Goal: Task Accomplishment & Management: Use online tool/utility

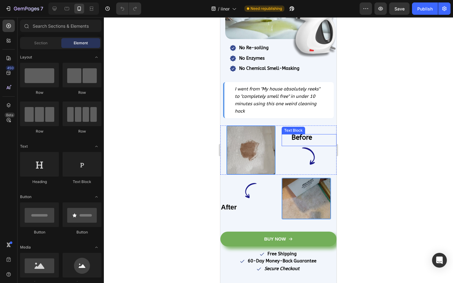
scroll to position [232, 0]
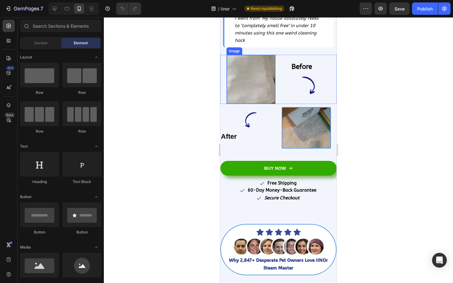
click at [242, 93] on img at bounding box center [250, 80] width 49 height 50
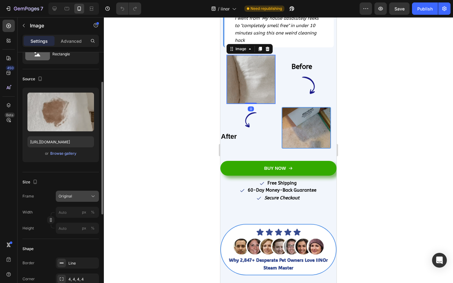
scroll to position [37, 0]
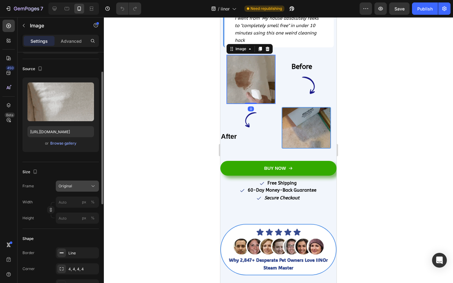
click at [67, 184] on span "Original" at bounding box center [66, 187] width 14 height 6
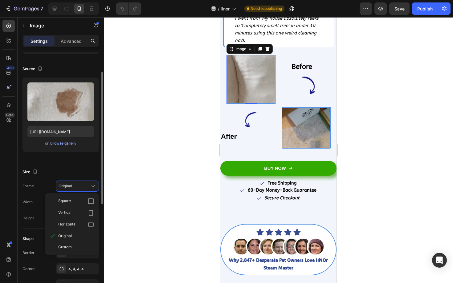
click at [77, 262] on div "Border Line Corner 4, 4, 4, 4 Shadow Add..." at bounding box center [60, 269] width 76 height 43
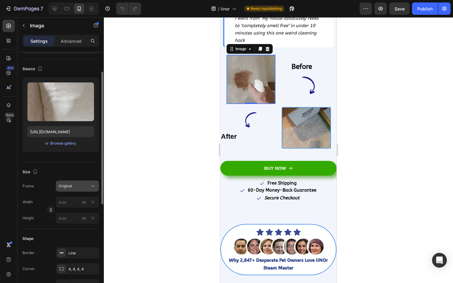
click at [79, 191] on button "Original" at bounding box center [77, 186] width 43 height 11
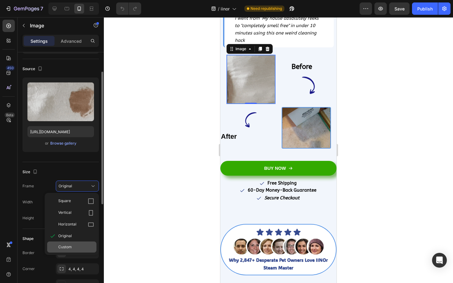
click at [67, 247] on span "Custom" at bounding box center [65, 248] width 14 height 6
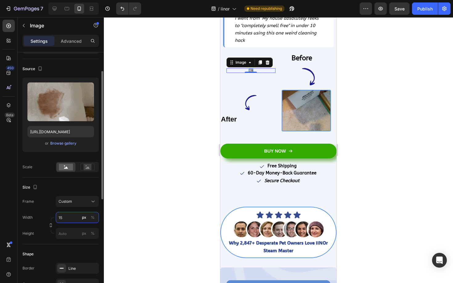
type input "1"
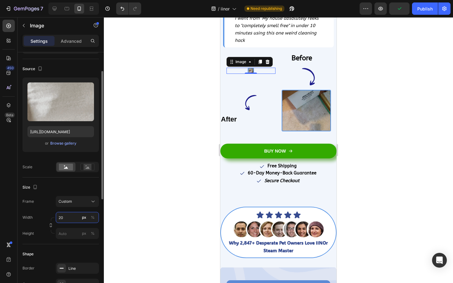
type input "2"
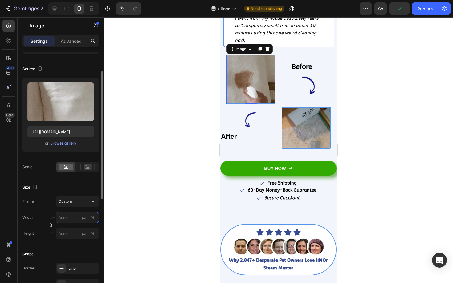
type input "1"
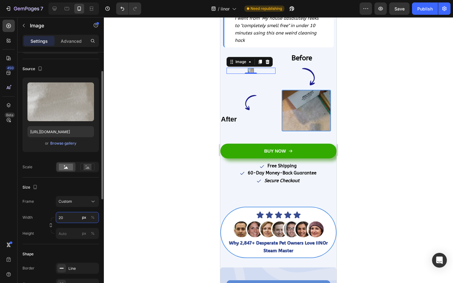
type input "200"
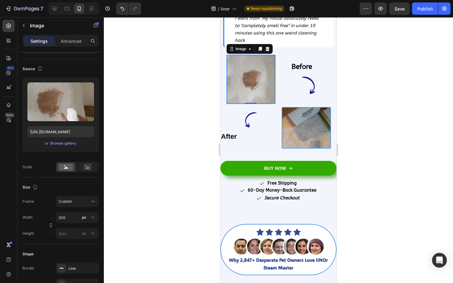
click at [400, 107] on div at bounding box center [278, 150] width 349 height 266
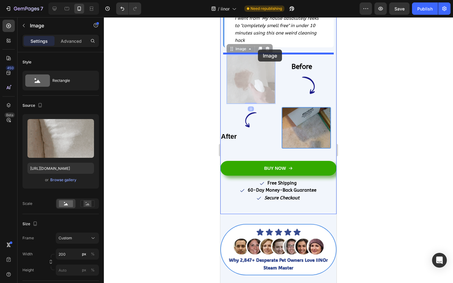
drag, startPoint x: 241, startPoint y: 77, endPoint x: 258, endPoint y: 50, distance: 32.2
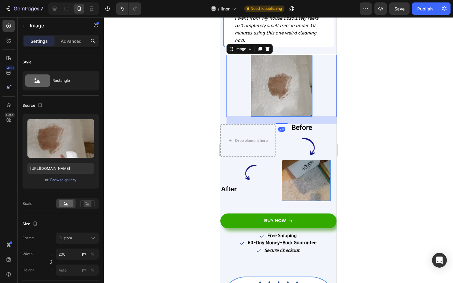
click at [372, 101] on div at bounding box center [278, 150] width 349 height 266
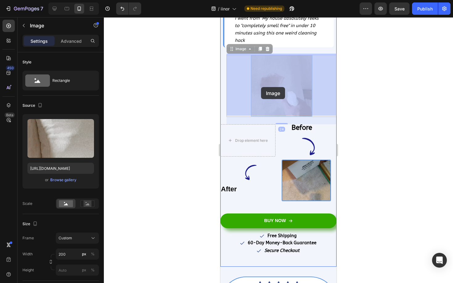
drag, startPoint x: 293, startPoint y: 85, endPoint x: 269, endPoint y: 87, distance: 24.7
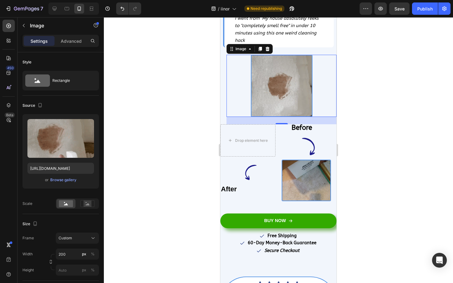
click at [359, 120] on div at bounding box center [278, 150] width 349 height 266
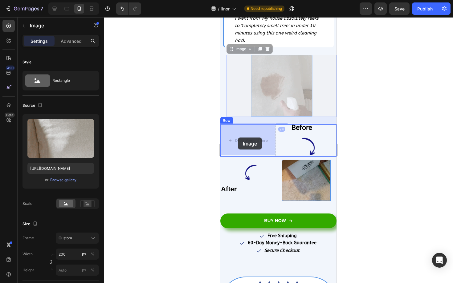
drag, startPoint x: 284, startPoint y: 94, endPoint x: 238, endPoint y: 138, distance: 63.8
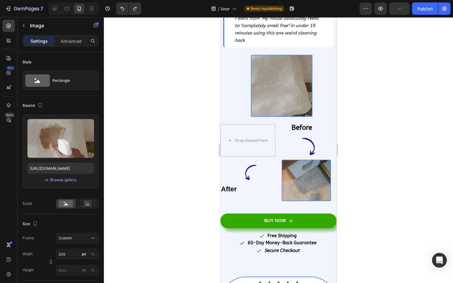
click at [397, 81] on div at bounding box center [278, 150] width 349 height 266
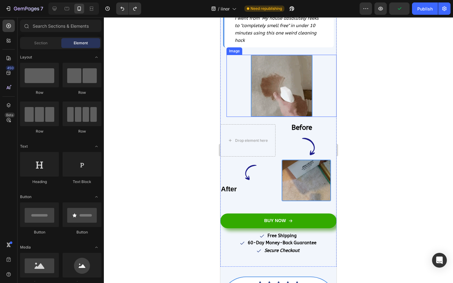
click at [293, 89] on img at bounding box center [282, 86] width 62 height 63
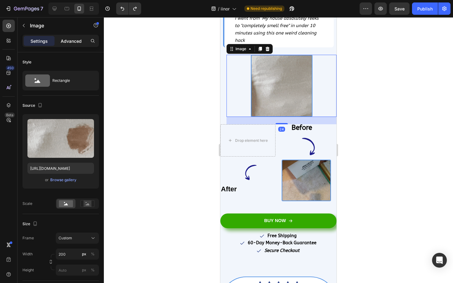
click at [69, 43] on p "Advanced" at bounding box center [71, 41] width 21 height 6
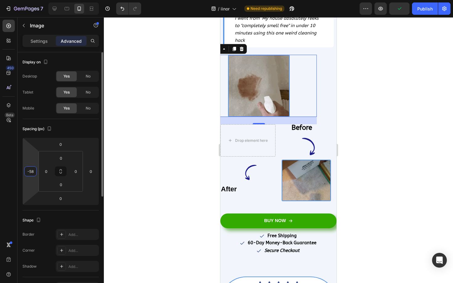
drag, startPoint x: 35, startPoint y: 179, endPoint x: 32, endPoint y: 188, distance: 9.3
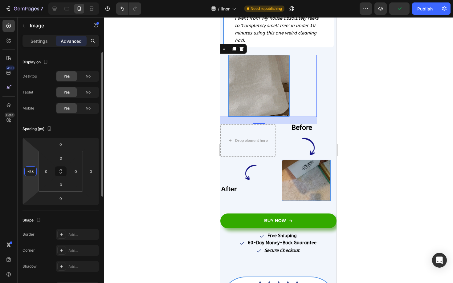
click at [32, 0] on html "7 / iinor Need republishing Preview Publish 450 Beta Sections(18) Elements(83) …" at bounding box center [226, 0] width 453 height 0
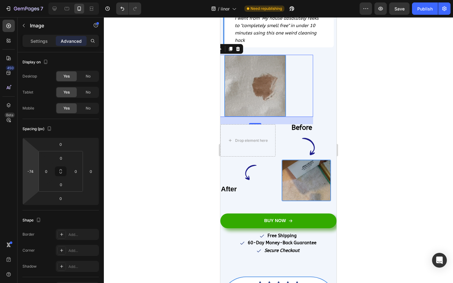
type input "-72"
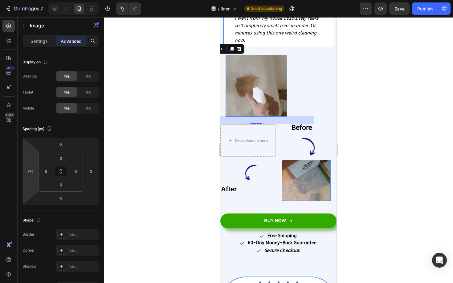
drag, startPoint x: 33, startPoint y: 187, endPoint x: 32, endPoint y: 190, distance: 3.7
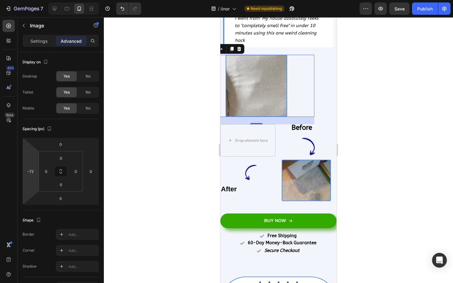
click at [32, 0] on html "7 / iinor Need republishing Preview Save Publish 450 Beta Sections(18) Elements…" at bounding box center [226, 0] width 453 height 0
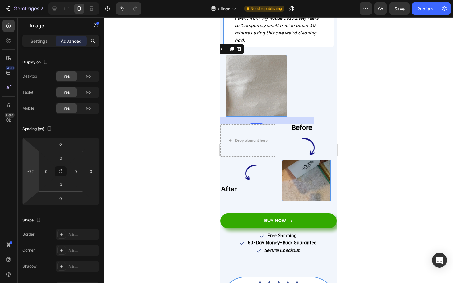
click at [118, 152] on div at bounding box center [278, 150] width 349 height 266
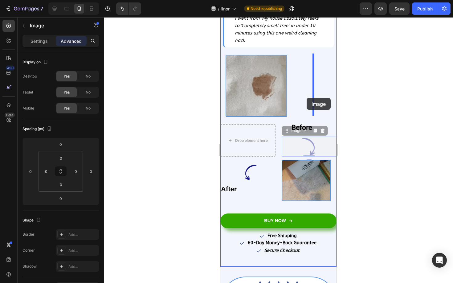
drag, startPoint x: 305, startPoint y: 141, endPoint x: 306, endPoint y: 98, distance: 43.1
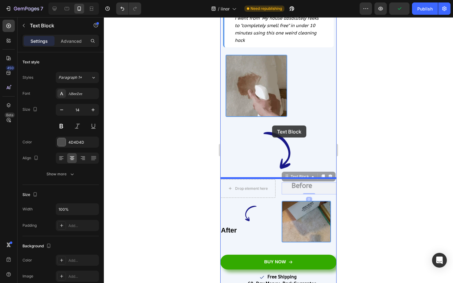
drag, startPoint x: 298, startPoint y: 188, endPoint x: 272, endPoint y: 126, distance: 67.1
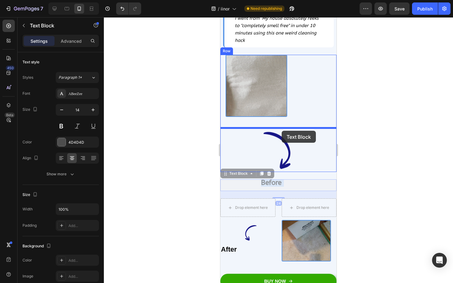
drag, startPoint x: 277, startPoint y: 184, endPoint x: 282, endPoint y: 131, distance: 53.8
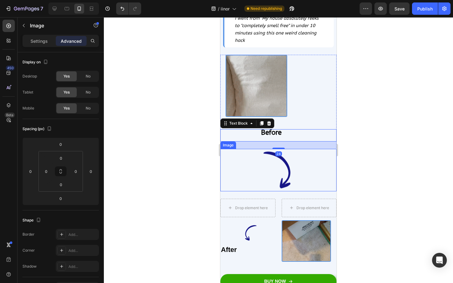
click at [314, 167] on img at bounding box center [278, 170] width 116 height 43
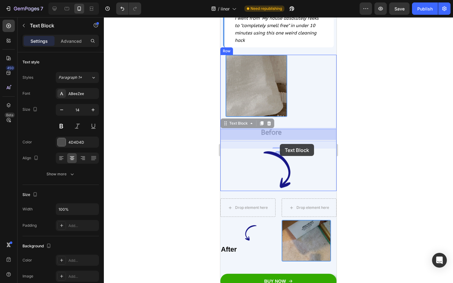
drag, startPoint x: 286, startPoint y: 131, endPoint x: 280, endPoint y: 144, distance: 15.2
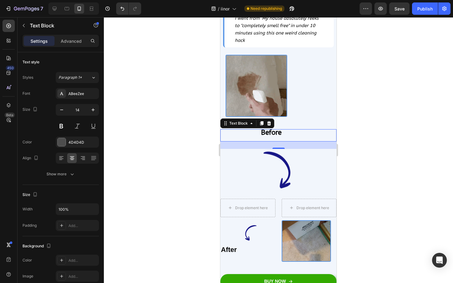
click at [384, 105] on div at bounding box center [278, 150] width 349 height 266
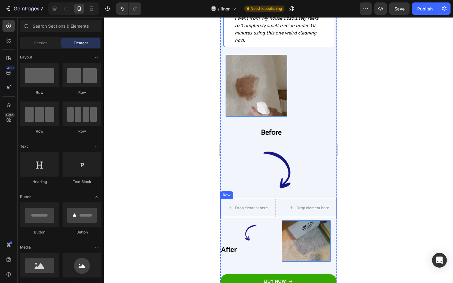
click at [280, 205] on div "Drop element here Drop element here Row" at bounding box center [278, 208] width 116 height 18
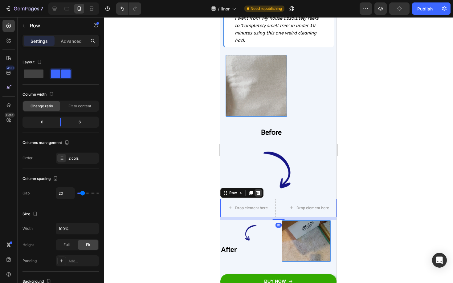
click at [256, 191] on icon at bounding box center [258, 193] width 5 height 5
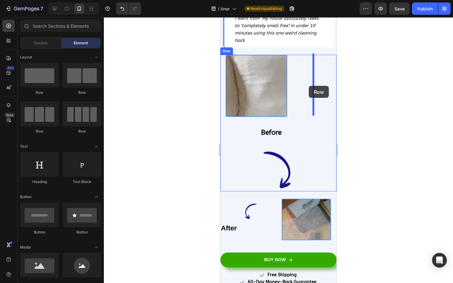
drag, startPoint x: 264, startPoint y: 98, endPoint x: 308, endPoint y: 86, distance: 46.2
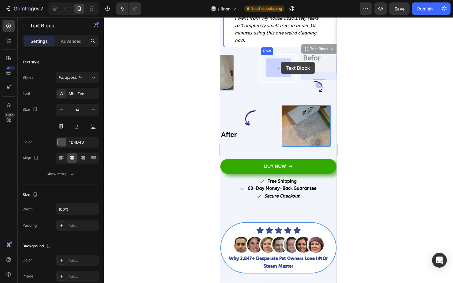
drag, startPoint x: 311, startPoint y: 62, endPoint x: 280, endPoint y: 62, distance: 31.1
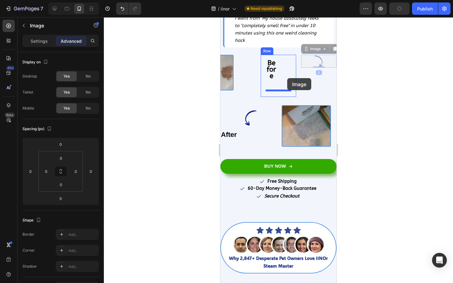
drag, startPoint x: 319, startPoint y: 57, endPoint x: 281, endPoint y: 83, distance: 46.4
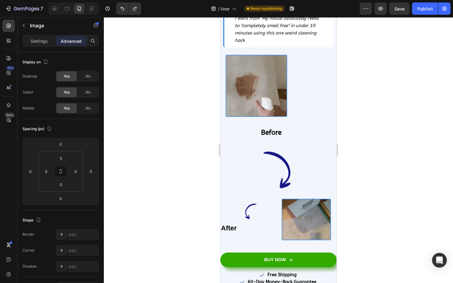
click at [370, 111] on div at bounding box center [278, 150] width 349 height 266
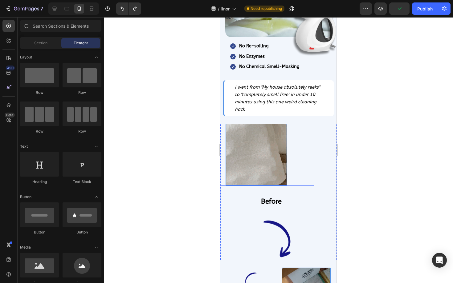
scroll to position [151, 0]
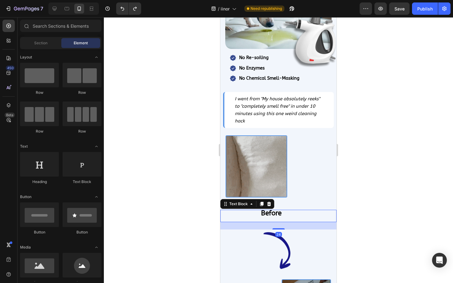
click at [271, 211] on strong "Before" at bounding box center [271, 213] width 21 height 8
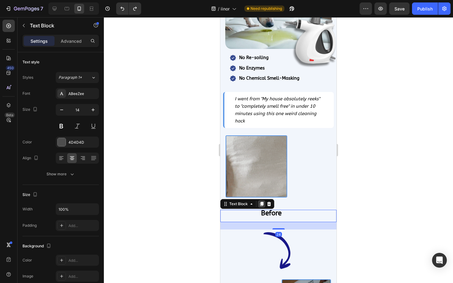
click at [261, 205] on icon at bounding box center [261, 204] width 5 height 5
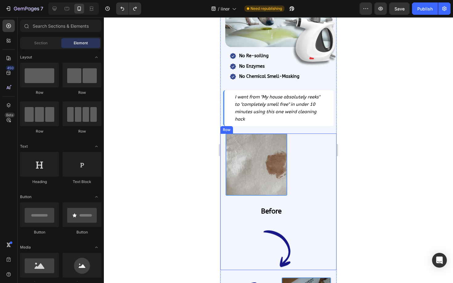
scroll to position [152, 0]
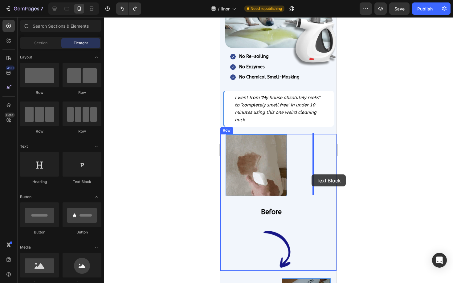
drag, startPoint x: 302, startPoint y: 187, endPoint x: 311, endPoint y: 175, distance: 15.0
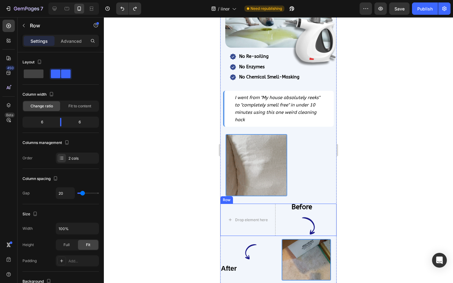
click at [278, 212] on div "Drop element here Before Text Block Image Row" at bounding box center [278, 220] width 116 height 32
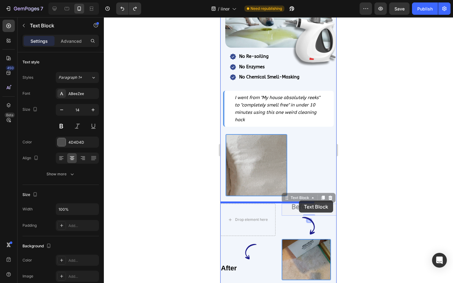
drag, startPoint x: 299, startPoint y: 210, endPoint x: 299, endPoint y: 201, distance: 9.2
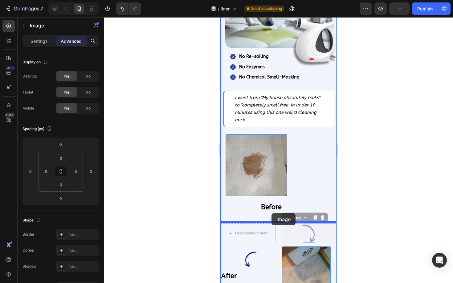
drag, startPoint x: 307, startPoint y: 230, endPoint x: 272, endPoint y: 213, distance: 38.7
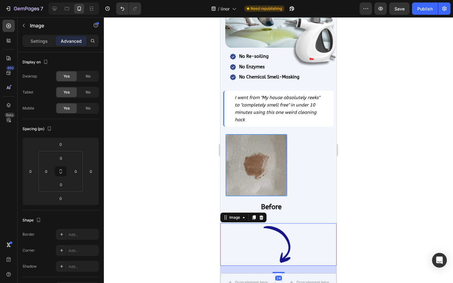
click at [299, 230] on img at bounding box center [278, 245] width 116 height 43
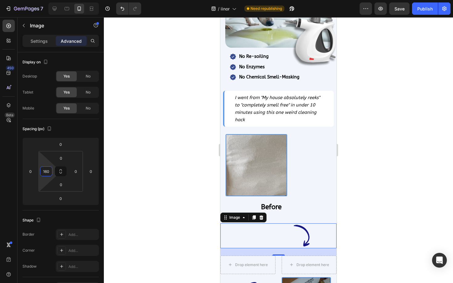
type input "162"
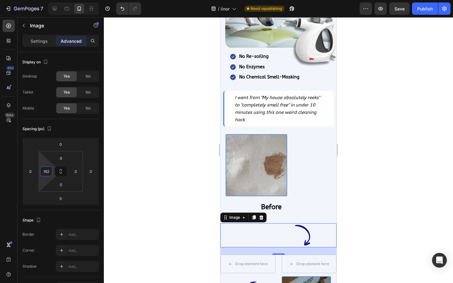
drag, startPoint x: 51, startPoint y: 180, endPoint x: 46, endPoint y: 155, distance: 25.4
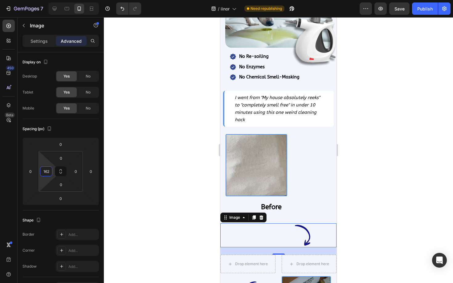
click at [46, 0] on html "7 / iinor Need republishing Preview Save Publish 450 Beta Sections(18) Elements…" at bounding box center [226, 0] width 453 height 0
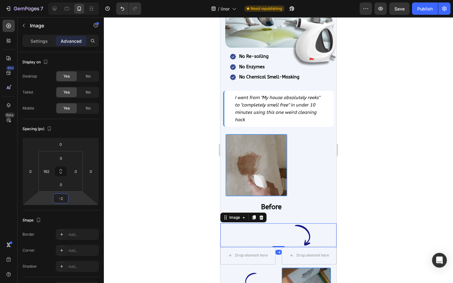
type input "0"
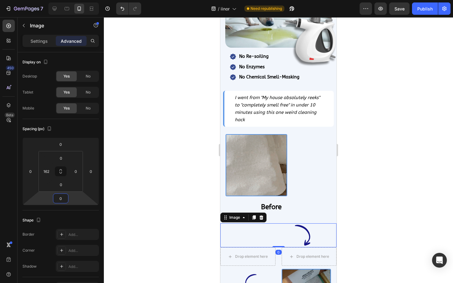
drag, startPoint x: 72, startPoint y: 199, endPoint x: 76, endPoint y: 199, distance: 3.7
click at [76, 0] on html "7 / iinor Need republishing Preview Save Publish 450 Beta Sections(18) Elements…" at bounding box center [226, 0] width 453 height 0
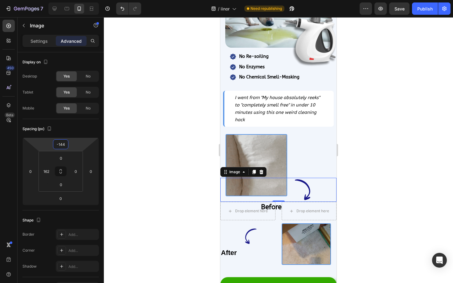
type input "-142"
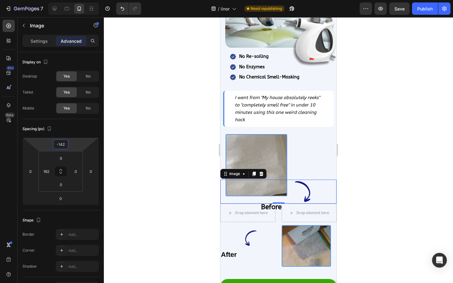
drag, startPoint x: 74, startPoint y: 150, endPoint x: 74, endPoint y: 172, distance: 21.9
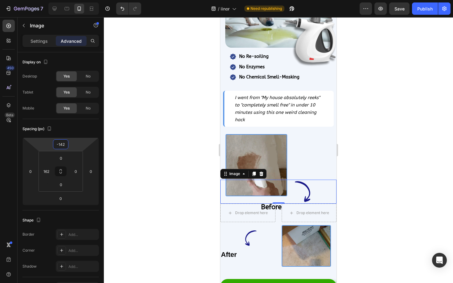
click at [74, 0] on html "7 / iinor Need republishing Preview Save Publish 450 Beta Sections(18) Elements…" at bounding box center [226, 0] width 453 height 0
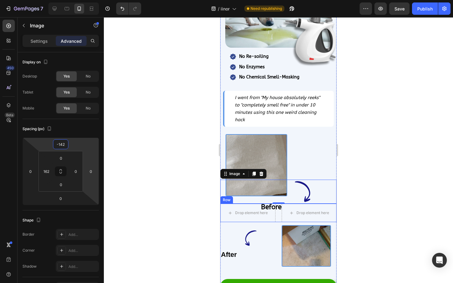
click at [275, 206] on div "0" at bounding box center [278, 208] width 6 height 5
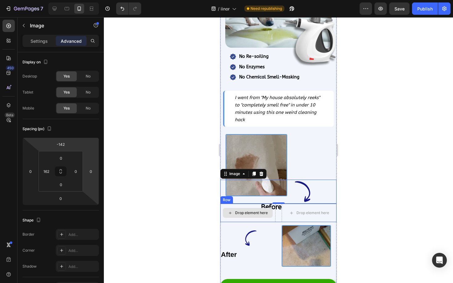
click at [262, 219] on div "Drop element here" at bounding box center [247, 213] width 55 height 18
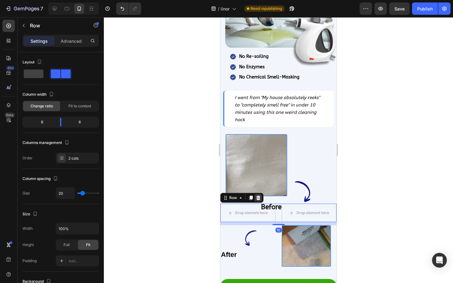
click at [257, 196] on icon at bounding box center [258, 198] width 4 height 4
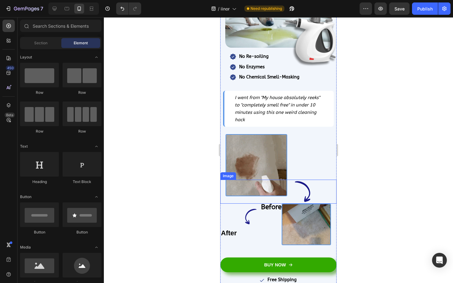
click at [277, 196] on img at bounding box center [303, 192] width 66 height 24
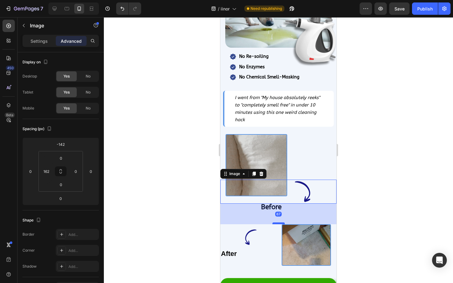
drag, startPoint x: 278, startPoint y: 201, endPoint x: 277, endPoint y: 225, distance: 23.4
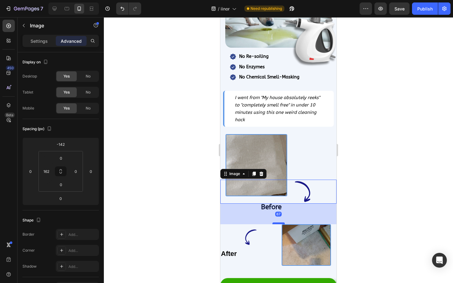
click at [277, 225] on div at bounding box center [278, 224] width 12 height 2
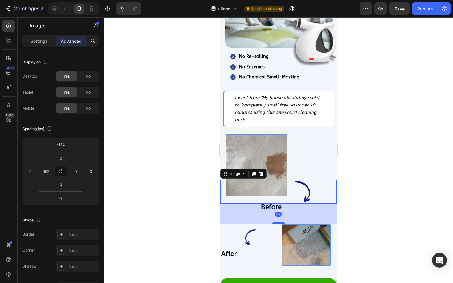
type input "76"
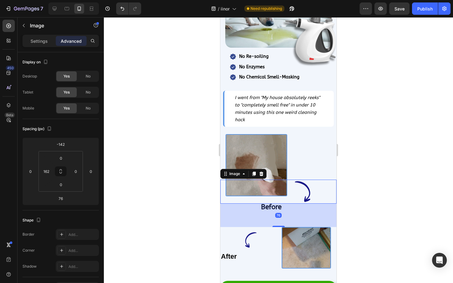
click at [270, 207] on div "76" at bounding box center [278, 215] width 116 height 23
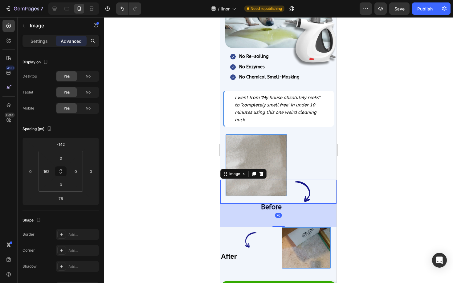
click at [373, 194] on div at bounding box center [278, 150] width 349 height 266
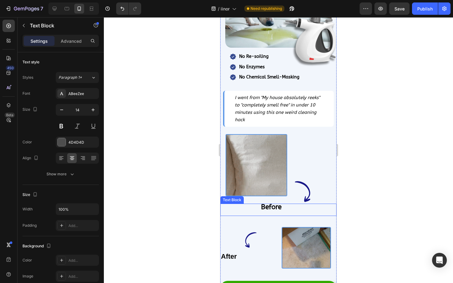
click at [271, 209] on strong "Before" at bounding box center [271, 207] width 21 height 8
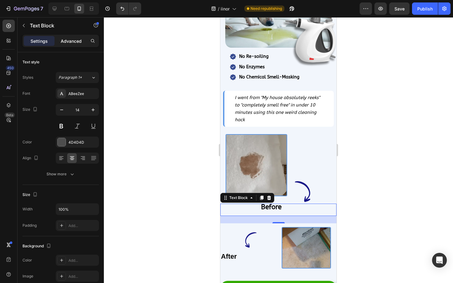
click at [66, 44] on div "Advanced" at bounding box center [71, 41] width 31 height 10
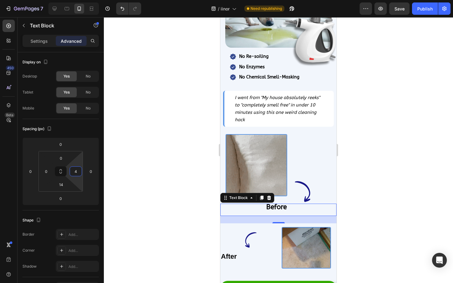
type input "0"
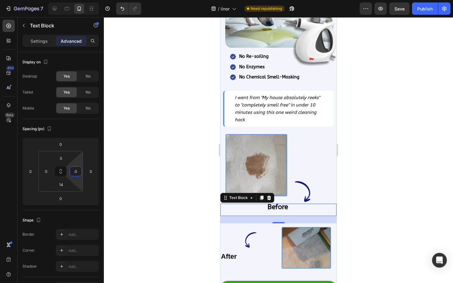
drag, startPoint x: 74, startPoint y: 177, endPoint x: 77, endPoint y: 193, distance: 17.0
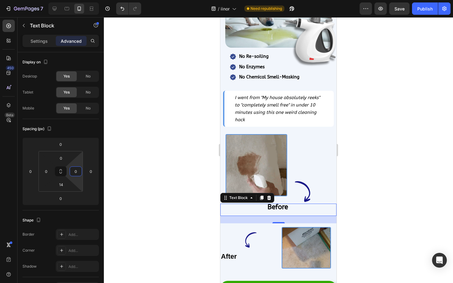
click at [77, 0] on html "7 / iinor Need republishing Preview Save Publish 450 Beta Sections(18) Elements…" at bounding box center [226, 0] width 453 height 0
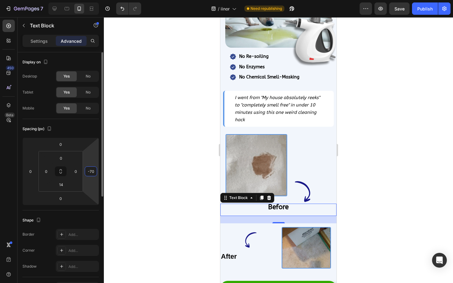
drag, startPoint x: 91, startPoint y: 190, endPoint x: 91, endPoint y: 194, distance: 4.0
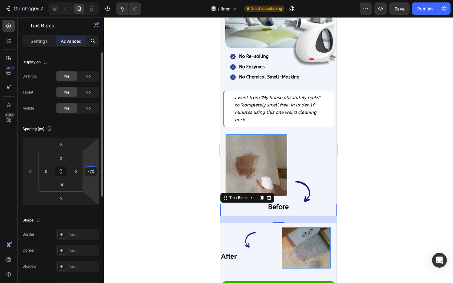
click at [91, 0] on html "7 / iinor Need republishing Preview Save Publish 450 Beta Sections(18) Elements…" at bounding box center [226, 0] width 453 height 0
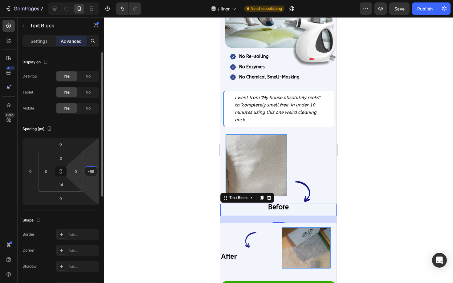
type input "0"
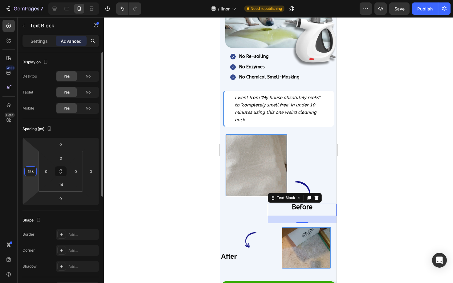
drag, startPoint x: 29, startPoint y: 182, endPoint x: 29, endPoint y: 156, distance: 25.9
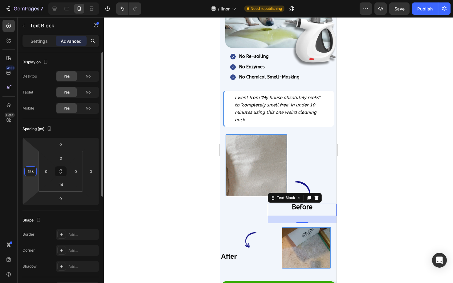
click at [30, 0] on html "7 / iinor Need republishing Preview Save Publish 450 Beta Sections(18) Elements…" at bounding box center [226, 0] width 453 height 0
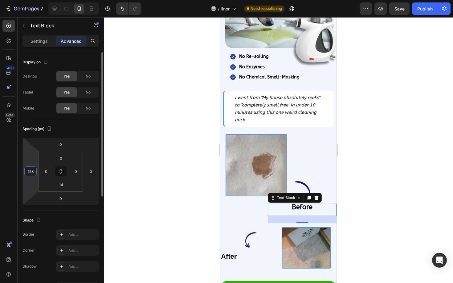
type input "162"
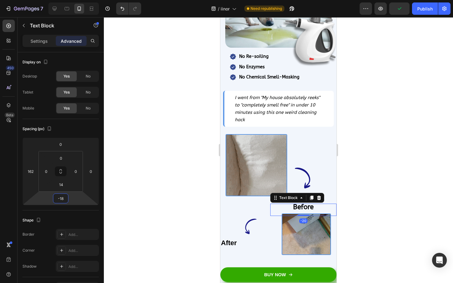
click at [69, 0] on html "7 / iinor Need republishing Preview Publish 450 Beta Sections(18) Elements(83) …" at bounding box center [226, 0] width 453 height 0
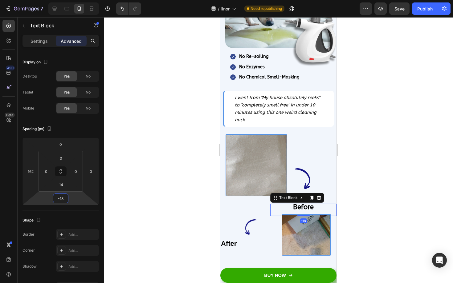
type input "0"
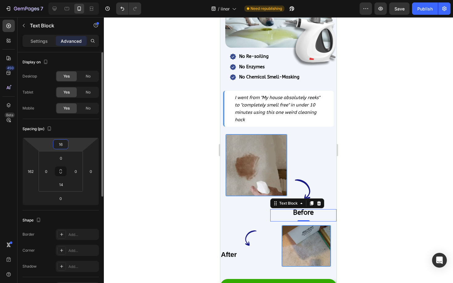
click at [69, 0] on html "7 / iinor Need republishing Preview Save Publish 450 Beta Sections(18) Elements…" at bounding box center [226, 0] width 453 height 0
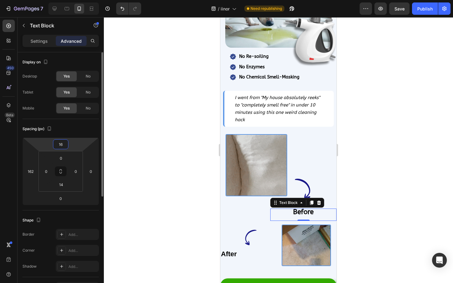
type input "0"
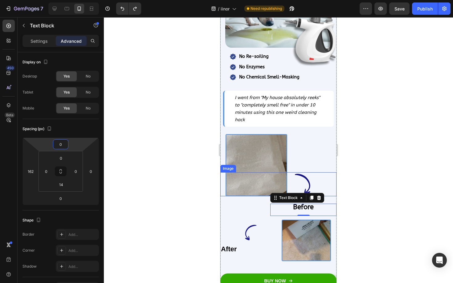
click at [306, 177] on img at bounding box center [303, 184] width 66 height 24
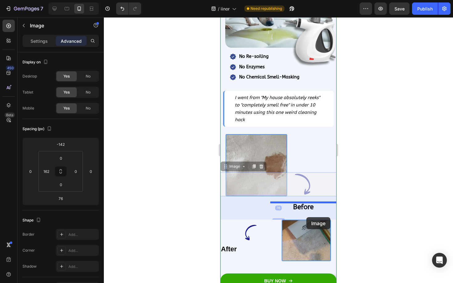
drag, startPoint x: 306, startPoint y: 177, endPoint x: 305, endPoint y: 215, distance: 38.2
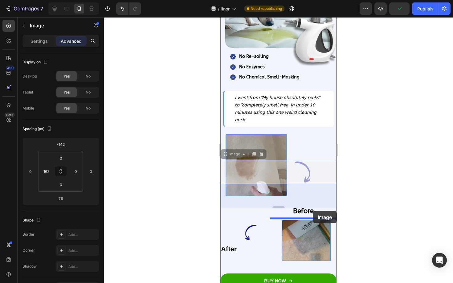
drag, startPoint x: 312, startPoint y: 172, endPoint x: 313, endPoint y: 211, distance: 39.1
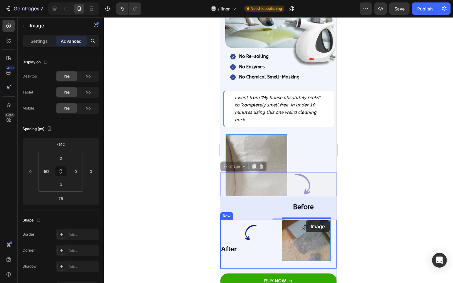
drag, startPoint x: 309, startPoint y: 182, endPoint x: 305, endPoint y: 219, distance: 36.9
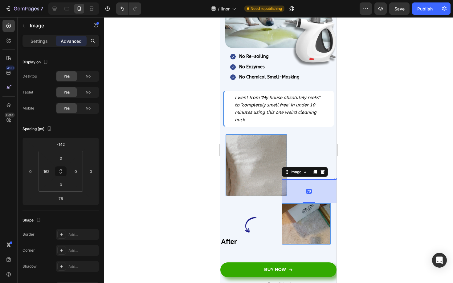
click at [360, 194] on div at bounding box center [278, 150] width 349 height 266
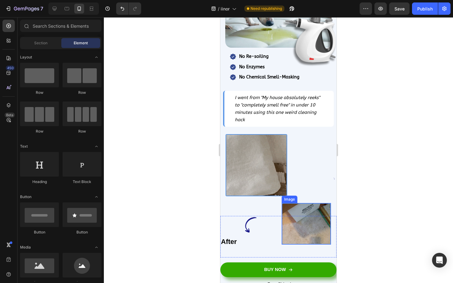
click at [306, 203] on img at bounding box center [307, 224] width 50 height 42
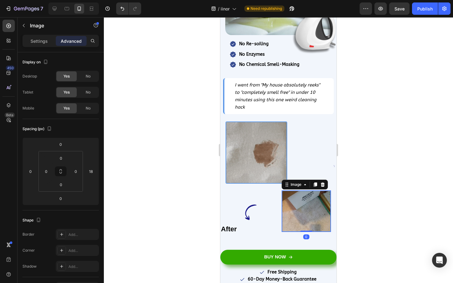
scroll to position [180, 0]
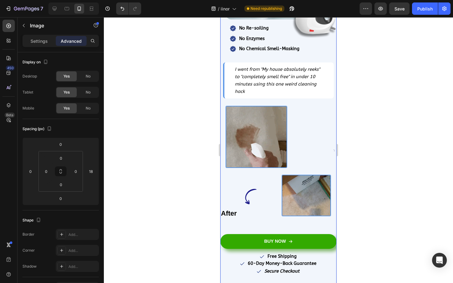
click at [325, 158] on div "Finally... End Years Of Stains, Odors, & Frustration That Keep Coming Back Head…" at bounding box center [278, 82] width 116 height 412
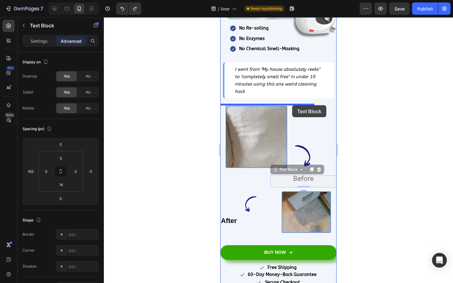
drag, startPoint x: 306, startPoint y: 180, endPoint x: 292, endPoint y: 103, distance: 77.9
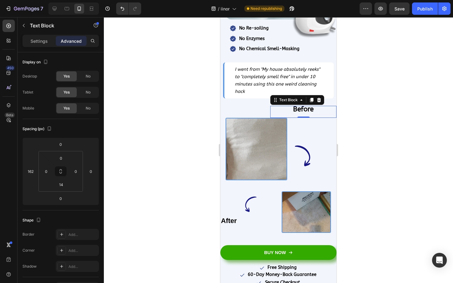
click at [386, 142] on div at bounding box center [278, 150] width 349 height 266
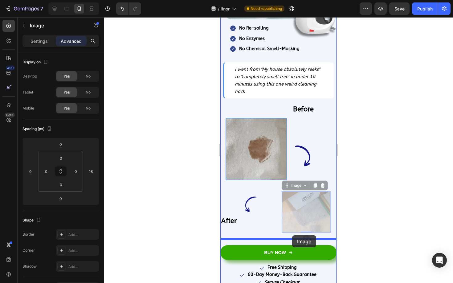
drag, startPoint x: 292, startPoint y: 204, endPoint x: 292, endPoint y: 236, distance: 31.4
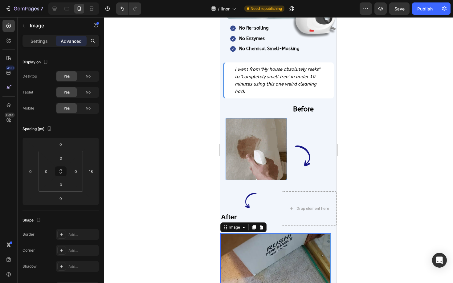
click at [369, 211] on div at bounding box center [278, 150] width 349 height 266
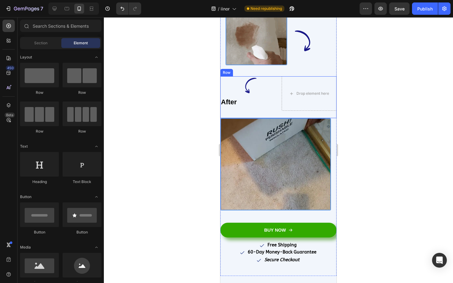
scroll to position [334, 0]
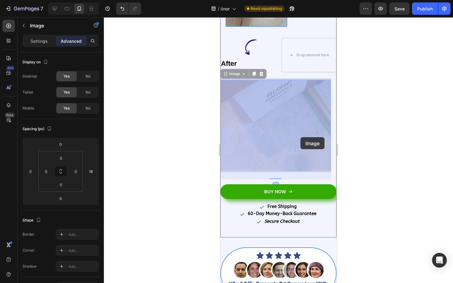
drag, startPoint x: 281, startPoint y: 136, endPoint x: 291, endPoint y: 139, distance: 10.6
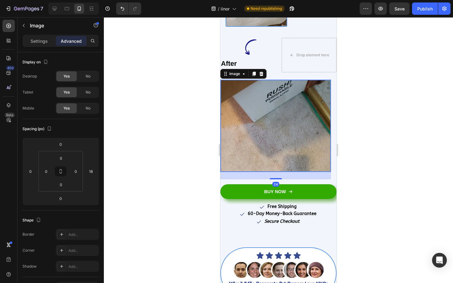
click at [362, 124] on div at bounding box center [278, 150] width 349 height 266
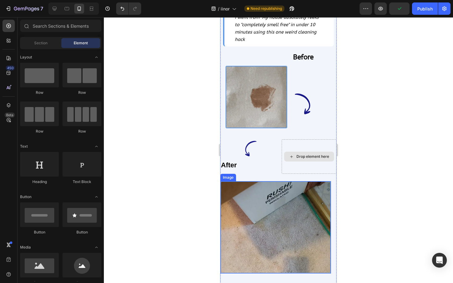
scroll to position [230, 0]
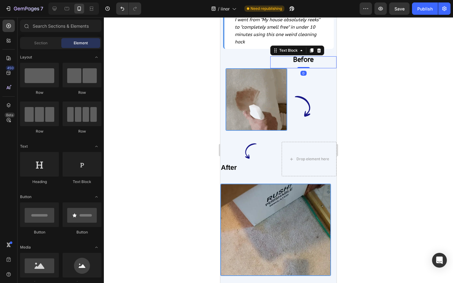
click at [299, 58] on strong "Before" at bounding box center [303, 60] width 21 height 8
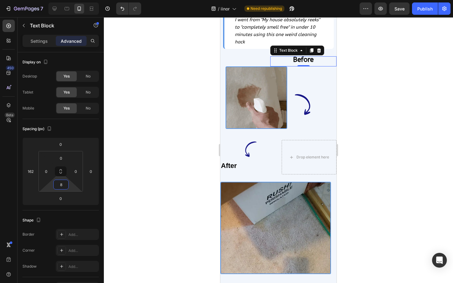
type input "0"
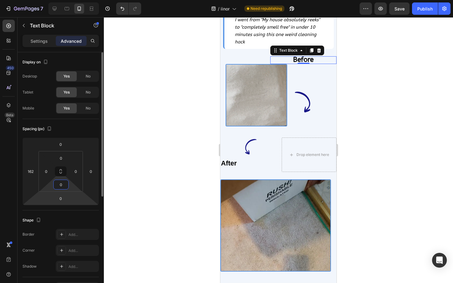
drag, startPoint x: 72, startPoint y: 188, endPoint x: 75, endPoint y: 197, distance: 9.8
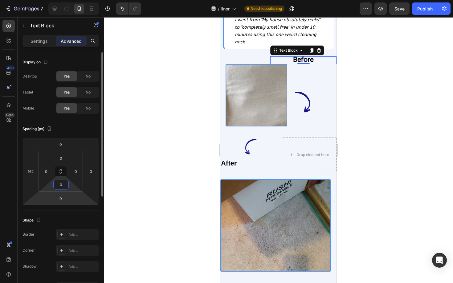
click at [75, 0] on html "7 / iinor Need republishing Preview Save Publish 450 Beta Sections(18) Elements…" at bounding box center [226, 0] width 453 height 0
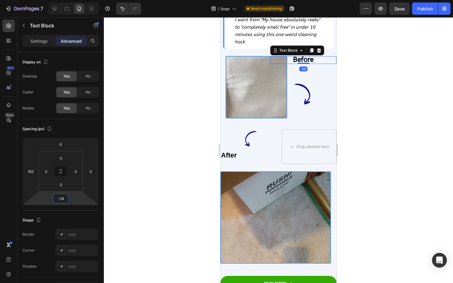
drag, startPoint x: 70, startPoint y: 203, endPoint x: 71, endPoint y: 207, distance: 3.7
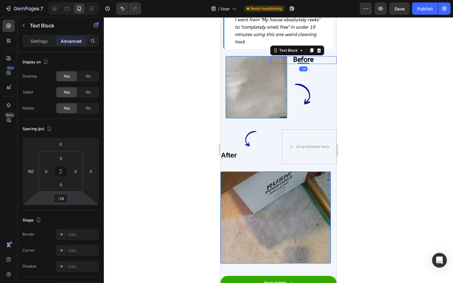
click at [71, 0] on html "7 / iinor Need republishing Preview Save Publish 450 Beta Sections(18) Elements…" at bounding box center [226, 0] width 453 height 0
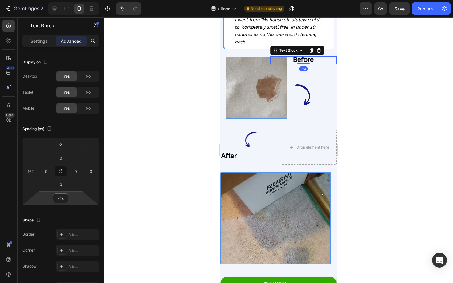
type input "0"
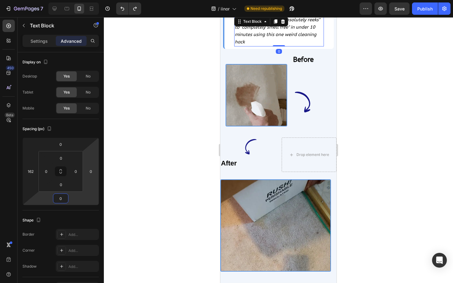
click at [240, 41] on icon "I went from "My house absolutely reeks" to "completely smell free" in under 10 …" at bounding box center [277, 30] width 85 height 27
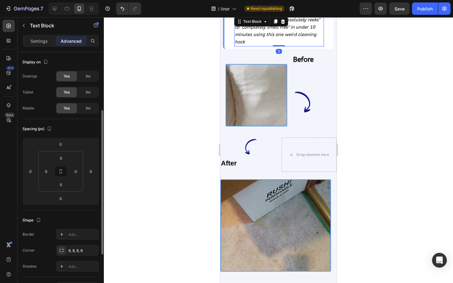
scroll to position [37, 0]
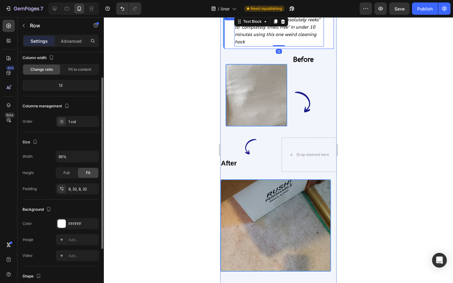
click at [230, 45] on div "I went from "My house absolutely reeks" to "completely smell free" in under 10 …" at bounding box center [278, 31] width 110 height 36
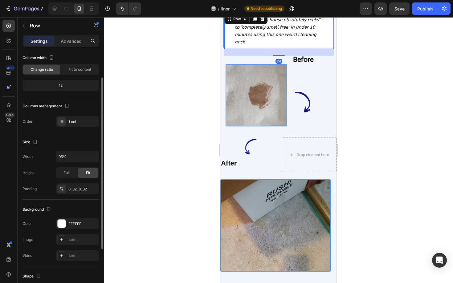
scroll to position [0, 0]
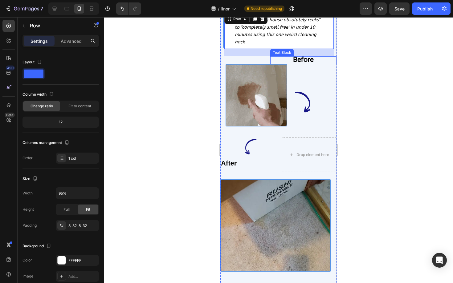
click at [325, 59] on p "Before" at bounding box center [303, 60] width 65 height 6
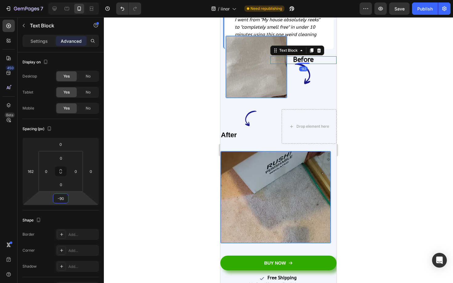
type input "-88"
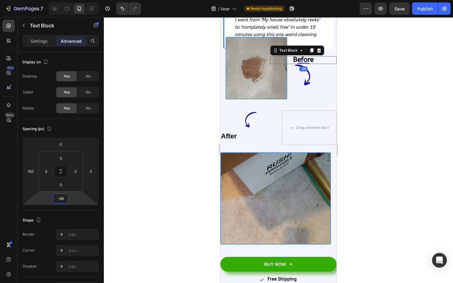
drag, startPoint x: 74, startPoint y: 198, endPoint x: 75, endPoint y: 212, distance: 13.6
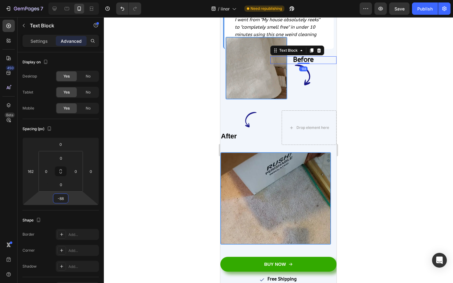
click at [75, 0] on html "7 / iinor Need republishing Preview Save Publish 450 Beta Sections(18) Elements…" at bounding box center [226, 0] width 453 height 0
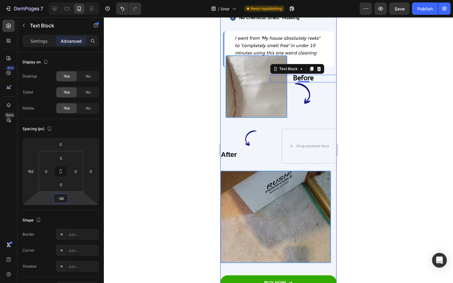
scroll to position [190, 0]
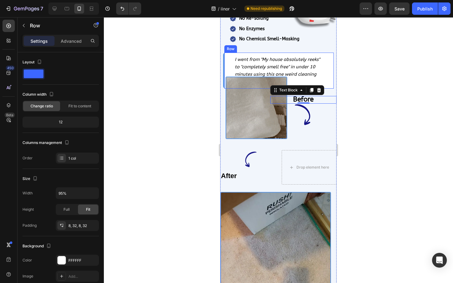
click at [328, 63] on div "I went from "My house absolutely reeks" to "completely smell free" in under 10 …" at bounding box center [278, 71] width 110 height 36
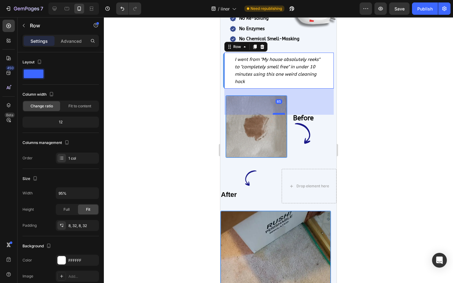
drag, startPoint x: 279, startPoint y: 94, endPoint x: 278, endPoint y: 112, distance: 18.5
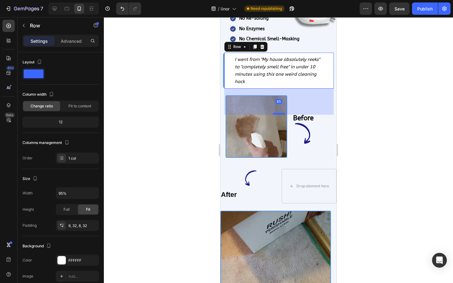
click at [278, 113] on div at bounding box center [279, 114] width 12 height 2
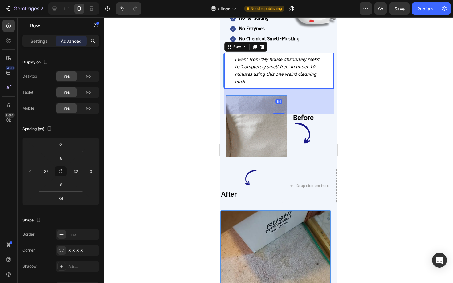
click at [391, 91] on div at bounding box center [278, 150] width 349 height 266
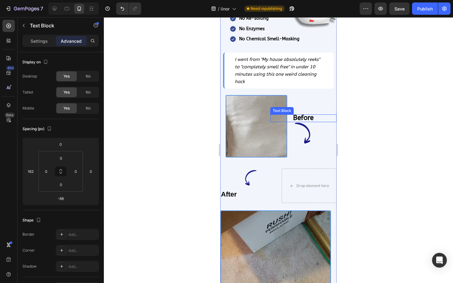
click at [321, 119] on p "Before" at bounding box center [303, 118] width 65 height 6
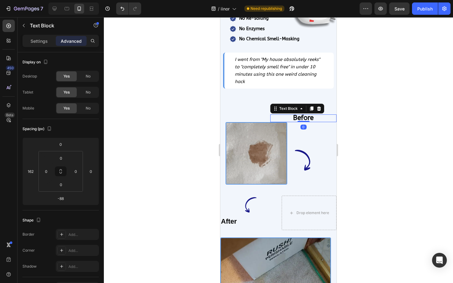
drag, startPoint x: 302, startPoint y: 120, endPoint x: 301, endPoint y: 111, distance: 8.3
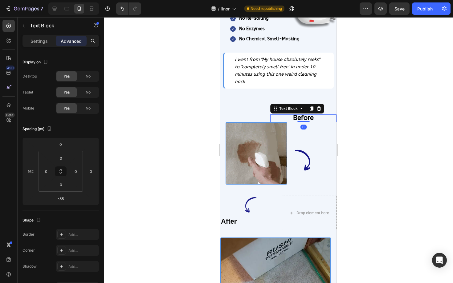
click at [301, 115] on div "Before Text Block 0" at bounding box center [303, 119] width 66 height 8
type input "-88"
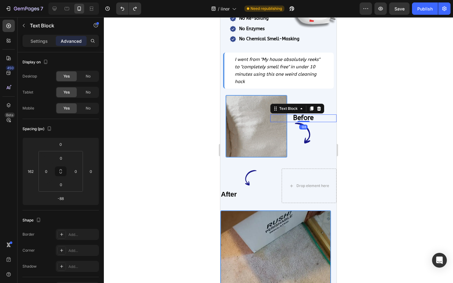
click at [384, 109] on div at bounding box center [278, 150] width 349 height 266
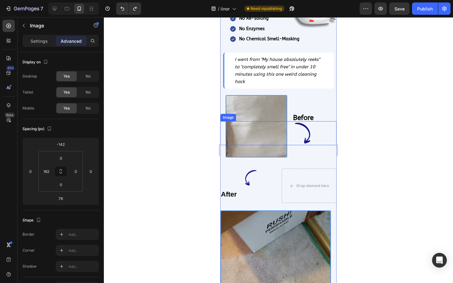
click at [324, 135] on img at bounding box center [303, 133] width 66 height 24
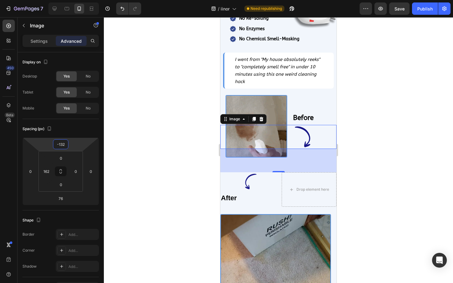
type input "-134"
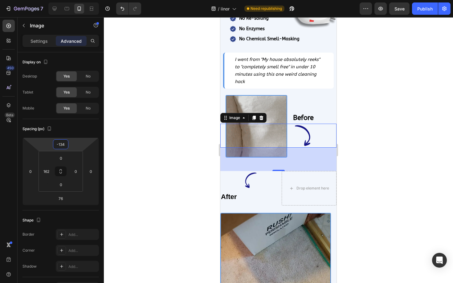
click at [81, 0] on html "7 / iinor Need republishing Preview Save Publish 450 Beta Sections(18) Elements…" at bounding box center [226, 0] width 453 height 0
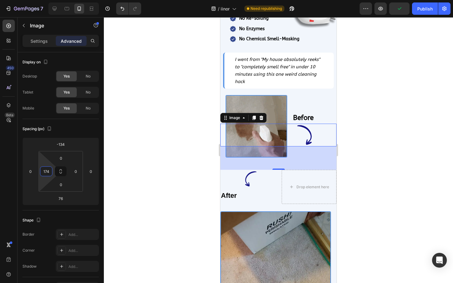
type input "176"
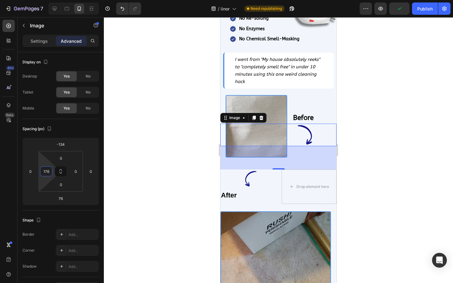
click at [50, 0] on html "7 / iinor Need republishing Preview Publish 450 Beta Sections(18) Elements(83) …" at bounding box center [226, 0] width 453 height 0
click at [180, 196] on div at bounding box center [278, 150] width 349 height 266
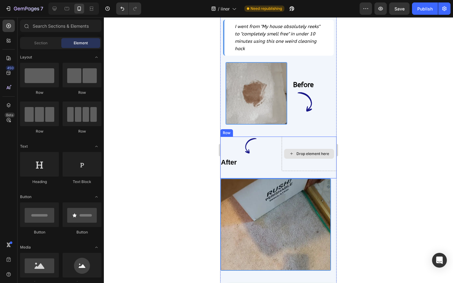
scroll to position [235, 0]
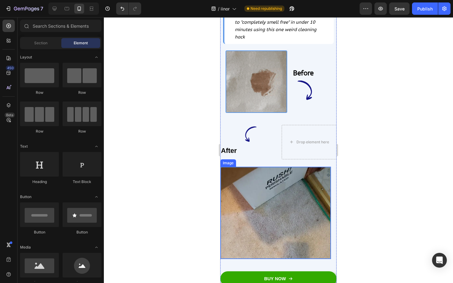
click at [288, 217] on img at bounding box center [275, 213] width 111 height 93
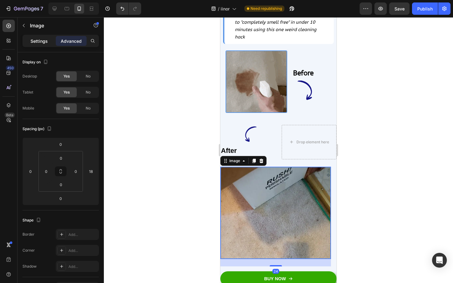
click at [34, 42] on p "Settings" at bounding box center [38, 41] width 17 height 6
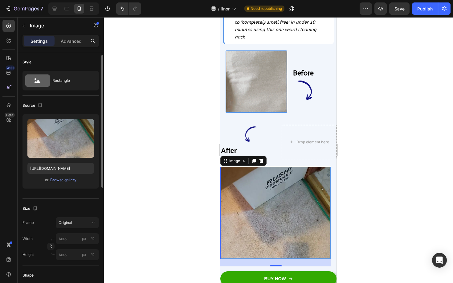
scroll to position [18, 0]
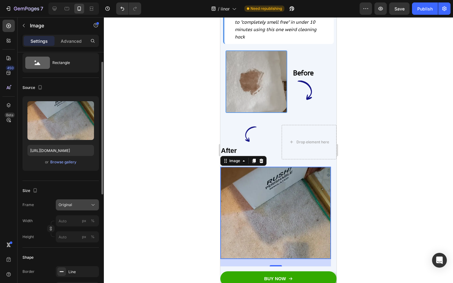
click at [67, 209] on button "Original" at bounding box center [77, 205] width 43 height 11
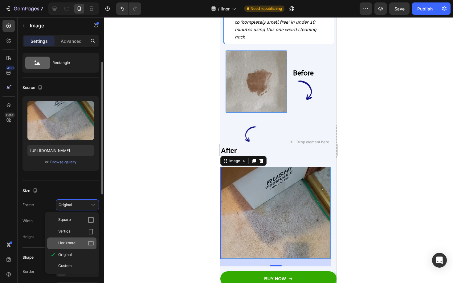
click at [66, 241] on span "Horizontal" at bounding box center [67, 244] width 18 height 6
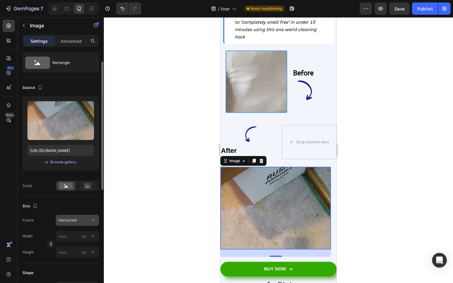
click at [69, 215] on button "Horizontal" at bounding box center [77, 220] width 43 height 11
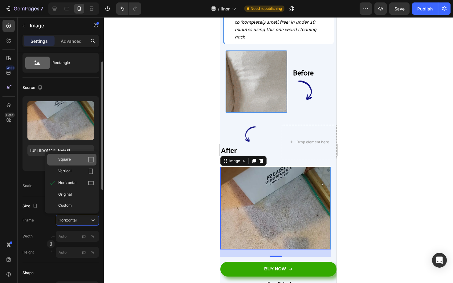
click at [86, 164] on div "Square" at bounding box center [71, 160] width 49 height 12
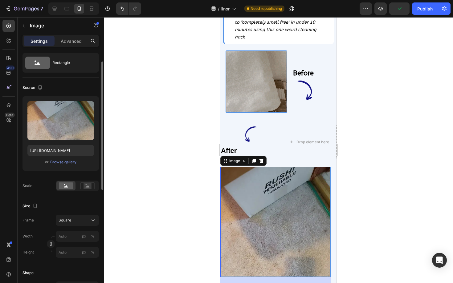
click at [84, 167] on div "Upload Image https://cdn.shopify.com/s/files/1/0906/4605/3206/files/gempages_58…" at bounding box center [60, 133] width 76 height 75
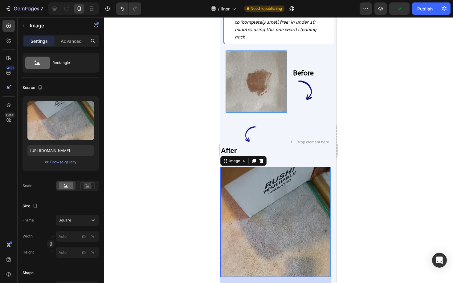
click at [73, 213] on div "Size Frame Square Width px % Height px %" at bounding box center [60, 229] width 76 height 67
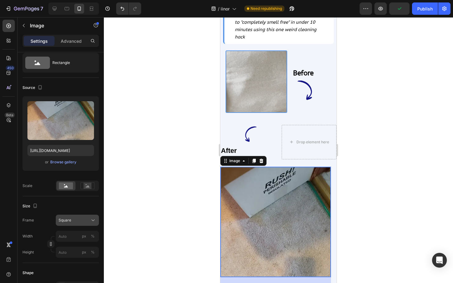
click at [72, 222] on div "Square" at bounding box center [74, 221] width 30 height 6
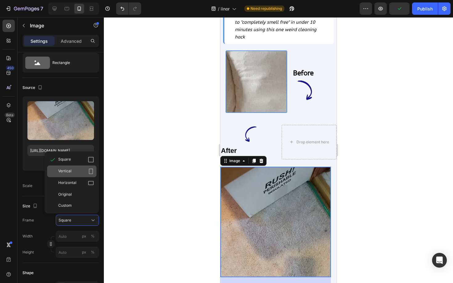
click at [84, 175] on div "Vertical" at bounding box center [71, 172] width 49 height 12
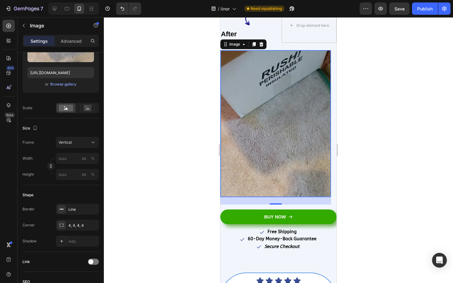
scroll to position [358, 0]
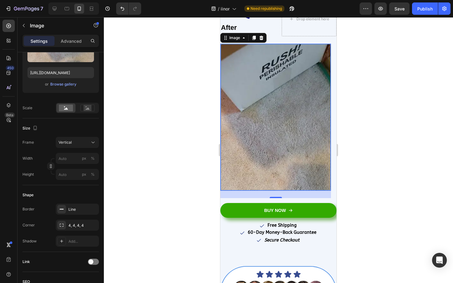
click at [280, 171] on img at bounding box center [275, 118] width 111 height 148
click at [82, 140] on div "Vertical" at bounding box center [74, 143] width 30 height 6
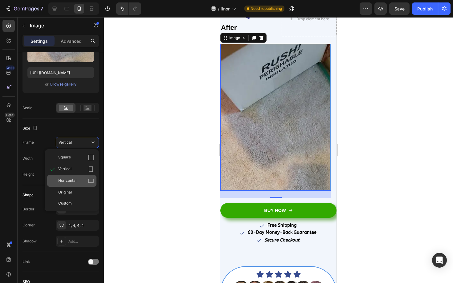
click at [73, 180] on span "Horizontal" at bounding box center [67, 181] width 18 height 6
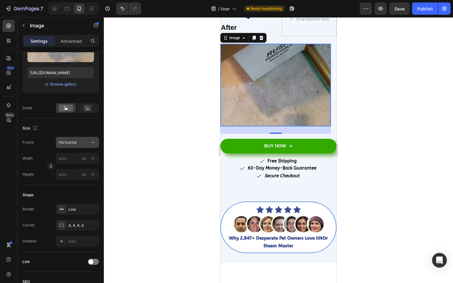
click at [81, 142] on div "Horizontal" at bounding box center [74, 143] width 30 height 6
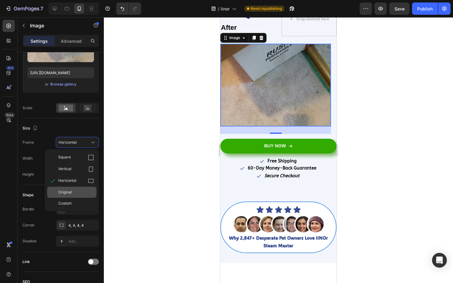
click at [69, 193] on span "Original" at bounding box center [65, 193] width 14 height 6
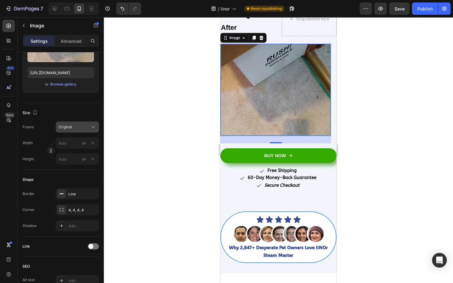
click at [83, 131] on button "Original" at bounding box center [77, 127] width 43 height 11
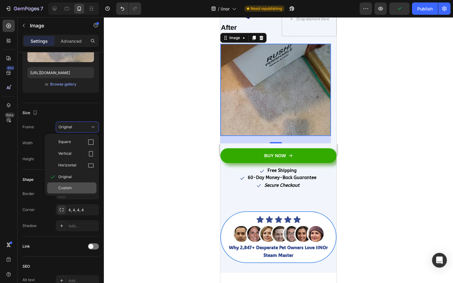
click at [70, 187] on span "Custom" at bounding box center [65, 188] width 14 height 6
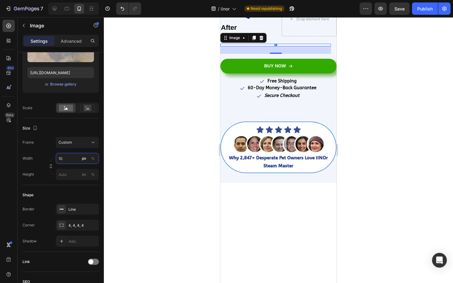
type input "1"
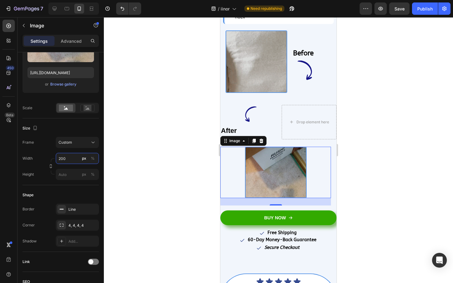
scroll to position [227, 0]
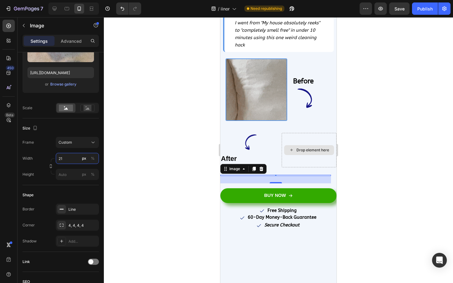
type input "210"
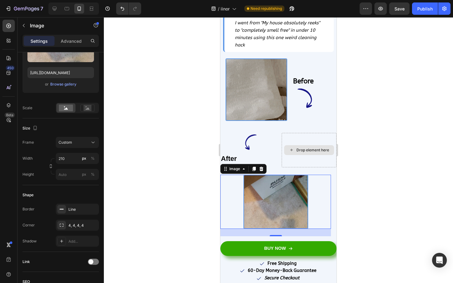
click at [416, 181] on div at bounding box center [278, 150] width 349 height 266
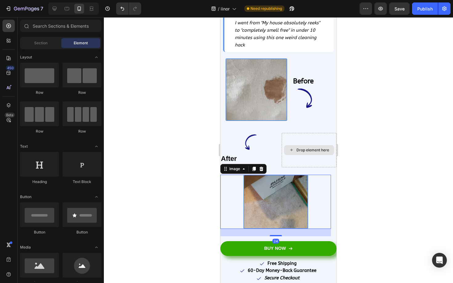
click at [231, 195] on div at bounding box center [275, 202] width 111 height 54
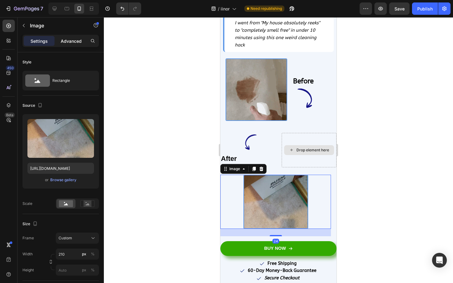
click at [69, 41] on p "Advanced" at bounding box center [71, 41] width 21 height 6
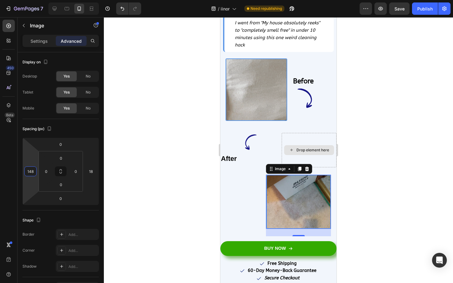
type input "146"
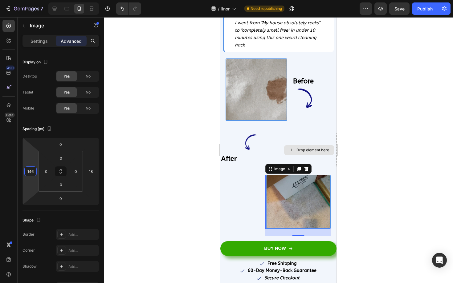
drag, startPoint x: 37, startPoint y: 184, endPoint x: 36, endPoint y: 162, distance: 22.5
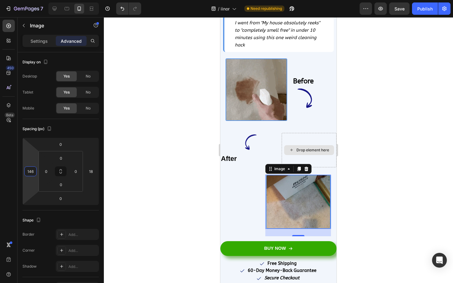
click at [36, 0] on html "7 / iinor Need republishing Preview Save Publish 450 Beta Sections(18) Elements…" at bounding box center [226, 0] width 453 height 0
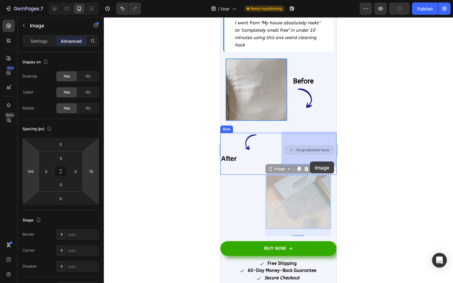
drag, startPoint x: 309, startPoint y: 200, endPoint x: 310, endPoint y: 161, distance: 38.5
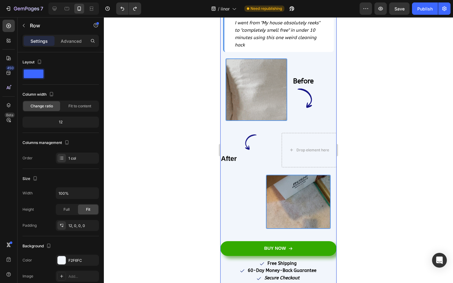
click at [245, 195] on div "Finally... End Years Of Stains, Odors, & Frustration That Keep Coming Back Head…" at bounding box center [278, 61] width 116 height 465
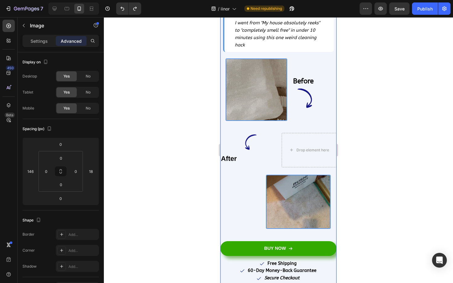
click at [269, 196] on img at bounding box center [298, 202] width 65 height 54
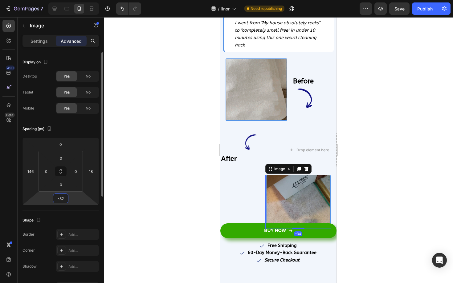
drag, startPoint x: 73, startPoint y: 196, endPoint x: 73, endPoint y: 201, distance: 4.7
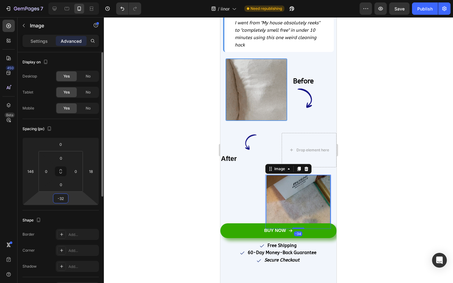
click at [73, 0] on html "7 / iinor Need republishing Preview Save Publish 450 Beta Sections(18) Elements…" at bounding box center [226, 0] width 453 height 0
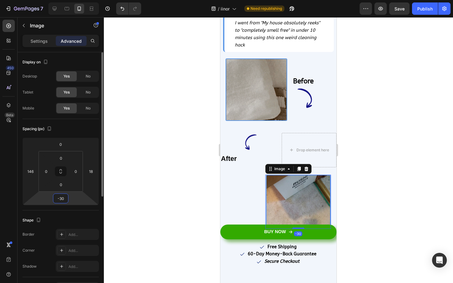
type input "0"
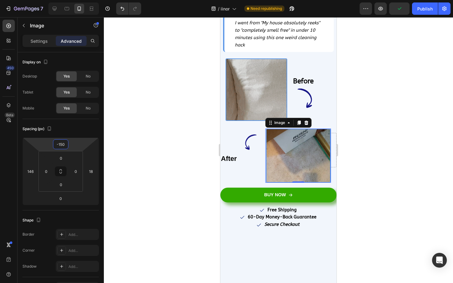
type input "-148"
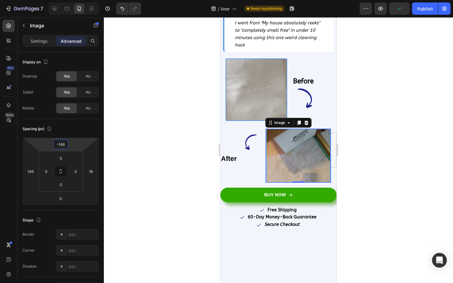
drag, startPoint x: 76, startPoint y: 146, endPoint x: 77, endPoint y: 169, distance: 22.8
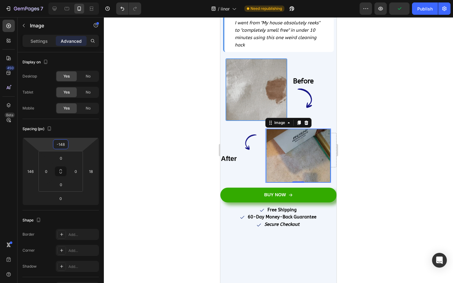
click at [77, 0] on html "7 / iinor Need republishing Preview Publish 450 Beta Sections(18) Elements(83) …" at bounding box center [226, 0] width 453 height 0
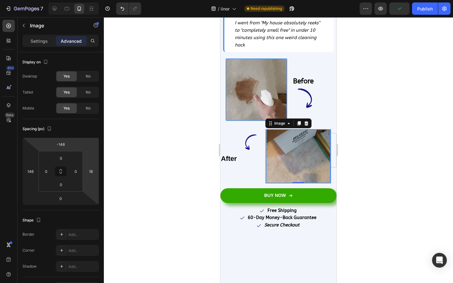
click at [392, 172] on div at bounding box center [278, 150] width 349 height 266
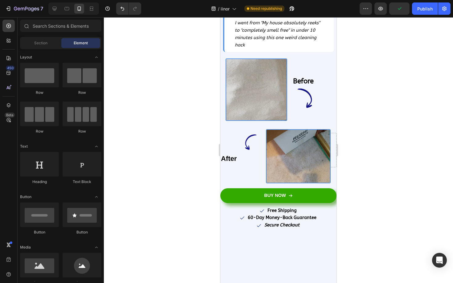
click at [364, 174] on div at bounding box center [278, 150] width 349 height 266
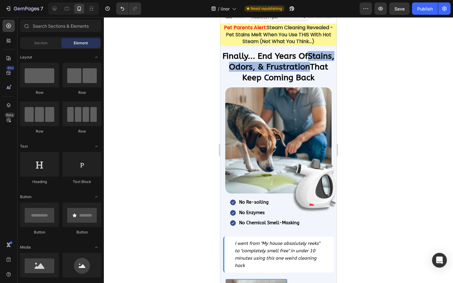
scroll to position [0, 0]
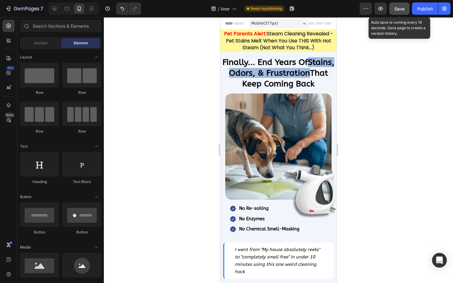
click at [396, 10] on span "Save" at bounding box center [399, 8] width 10 height 5
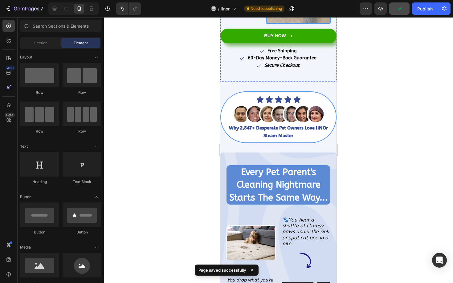
scroll to position [390, 0]
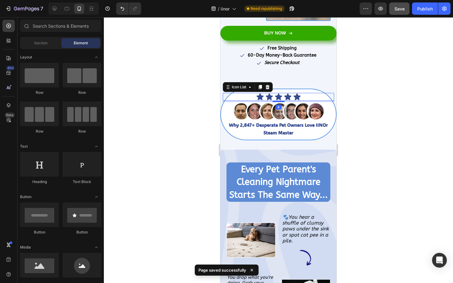
click at [313, 95] on div "Icon Icon Icon Icon Icon" at bounding box center [278, 97] width 111 height 8
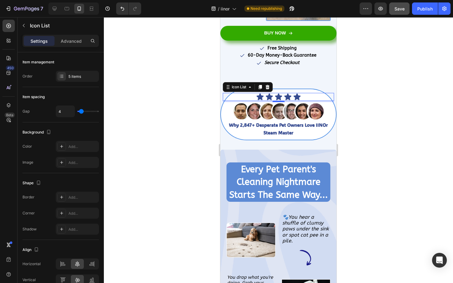
click at [356, 97] on div at bounding box center [278, 150] width 349 height 266
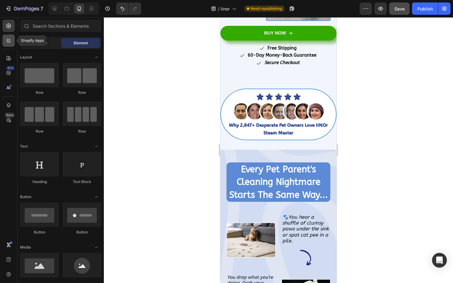
click at [8, 40] on icon at bounding box center [9, 41] width 6 height 6
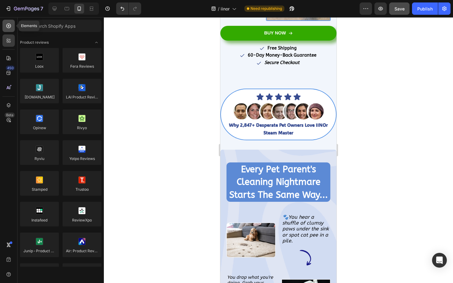
click at [6, 27] on icon at bounding box center [9, 26] width 6 height 6
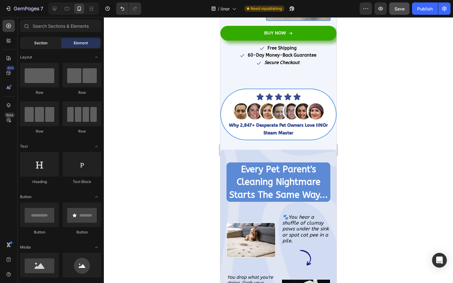
click at [36, 45] on span "Section" at bounding box center [40, 43] width 13 height 6
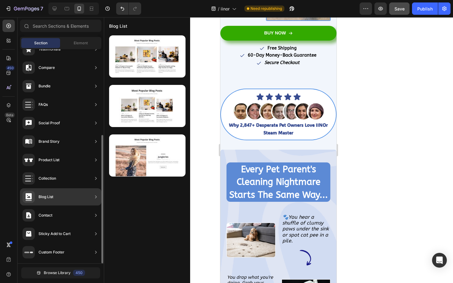
scroll to position [0, 0]
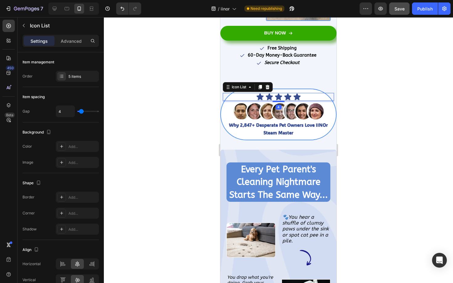
click at [332, 93] on div "Icon Icon Icon Icon Icon" at bounding box center [278, 97] width 111 height 8
click at [334, 124] on div "Icon Icon Icon Icon Icon Icon List 4 Image Why 2,847+ Desperate Pet Owners Love…" at bounding box center [278, 115] width 116 height 52
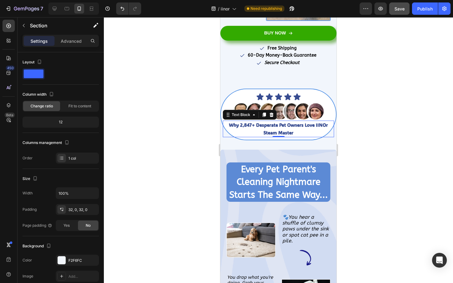
click at [323, 124] on strong "Why 2,847+ Desperate Pet Owners Love IINOr Steam Master" at bounding box center [278, 129] width 99 height 14
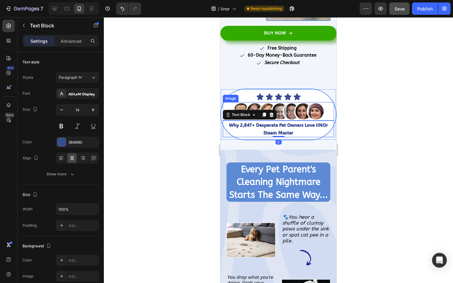
click at [333, 116] on div at bounding box center [278, 111] width 111 height 18
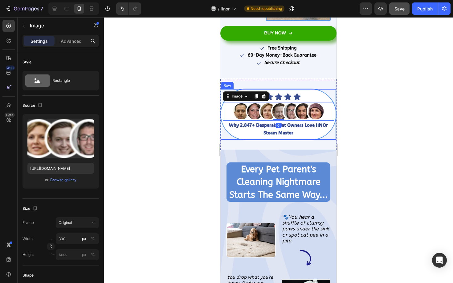
click at [334, 114] on div "Icon Icon Icon Icon Icon Icon List Image 0 Why 2,847+ Desperate Pet Owners Love…" at bounding box center [278, 115] width 116 height 52
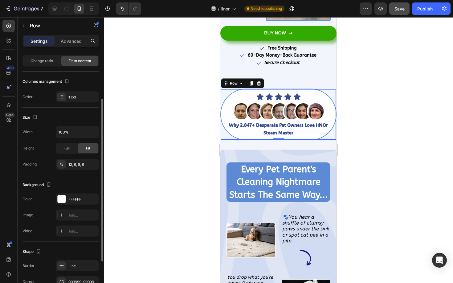
scroll to position [45, 0]
click at [76, 129] on input "100%" at bounding box center [77, 132] width 43 height 11
click at [90, 133] on button "button" at bounding box center [92, 132] width 11 height 11
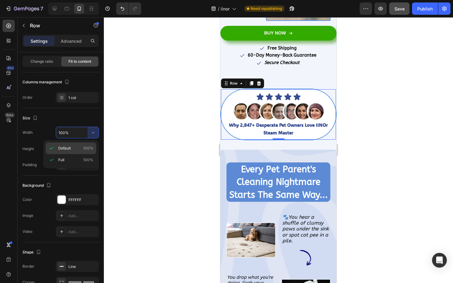
click at [82, 144] on div "Default 100%" at bounding box center [71, 149] width 51 height 12
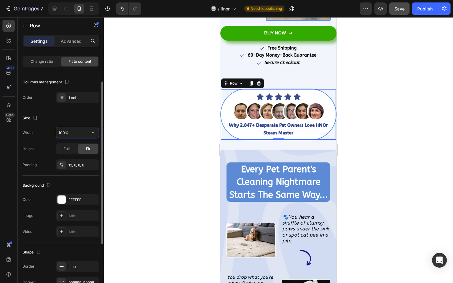
click at [74, 138] on input "100%" at bounding box center [77, 132] width 43 height 11
click at [71, 149] on div "Full" at bounding box center [66, 149] width 20 height 10
click at [86, 149] on span "Fit" at bounding box center [88, 149] width 4 height 6
click at [78, 139] on div "Width 100% Height Full Fit Padding 12, 6, 8, 6" at bounding box center [60, 149] width 76 height 44
click at [81, 136] on input "100%" at bounding box center [77, 132] width 43 height 11
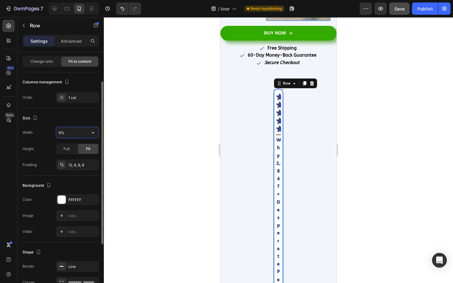
type input "90%"
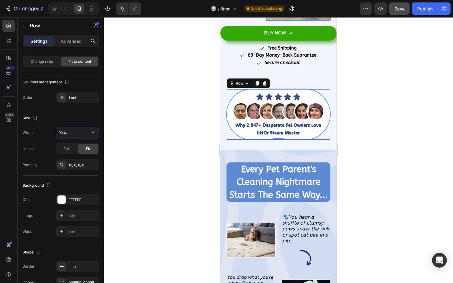
click at [139, 137] on div at bounding box center [278, 150] width 349 height 266
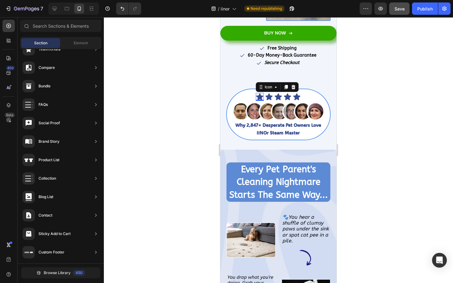
click at [258, 96] on icon at bounding box center [259, 97] width 7 height 7
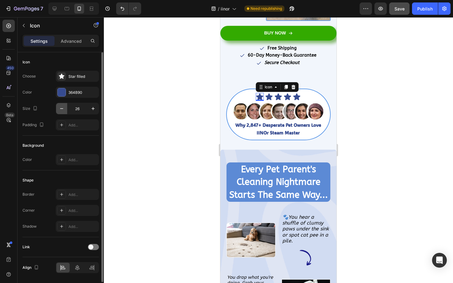
click at [63, 107] on icon "button" at bounding box center [62, 109] width 6 height 6
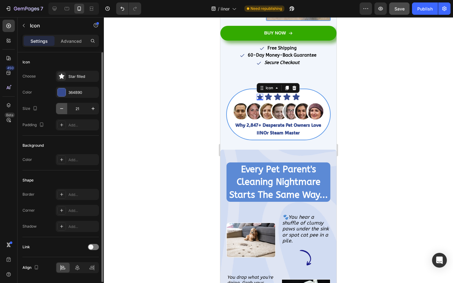
click at [63, 107] on icon "button" at bounding box center [62, 109] width 6 height 6
type input "20"
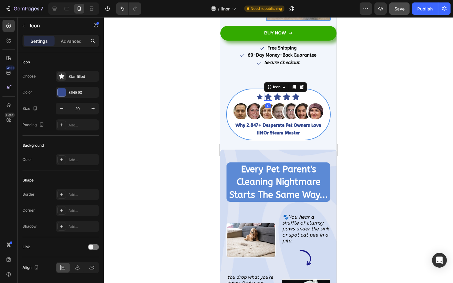
click at [268, 98] on icon at bounding box center [268, 97] width 7 height 7
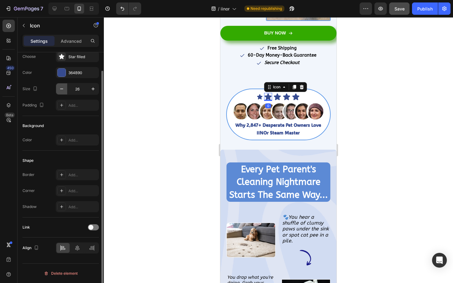
click at [63, 87] on icon "button" at bounding box center [62, 89] width 6 height 6
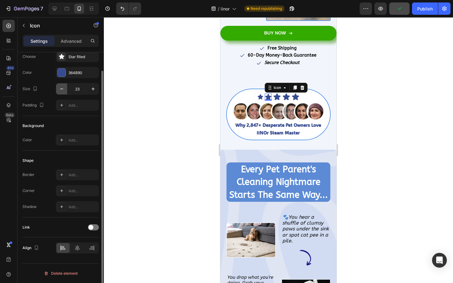
click at [63, 87] on icon "button" at bounding box center [62, 89] width 6 height 6
type input "20"
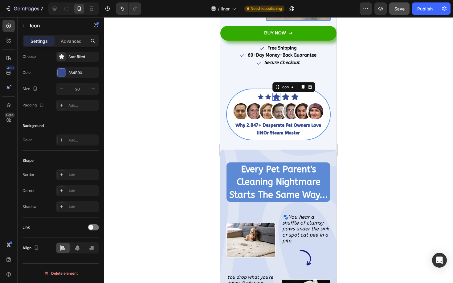
click at [275, 96] on icon at bounding box center [276, 97] width 7 height 7
click at [64, 88] on icon "button" at bounding box center [62, 89] width 6 height 6
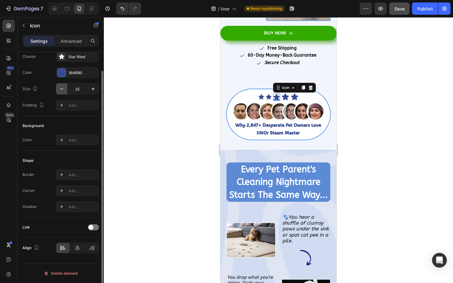
click at [64, 88] on icon "button" at bounding box center [62, 89] width 6 height 6
click at [94, 89] on icon "button" at bounding box center [93, 89] width 6 height 6
type input "20"
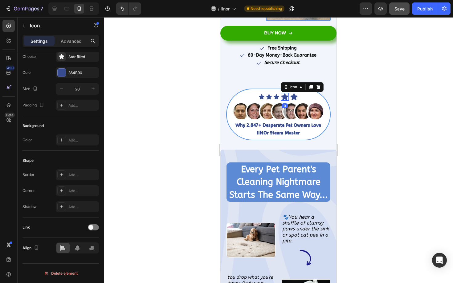
click at [286, 97] on icon at bounding box center [284, 97] width 7 height 7
click at [64, 90] on icon "button" at bounding box center [62, 89] width 6 height 6
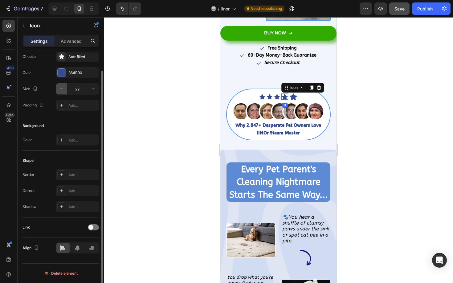
click at [64, 90] on icon "button" at bounding box center [62, 89] width 6 height 6
type input "20"
click at [292, 98] on div "Icon" at bounding box center [293, 97] width 8 height 8
click at [80, 89] on input "26" at bounding box center [77, 88] width 20 height 11
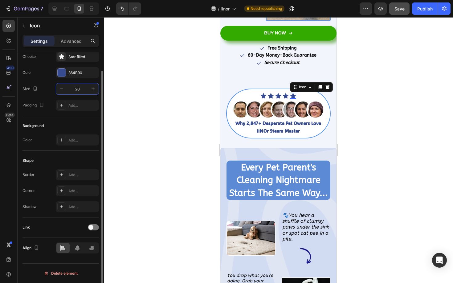
type input "20"
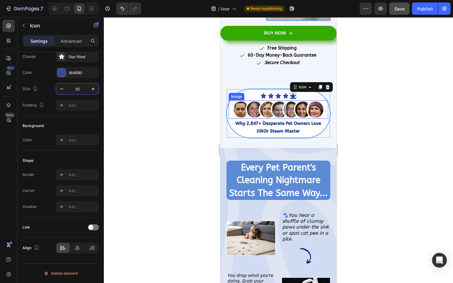
click at [257, 107] on img at bounding box center [278, 109] width 92 height 18
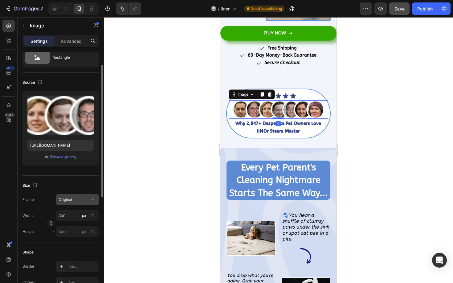
scroll to position [51, 0]
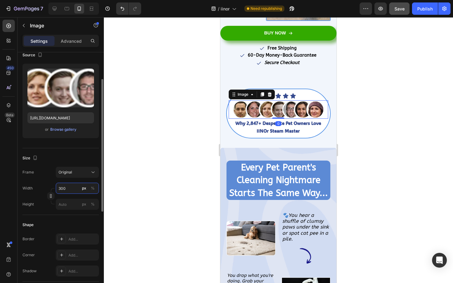
click at [63, 188] on input "300" at bounding box center [77, 188] width 43 height 11
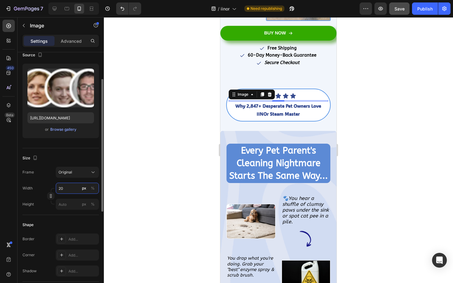
type input "200"
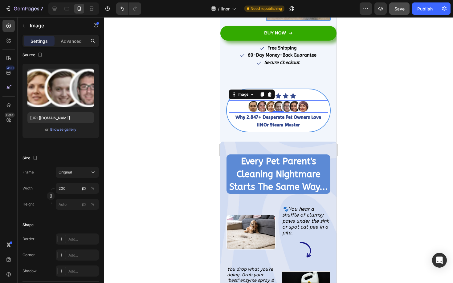
click at [121, 168] on div at bounding box center [278, 150] width 349 height 266
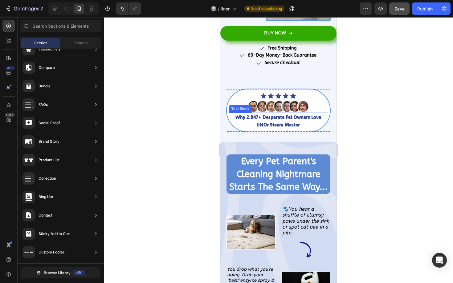
click at [271, 120] on p "Why 2,847+ Desperate Pet Owners Love IINOr Steam Master" at bounding box center [278, 120] width 98 height 15
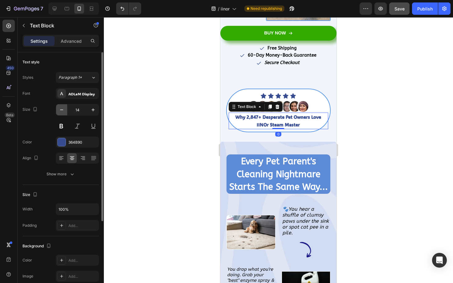
click at [62, 109] on icon "button" at bounding box center [62, 110] width 6 height 6
type input "13"
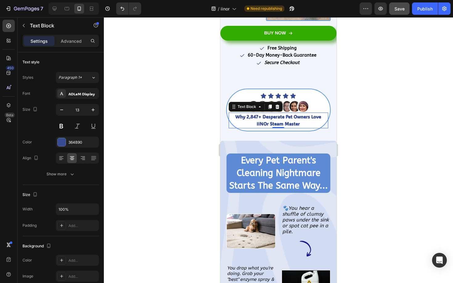
click at [264, 123] on strong "Why 2,847+ Desperate Pet Owners Love IINOr Steam Master" at bounding box center [278, 120] width 86 height 13
click at [264, 122] on strong "Why 2,847+ Desperate Pet Owners Love IINOr Steam Master" at bounding box center [278, 120] width 86 height 13
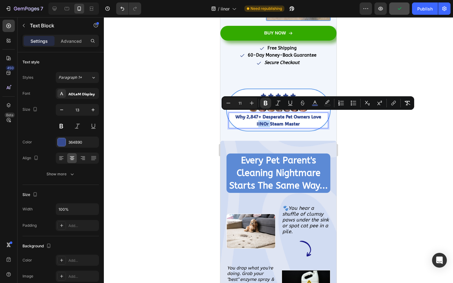
click at [264, 122] on strong "Why 2,847+ Desperate Pet Owners Love IINOr Steam Master" at bounding box center [278, 120] width 86 height 13
click at [231, 102] on button "Minus" at bounding box center [228, 103] width 11 height 11
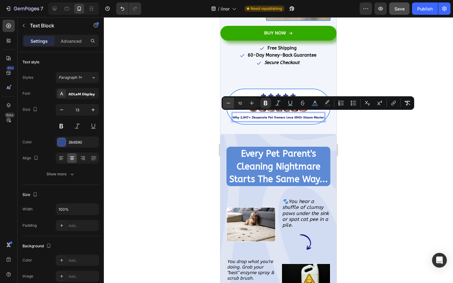
click at [231, 102] on icon "Editor contextual toolbar" at bounding box center [228, 103] width 6 height 6
click at [250, 102] on icon "Editor contextual toolbar" at bounding box center [252, 103] width 6 height 6
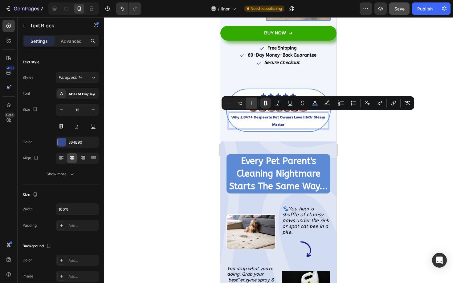
click at [250, 102] on icon "Editor contextual toolbar" at bounding box center [252, 103] width 6 height 6
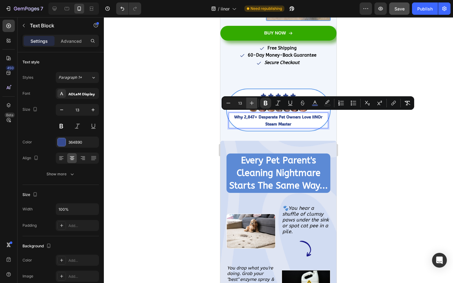
click at [250, 102] on icon "Editor contextual toolbar" at bounding box center [252, 103] width 6 height 6
click at [226, 102] on icon "Editor contextual toolbar" at bounding box center [228, 103] width 6 height 6
type input "13"
click at [187, 124] on div at bounding box center [278, 150] width 349 height 266
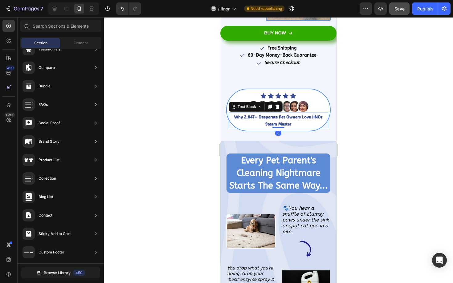
click at [286, 121] on strong "Why 2,847+ Desperate Pet Owners Love IINOr Steam Master" at bounding box center [278, 120] width 88 height 12
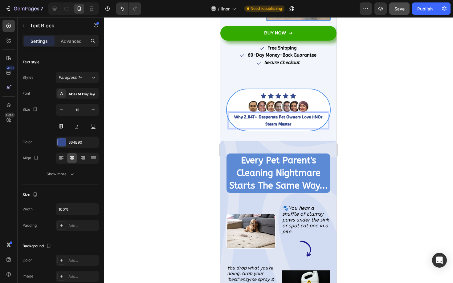
click at [286, 121] on strong "Why 2,847+ Desperate Pet Owners Love IINOr Steam Master" at bounding box center [278, 120] width 88 height 12
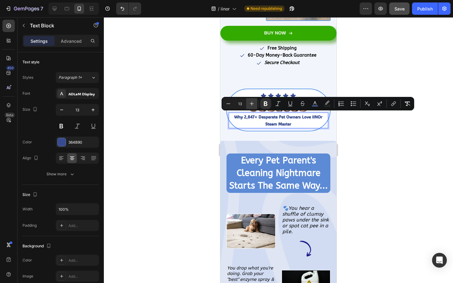
click at [252, 101] on icon "Editor contextual toolbar" at bounding box center [252, 104] width 6 height 6
type input "14"
click at [92, 93] on div "ADLaM Display" at bounding box center [82, 94] width 29 height 6
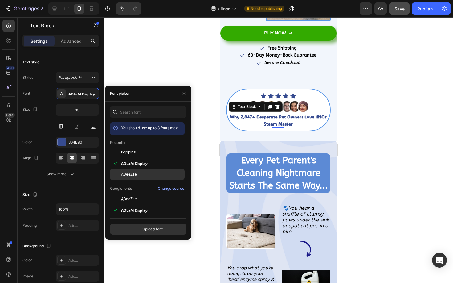
click at [133, 179] on div "ABeeZee" at bounding box center [147, 174] width 75 height 11
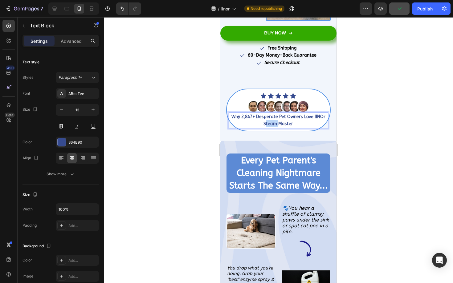
click at [261, 121] on p "Why 2,847+ Desperate Pet Owners Love IINOr Steam Master" at bounding box center [278, 120] width 98 height 14
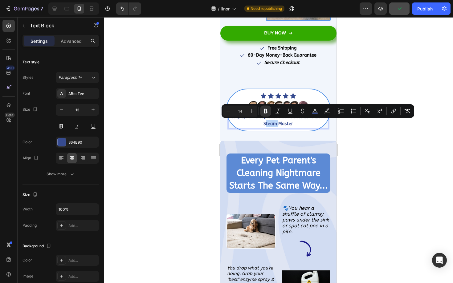
click at [262, 121] on p "Why 2,847+ Desperate Pet Owners Love IINOr Steam Master" at bounding box center [278, 120] width 98 height 14
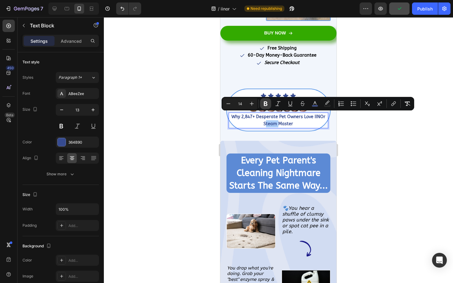
click at [263, 101] on icon "Editor contextual toolbar" at bounding box center [265, 104] width 6 height 6
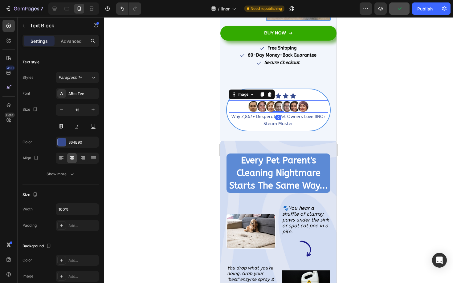
click at [263, 101] on img at bounding box center [278, 106] width 62 height 12
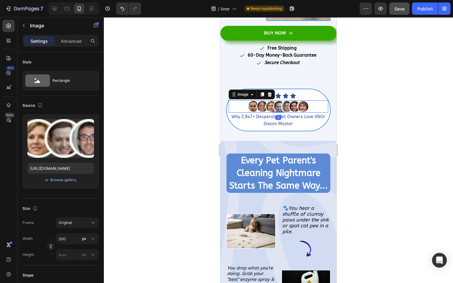
click at [259, 120] on p "Why 2,847+ Desperate Pet Owners Love IINOr Steam Master" at bounding box center [278, 120] width 98 height 14
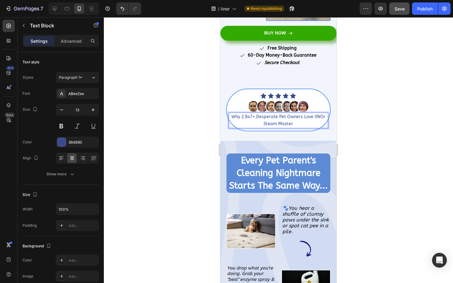
click at [259, 120] on p "Why 2,847+ Desperate Pet Owners Love IINOr Steam Master" at bounding box center [278, 120] width 98 height 14
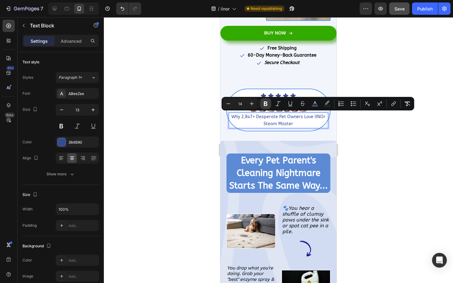
click at [261, 108] on button "Bold" at bounding box center [265, 103] width 11 height 11
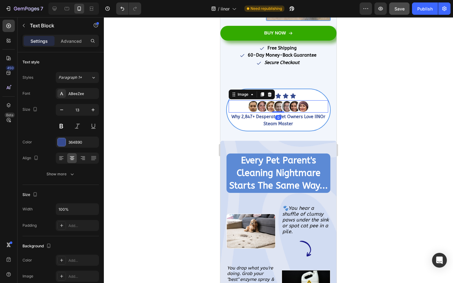
click at [252, 104] on img at bounding box center [278, 106] width 62 height 12
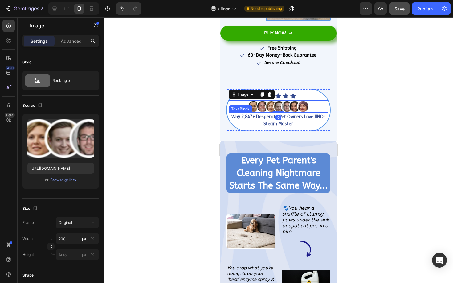
click at [259, 120] on p "Why 2,847+ Desperate Pet Owners Love IINOr Steam Master" at bounding box center [278, 120] width 98 height 14
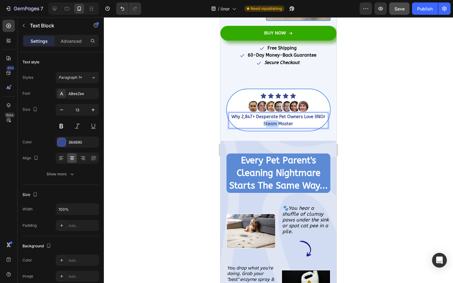
click at [259, 120] on p "Why 2,847+ Desperate Pet Owners Love IINOr Steam Master" at bounding box center [278, 120] width 98 height 14
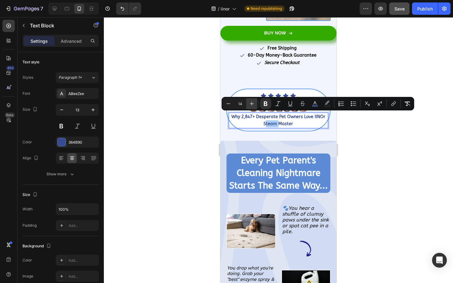
click at [251, 106] on icon "Editor contextual toolbar" at bounding box center [252, 104] width 6 height 6
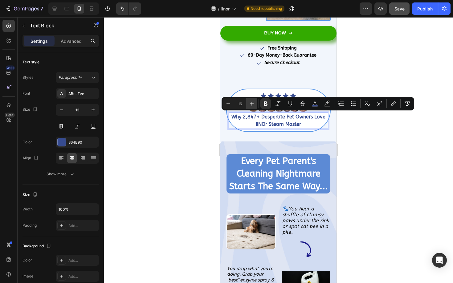
click at [251, 106] on icon "Editor contextual toolbar" at bounding box center [252, 104] width 6 height 6
type input "18"
click at [181, 131] on div at bounding box center [278, 150] width 349 height 266
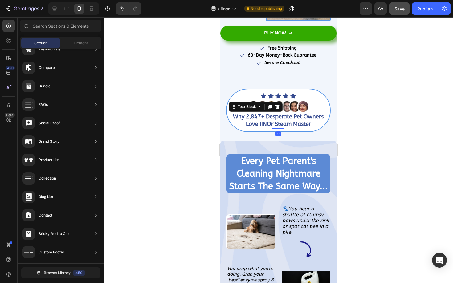
click at [278, 116] on strong "Why 2,847+ Desperate Pet Owners Love IINOr Steam Master" at bounding box center [278, 120] width 91 height 14
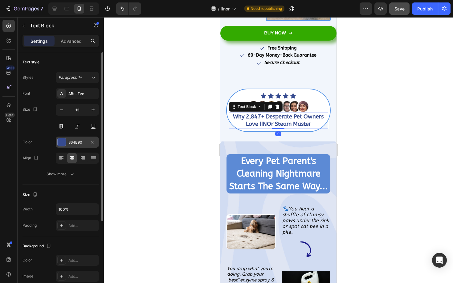
click at [62, 142] on div at bounding box center [62, 142] width 8 height 8
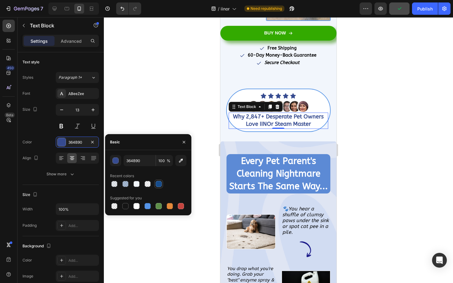
click at [158, 183] on div at bounding box center [159, 184] width 6 height 6
type input "164C8C"
click at [118, 157] on button "button" at bounding box center [115, 160] width 11 height 11
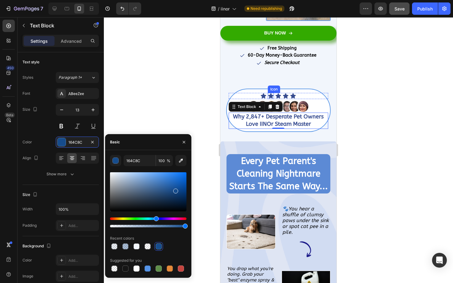
click at [268, 94] on icon at bounding box center [271, 96] width 6 height 6
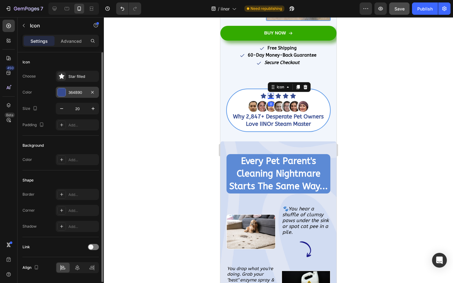
click at [74, 95] on div "364B90" at bounding box center [77, 93] width 18 height 6
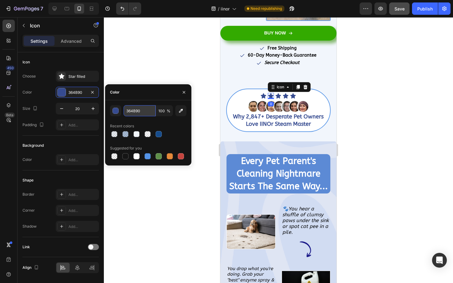
click at [136, 106] on input "364B90" at bounding box center [140, 110] width 32 height 11
click at [245, 122] on p "Why 2,847+ Desperate Pet Owners Love IINOr Steam Master" at bounding box center [278, 120] width 98 height 15
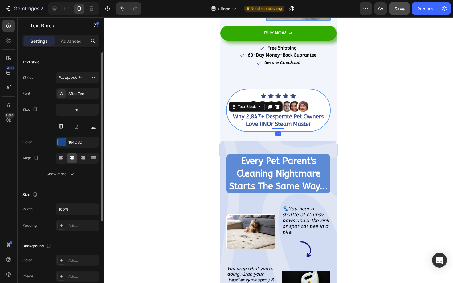
click at [74, 148] on div "Font ABeeZee Size 13 Color 164C8C Align Show more" at bounding box center [60, 134] width 76 height 92
click at [75, 145] on div "164C8C" at bounding box center [77, 143] width 18 height 6
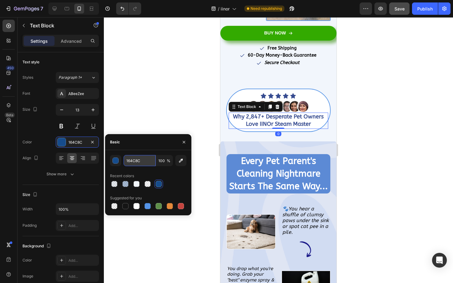
click at [128, 156] on input "164C8C" at bounding box center [140, 160] width 32 height 11
paste input "364B90"
type input "364B90"
click at [149, 119] on div at bounding box center [278, 150] width 349 height 266
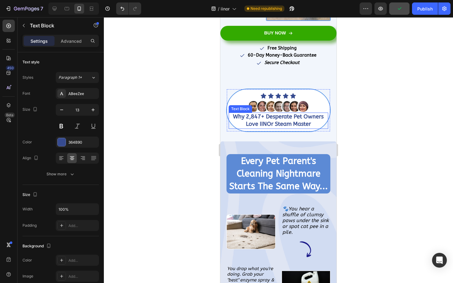
click at [278, 123] on strong "Why 2,847+ Desperate Pet Owners Love IINOr Steam Master" at bounding box center [278, 120] width 91 height 14
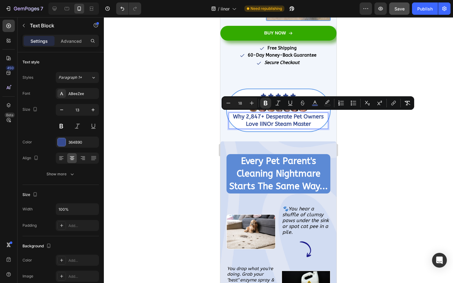
click at [200, 143] on div at bounding box center [278, 150] width 349 height 266
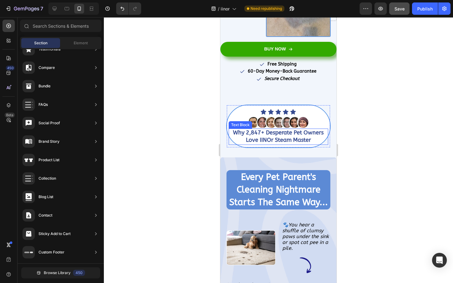
scroll to position [361, 0]
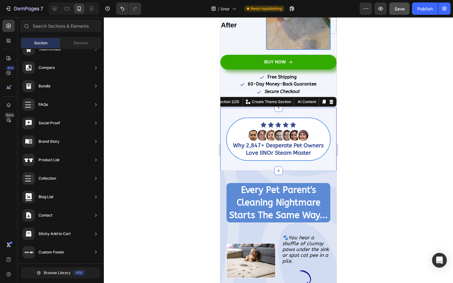
click at [300, 113] on div "Icon Icon Icon Icon Icon Icon List Image Why 2,847+ Desperate Pet Owners Love I…" at bounding box center [278, 139] width 116 height 63
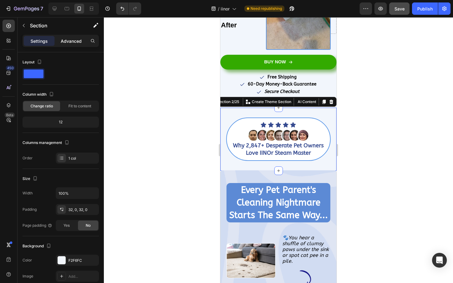
click at [85, 41] on div "Advanced" at bounding box center [71, 41] width 31 height 10
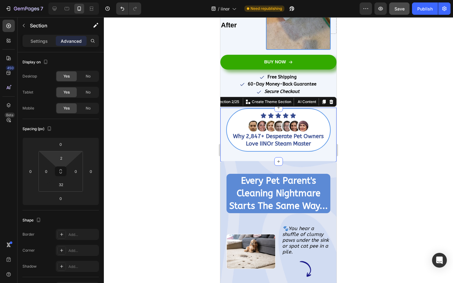
type input "0"
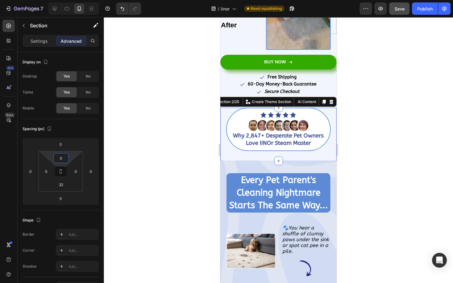
drag, startPoint x: 69, startPoint y: 161, endPoint x: 71, endPoint y: 172, distance: 10.8
click at [71, 0] on html "7 / iinor Need republishing Preview Save Publish 450 Beta Sections(18) Elements…" at bounding box center [226, 0] width 453 height 0
click at [141, 154] on div at bounding box center [278, 150] width 349 height 266
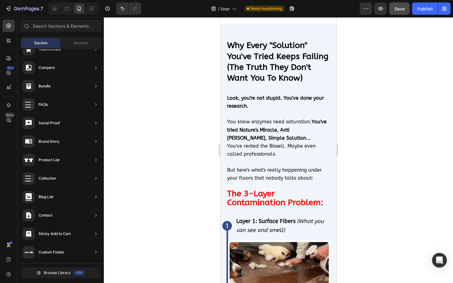
scroll to position [1266, 0]
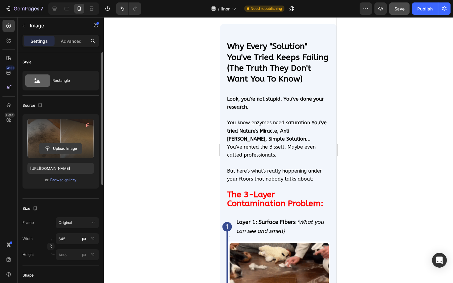
click at [61, 145] on input "file" at bounding box center [60, 149] width 43 height 10
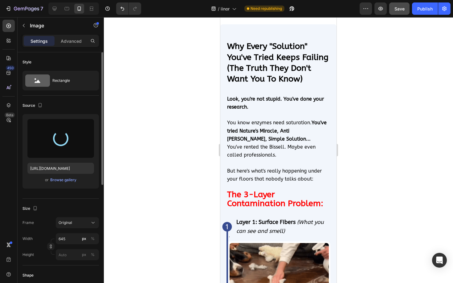
type input "https://cdn.shopify.com/s/files/1/0906/4605/3206/files/gempages_583140819427394…"
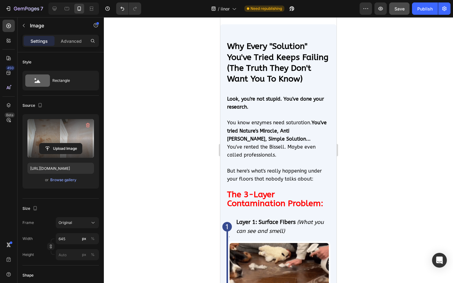
click at [368, 191] on div at bounding box center [278, 150] width 349 height 266
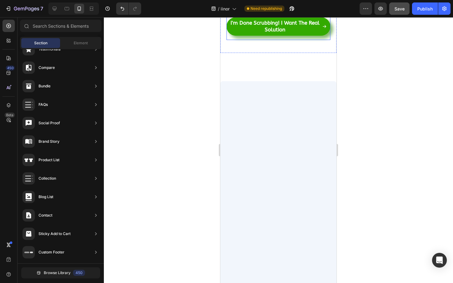
scroll to position [1204, 0]
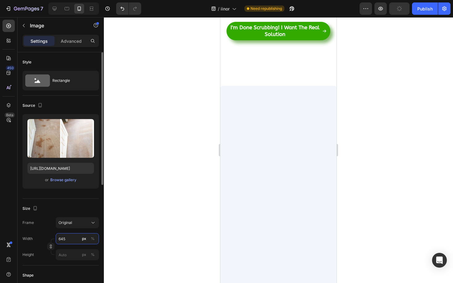
click at [72, 237] on input "645" at bounding box center [77, 238] width 43 height 11
click at [73, 236] on input "645" at bounding box center [77, 238] width 43 height 11
click at [70, 244] on input "645" at bounding box center [77, 238] width 43 height 11
type input "650"
click at [128, 222] on div at bounding box center [278, 150] width 349 height 266
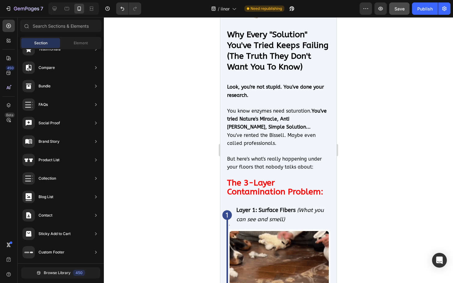
scroll to position [1280, 0]
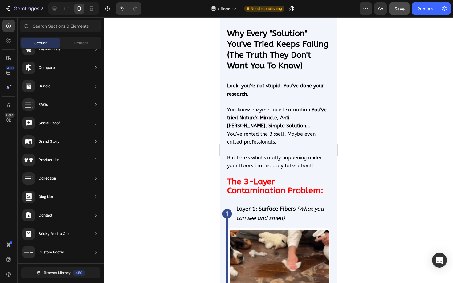
click at [389, 164] on div at bounding box center [278, 150] width 349 height 266
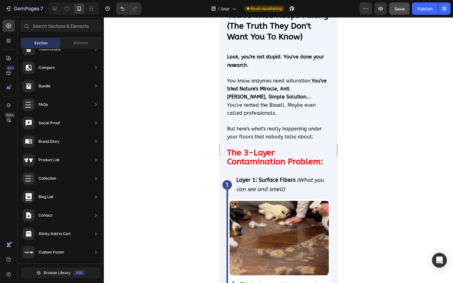
scroll to position [1311, 0]
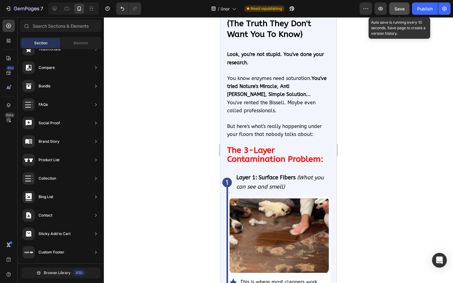
click at [402, 6] on div "Save" at bounding box center [399, 9] width 10 height 6
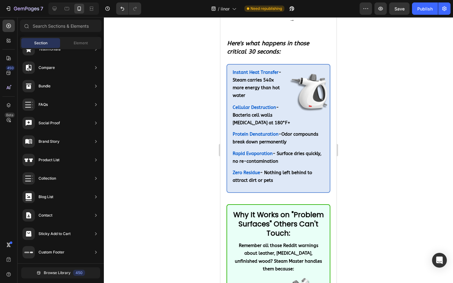
scroll to position [5038, 0]
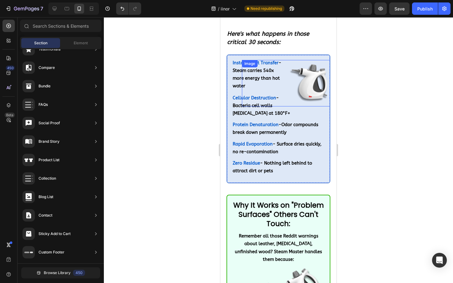
click at [364, 117] on div at bounding box center [278, 150] width 349 height 266
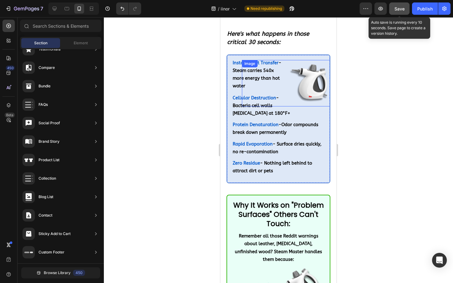
click at [394, 10] on button "Save" at bounding box center [399, 8] width 20 height 12
click at [401, 10] on span "Save" at bounding box center [399, 8] width 10 height 5
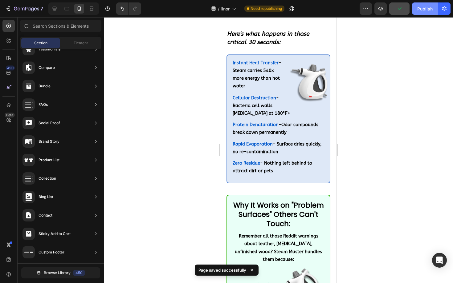
click at [422, 9] on div "Publish" at bounding box center [424, 9] width 15 height 6
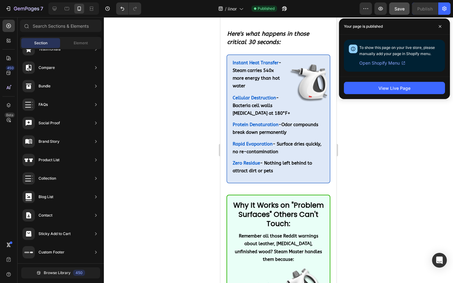
click at [392, 95] on div "View Live Page" at bounding box center [394, 88] width 111 height 22
click at [393, 92] on button "View Live Page" at bounding box center [394, 88] width 101 height 12
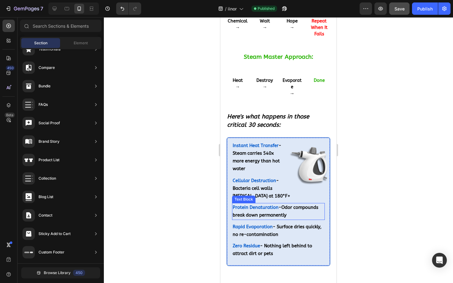
scroll to position [4927, 0]
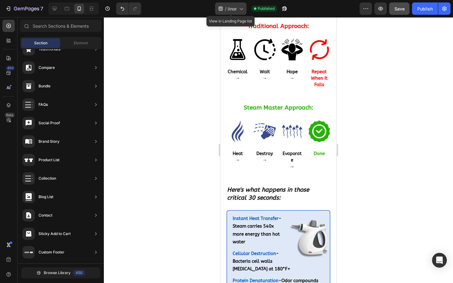
click at [236, 6] on span "iinor" at bounding box center [232, 9] width 9 height 6
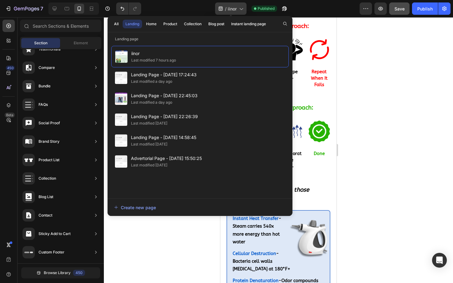
click at [236, 7] on span "iinor" at bounding box center [232, 9] width 9 height 6
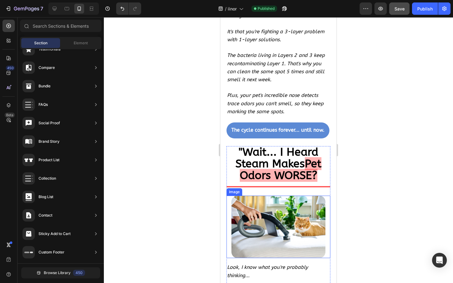
scroll to position [2879, 0]
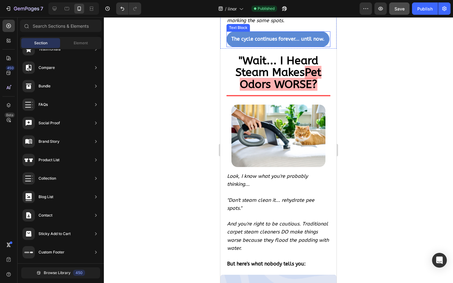
click at [232, 42] on strong "The cycle continues forever... until now." at bounding box center [277, 39] width 93 height 6
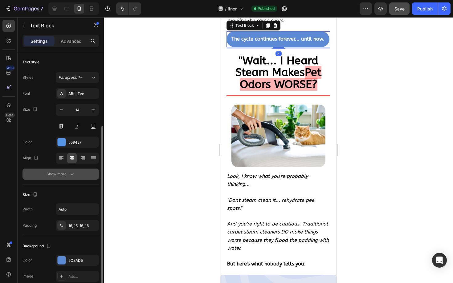
scroll to position [116, 0]
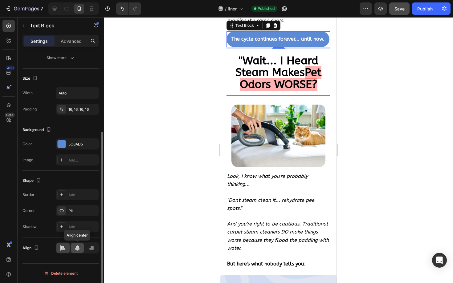
click at [74, 245] on div at bounding box center [77, 248] width 13 height 10
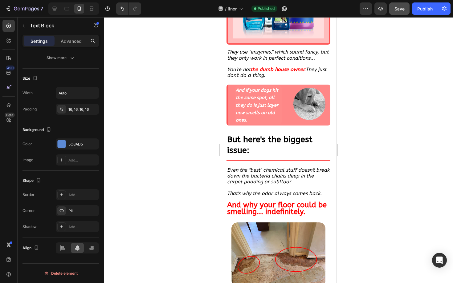
scroll to position [962, 0]
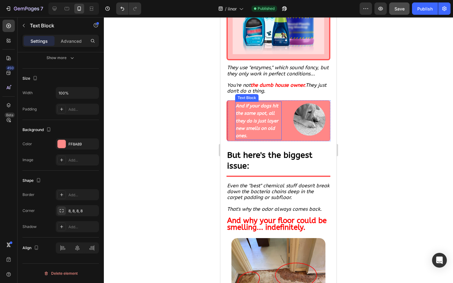
click at [259, 123] on p "And if your dogs hit the same spot, all they do is just layer new smells on old…" at bounding box center [258, 120] width 45 height 37
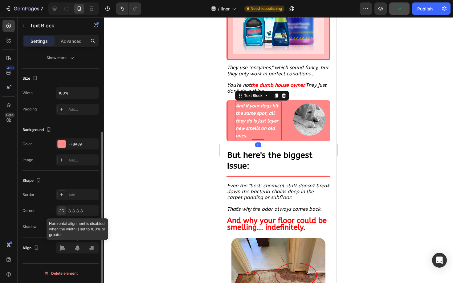
click at [78, 249] on div at bounding box center [77, 248] width 43 height 11
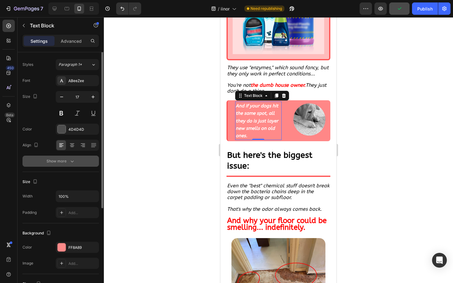
scroll to position [0, 0]
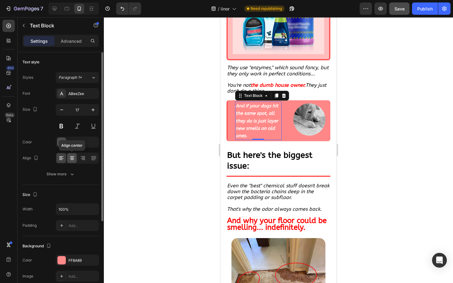
click at [71, 160] on icon at bounding box center [72, 160] width 3 height 1
click at [81, 160] on icon at bounding box center [83, 158] width 6 height 6
click at [72, 160] on icon at bounding box center [72, 158] width 6 height 6
click at [59, 158] on icon at bounding box center [61, 158] width 6 height 6
click at [73, 43] on p "Advanced" at bounding box center [71, 41] width 21 height 6
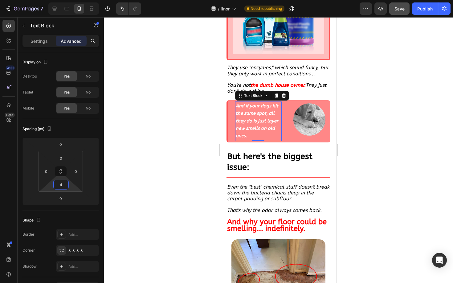
type input "0"
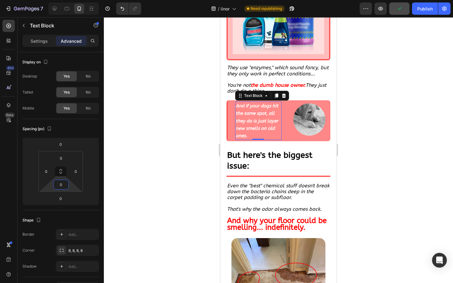
drag, startPoint x: 71, startPoint y: 187, endPoint x: 71, endPoint y: 190, distance: 3.5
click at [71, 0] on html "7 / iinor Need republishing Preview Publish 450 Beta Sections(18) Elements(83) …" at bounding box center [226, 0] width 453 height 0
click at [230, 112] on div "And if your dogs hit the same spot, all they do is just layer new smells on old…" at bounding box center [278, 120] width 104 height 41
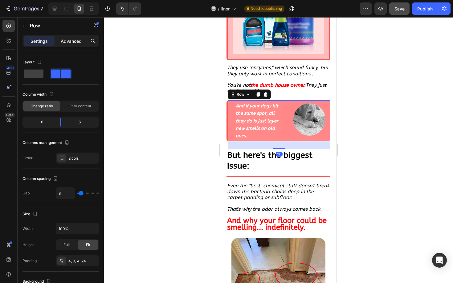
click at [75, 39] on p "Advanced" at bounding box center [71, 41] width 21 height 6
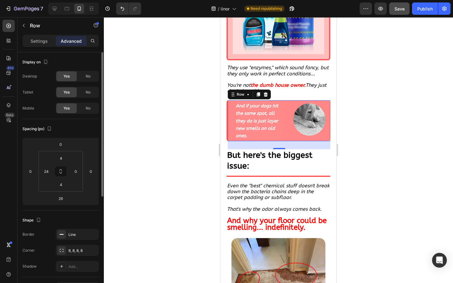
click at [138, 198] on div at bounding box center [278, 150] width 349 height 266
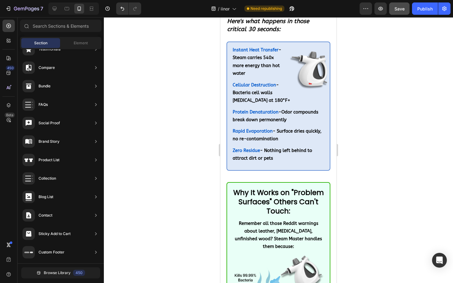
scroll to position [5096, 0]
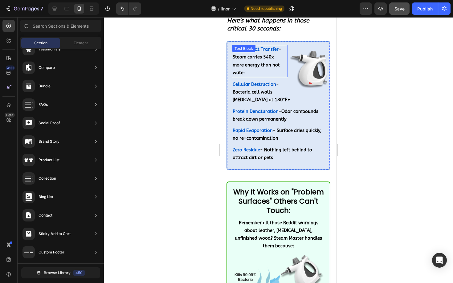
click at [265, 51] on strong "- Steam carries 540x more energy than hot water" at bounding box center [257, 61] width 49 height 29
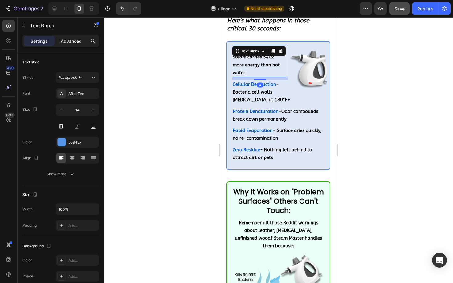
click at [73, 38] on p "Advanced" at bounding box center [71, 41] width 21 height 6
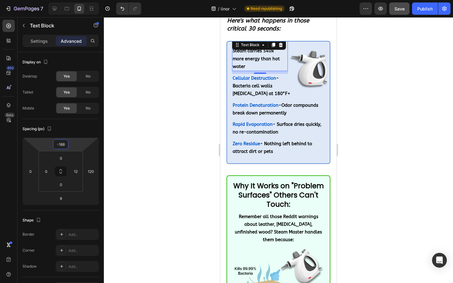
type input "-186"
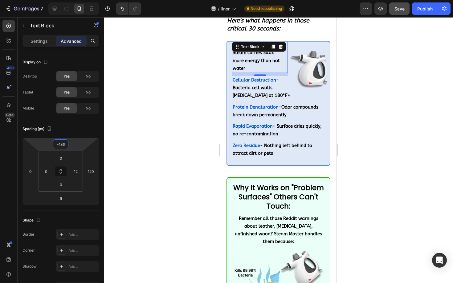
click at [82, 0] on html "7 / iinor Need republishing Preview Save Publish 450 Beta Sections(18) Elements…" at bounding box center [226, 0] width 453 height 0
click at [191, 118] on div at bounding box center [278, 150] width 349 height 266
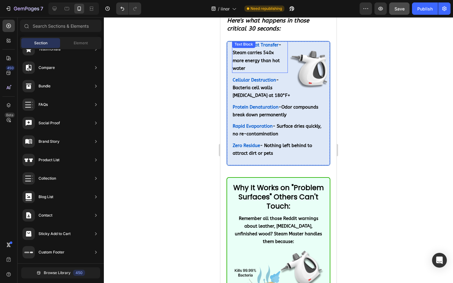
click at [254, 52] on strong "- Steam carries 540x more energy than hot water" at bounding box center [257, 57] width 49 height 29
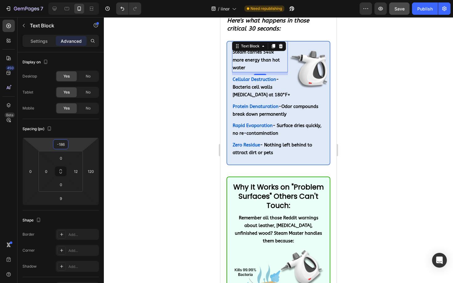
type input "-184"
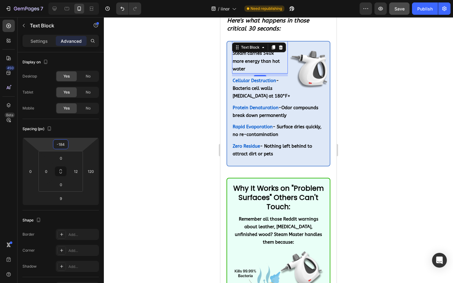
click at [76, 0] on html "7 / iinor Need republishing Preview Save Publish 450 Beta Sections(18) Elements…" at bounding box center [226, 0] width 453 height 0
click at [184, 111] on div at bounding box center [278, 150] width 349 height 266
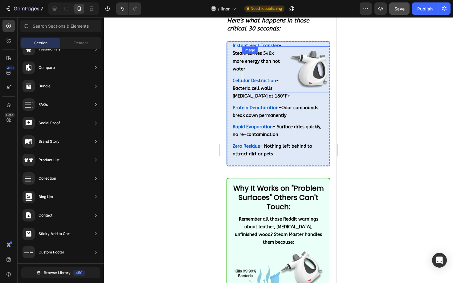
click at [294, 65] on img at bounding box center [311, 70] width 47 height 47
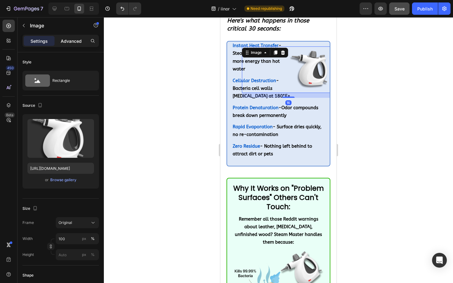
click at [63, 40] on p "Advanced" at bounding box center [71, 41] width 21 height 6
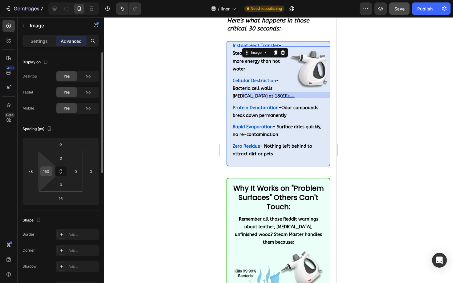
click at [50, 173] on div "150" at bounding box center [46, 172] width 12 height 10
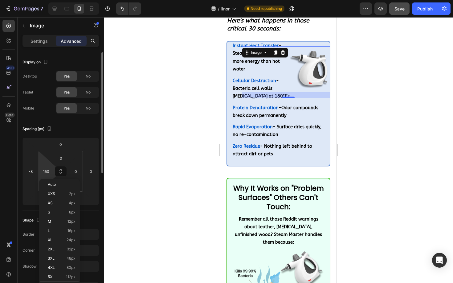
click at [45, 0] on html "7 / iinor Need republishing Preview Save Publish 450 Beta Sections(18) Elements…" at bounding box center [226, 0] width 453 height 0
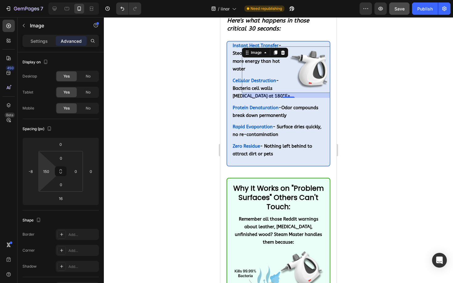
click at [43, 0] on html "7 / iinor Need republishing Preview Save Publish 450 Beta Sections(18) Elements…" at bounding box center [226, 0] width 453 height 0
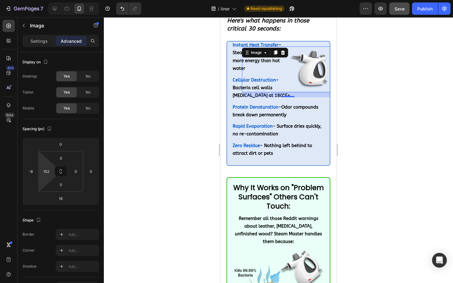
click at [43, 0] on html "7 / iinor Need republishing Preview Save Publish 450 Beta Sections(18) Elements…" at bounding box center [226, 0] width 453 height 0
type input "150"
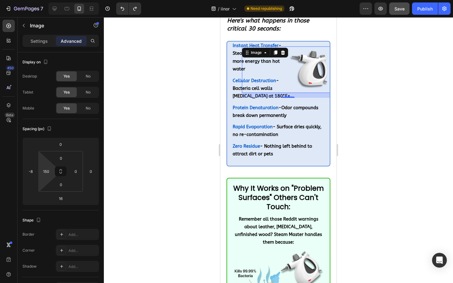
click at [124, 156] on div at bounding box center [278, 150] width 349 height 266
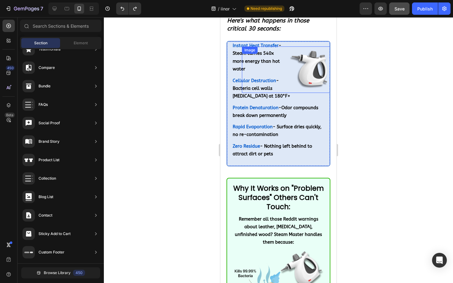
click at [302, 65] on img at bounding box center [311, 70] width 47 height 47
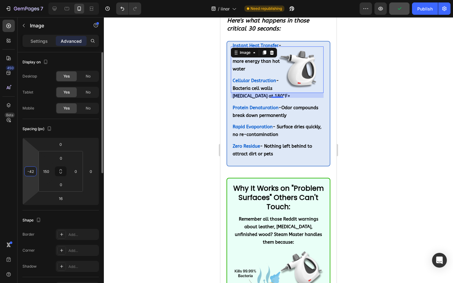
drag, startPoint x: 30, startPoint y: 180, endPoint x: 30, endPoint y: 184, distance: 4.9
click at [30, 0] on html "7 / iinor Need republishing Preview Publish 450 Beta Sections(18) Elements(83) …" at bounding box center [226, 0] width 453 height 0
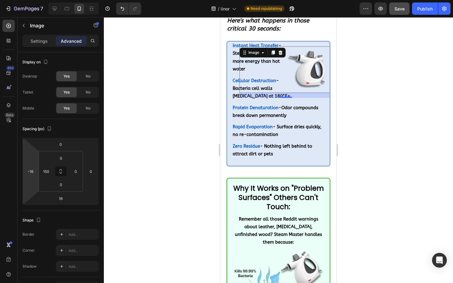
type input "-18"
drag, startPoint x: 30, startPoint y: 184, endPoint x: 30, endPoint y: 181, distance: 3.7
click at [30, 0] on html "7 / iinor Need republishing Preview Save Publish 450 Beta Sections(18) Elements…" at bounding box center [226, 0] width 453 height 0
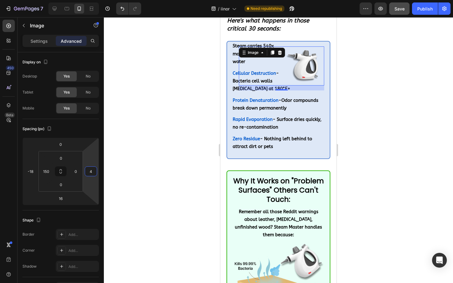
type input "2"
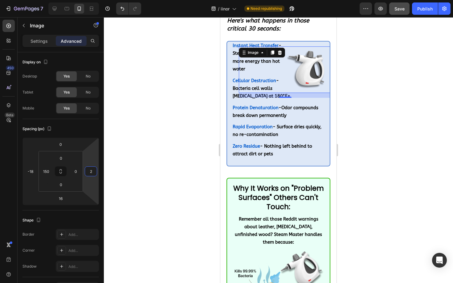
click at [87, 0] on html "7 / iinor Need republishing Preview Save Publish 450 Beta Sections(18) Elements…" at bounding box center [226, 0] width 453 height 0
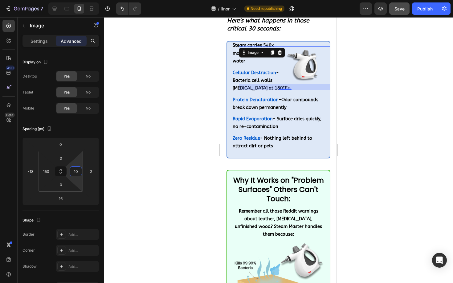
type input "0"
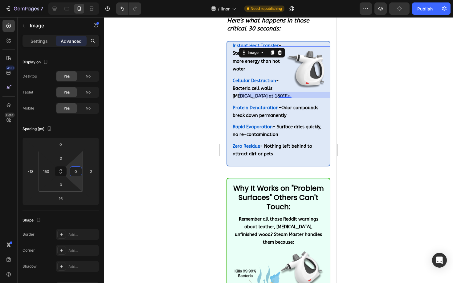
drag, startPoint x: 71, startPoint y: 180, endPoint x: 70, endPoint y: 187, distance: 6.8
click at [70, 0] on html "7 / iinor Need republishing Preview Publish 450 Beta Sections(18) Elements(83) …" at bounding box center [226, 0] width 453 height 0
drag, startPoint x: 78, startPoint y: 167, endPoint x: 78, endPoint y: 172, distance: 4.6
click at [78, 172] on input "0" at bounding box center [75, 171] width 9 height 9
drag, startPoint x: 92, startPoint y: 159, endPoint x: 95, endPoint y: 179, distance: 20.5
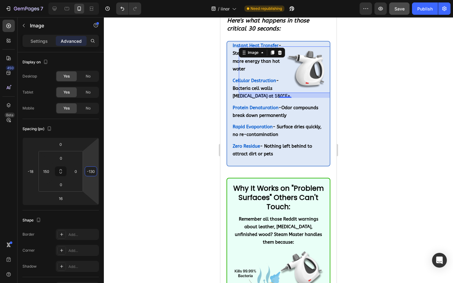
click at [95, 0] on html "7 / iinor Need republishing Preview Save Publish 450 Beta Sections(18) Elements…" at bounding box center [226, 0] width 453 height 0
type input "0"
drag, startPoint x: 95, startPoint y: 179, endPoint x: 95, endPoint y: 159, distance: 20.0
click at [95, 0] on html "7 / iinor Need republishing Preview Save Publish 450 Beta Sections(18) Elements…" at bounding box center [226, 0] width 453 height 0
click at [352, 81] on div at bounding box center [278, 150] width 349 height 266
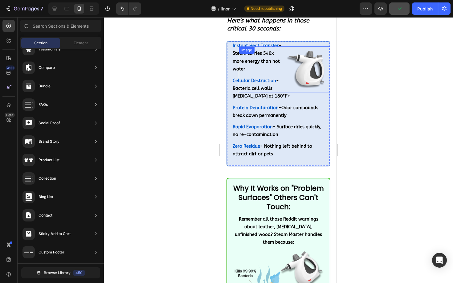
click at [314, 68] on img at bounding box center [308, 70] width 47 height 47
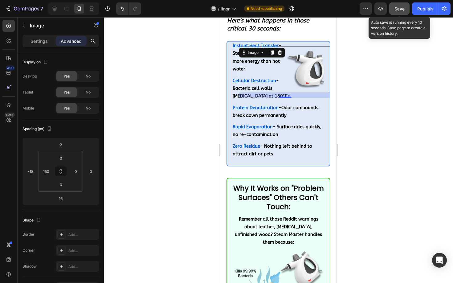
click at [405, 9] on button "Save" at bounding box center [399, 8] width 20 height 12
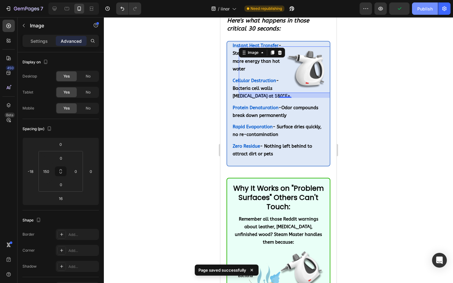
click at [416, 8] on button "Publish" at bounding box center [425, 8] width 26 height 12
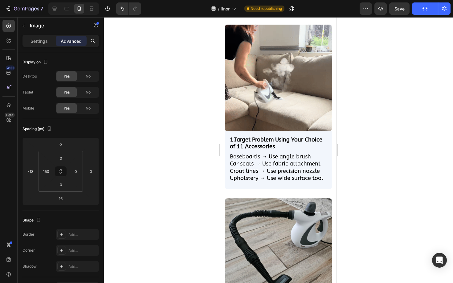
scroll to position [5594, 0]
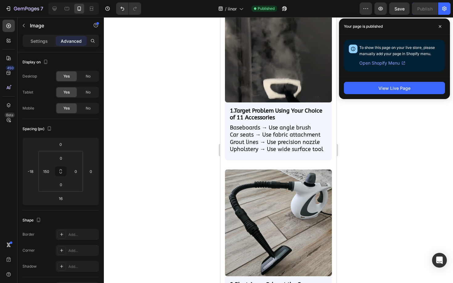
click at [251, 118] on strong "Target Problem Using Your Choice of 11 Accessories" at bounding box center [276, 114] width 92 height 14
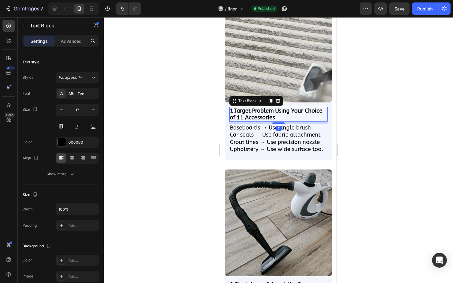
click at [279, 116] on p "1. Target Problem Using Your Choice of 11 Accessories" at bounding box center [278, 114] width 97 height 14
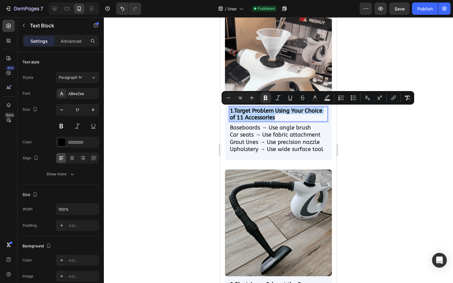
drag, startPoint x: 279, startPoint y: 116, endPoint x: 229, endPoint y: 107, distance: 50.5
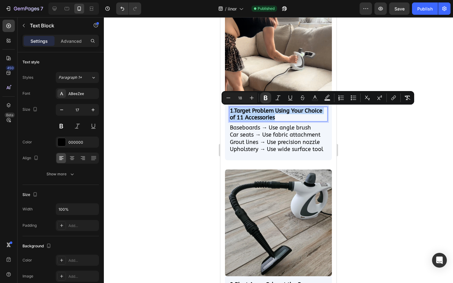
click at [229, 107] on div "1. Target Problem Using Your Choice of 11 Accessories" at bounding box center [278, 114] width 98 height 15
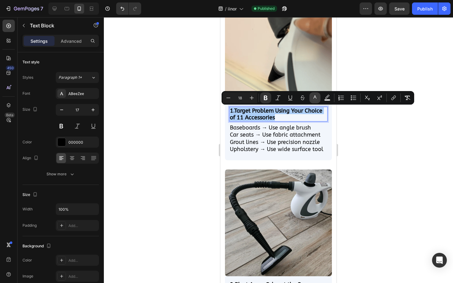
click at [314, 97] on icon "Editor contextual toolbar" at bounding box center [315, 98] width 6 height 6
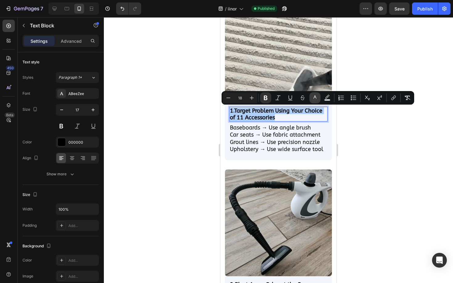
type input "000000"
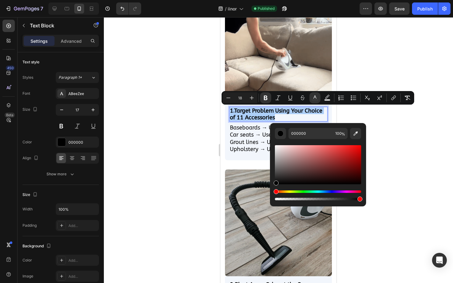
click at [392, 116] on div at bounding box center [278, 150] width 349 height 266
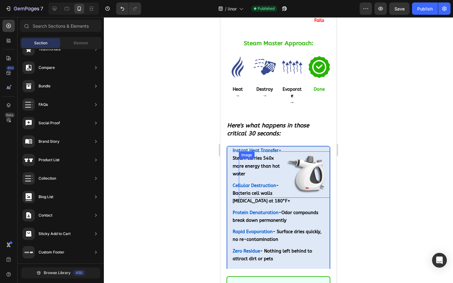
scroll to position [4997, 0]
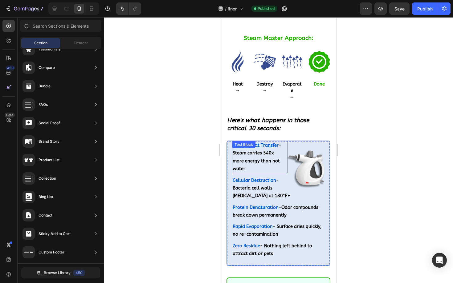
click at [266, 141] on div "Instant Heat Transfer - Steam carries 540x more energy than hot water Text Block" at bounding box center [260, 157] width 56 height 32
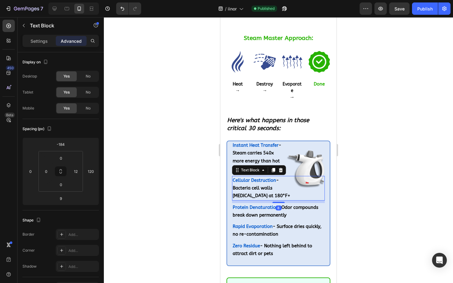
click at [246, 178] on strong "Cellular Destruction" at bounding box center [254, 180] width 43 height 5
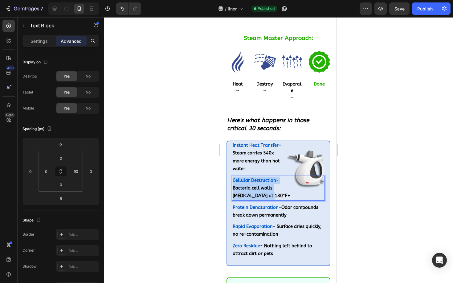
click at [246, 178] on strong "Cellular Destruction" at bounding box center [254, 180] width 43 height 5
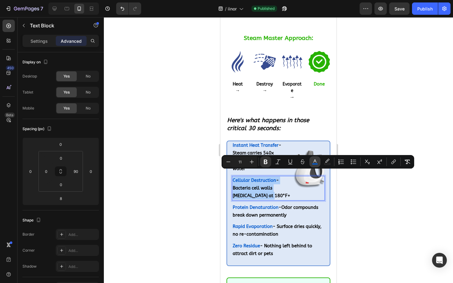
click at [310, 162] on button "color" at bounding box center [314, 161] width 11 height 11
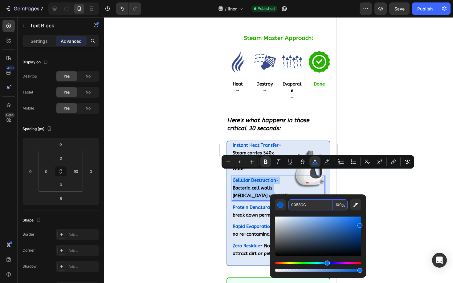
click at [296, 204] on input "0058CC" at bounding box center [310, 205] width 44 height 11
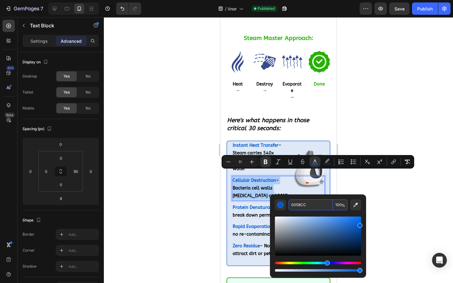
click at [296, 204] on input "0058CC" at bounding box center [310, 205] width 44 height 11
click at [385, 187] on div at bounding box center [278, 150] width 349 height 266
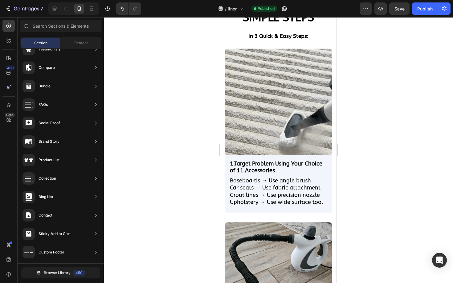
scroll to position [5543, 0]
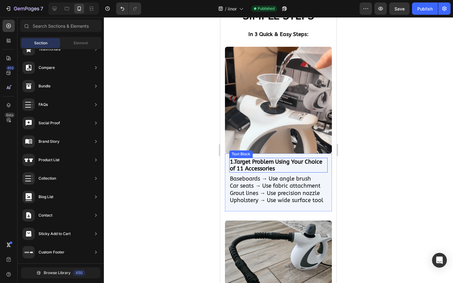
click at [244, 166] on strong "Target Problem Using Your Choice of 11 Accessories" at bounding box center [276, 166] width 92 height 14
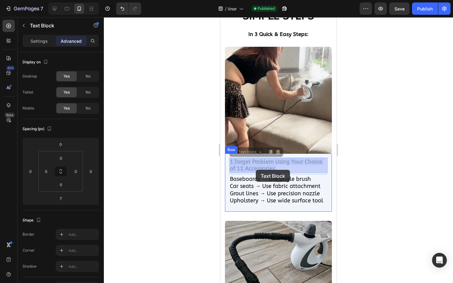
drag, startPoint x: 273, startPoint y: 168, endPoint x: 256, endPoint y: 168, distance: 17.9
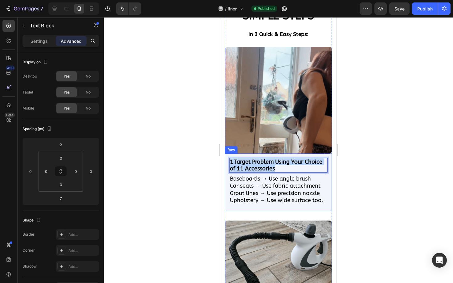
drag, startPoint x: 274, startPoint y: 168, endPoint x: 228, endPoint y: 158, distance: 47.9
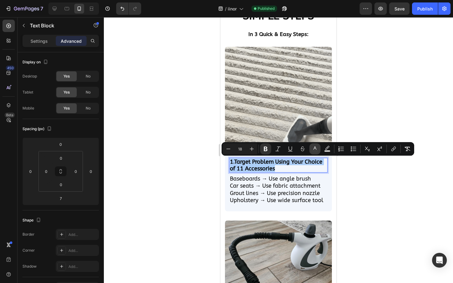
click at [312, 148] on icon "Editor contextual toolbar" at bounding box center [315, 149] width 6 height 6
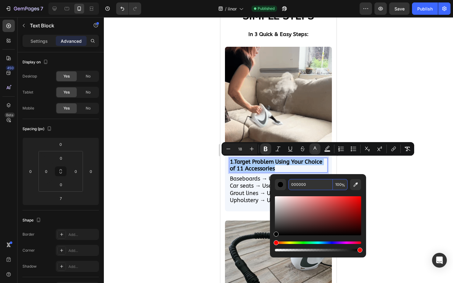
click at [302, 182] on input "000000" at bounding box center [310, 184] width 44 height 11
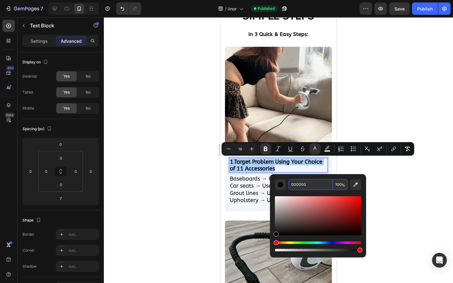
click at [302, 182] on input "000000" at bounding box center [310, 184] width 44 height 11
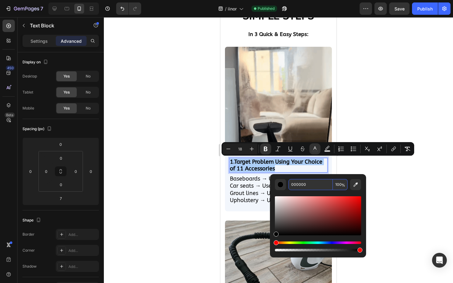
paste input "58CC"
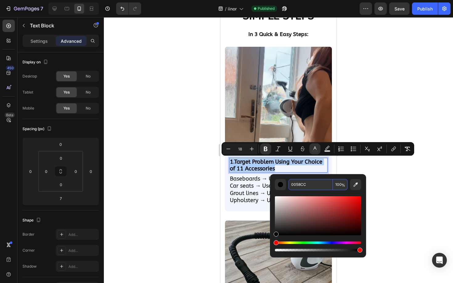
type input "0058CC"
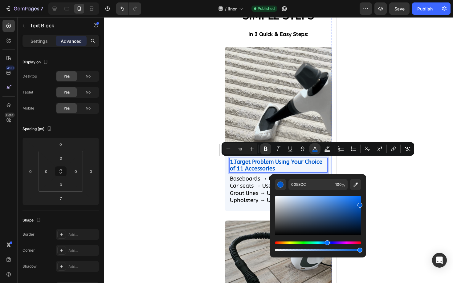
click at [186, 176] on div at bounding box center [278, 150] width 349 height 266
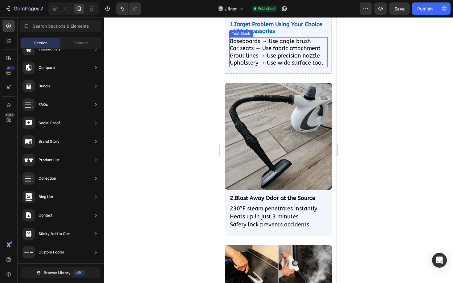
scroll to position [5703, 0]
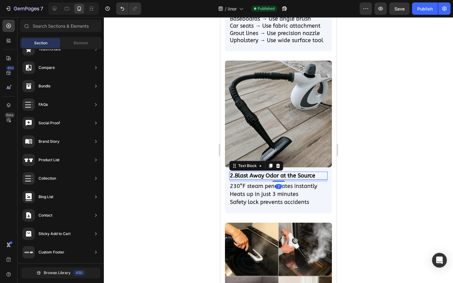
click at [268, 175] on strong "Blast Away Odor at the Source" at bounding box center [275, 175] width 80 height 7
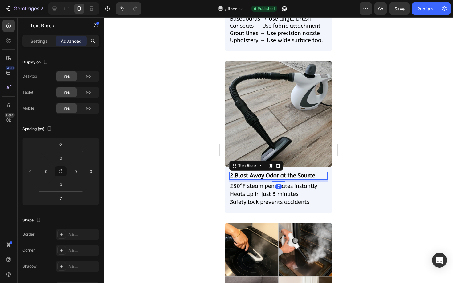
click at [268, 175] on strong "Blast Away Odor at the Source" at bounding box center [275, 175] width 80 height 7
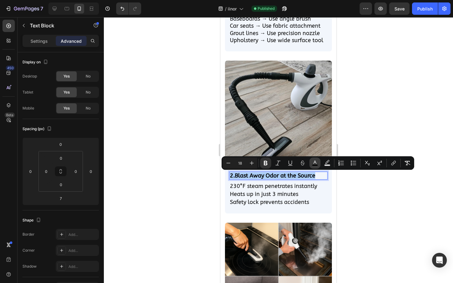
click at [319, 165] on button "color" at bounding box center [314, 163] width 11 height 11
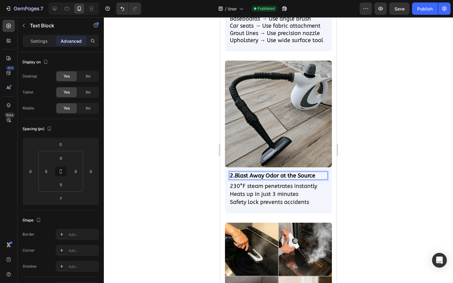
click at [310, 173] on strong "Blast Away Odor at the Source" at bounding box center [275, 175] width 80 height 7
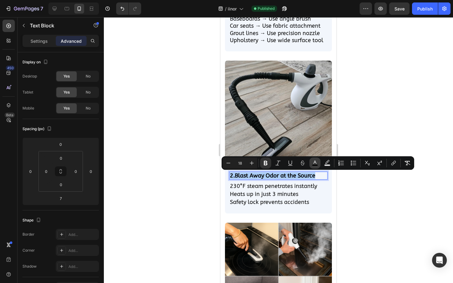
click at [313, 164] on icon "Editor contextual toolbar" at bounding box center [315, 163] width 6 height 6
click at [312, 166] on rect "Editor contextual toolbar" at bounding box center [315, 166] width 6 height 2
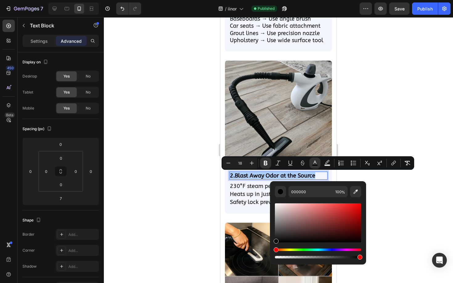
click at [303, 183] on div "000000 100 %" at bounding box center [318, 220] width 96 height 79
click at [300, 190] on input "000000" at bounding box center [310, 191] width 44 height 11
paste input "58CC"
type input "0058CC"
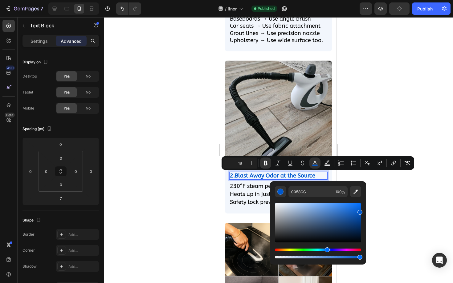
click at [377, 176] on div at bounding box center [278, 150] width 349 height 266
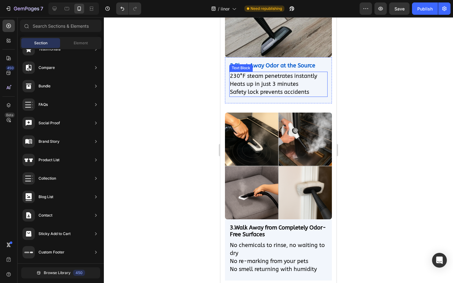
scroll to position [5816, 0]
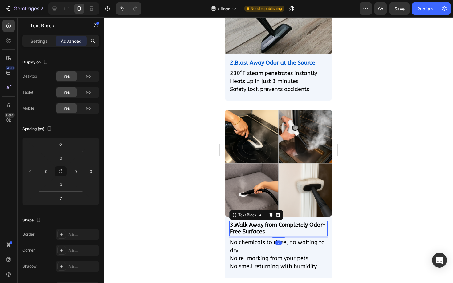
click at [269, 230] on p "3. Walk Away from Completely Odor-Free Surfaces" at bounding box center [278, 229] width 97 height 14
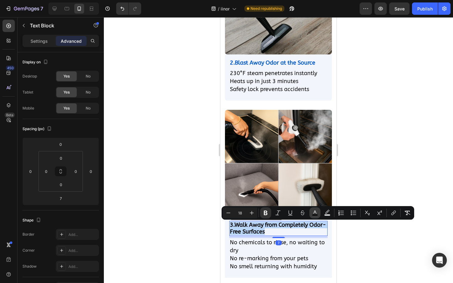
click at [313, 212] on icon "Editor contextual toolbar" at bounding box center [315, 213] width 6 height 6
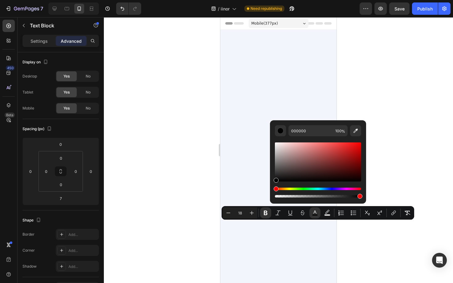
scroll to position [5816, 0]
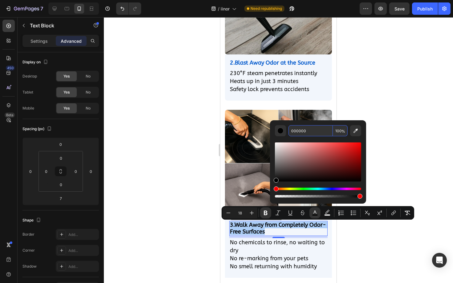
click at [299, 135] on input "000000" at bounding box center [310, 130] width 44 height 11
paste input "58CC"
type input "0058CC"
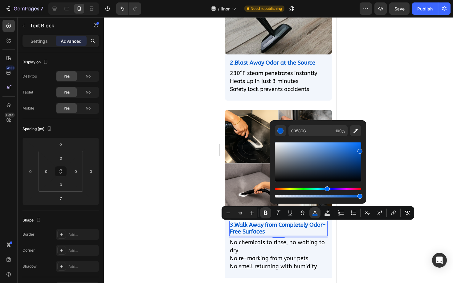
click at [384, 120] on div at bounding box center [278, 150] width 349 height 266
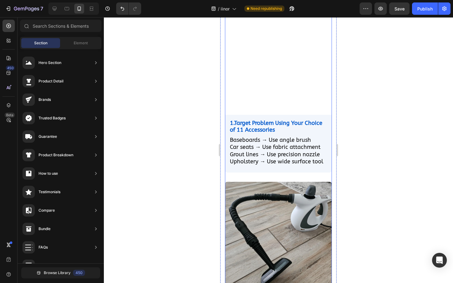
scroll to position [5667, 0]
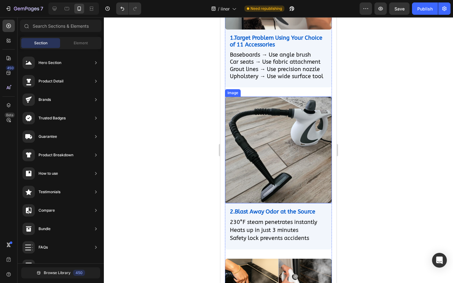
click at [266, 166] on img at bounding box center [278, 150] width 107 height 107
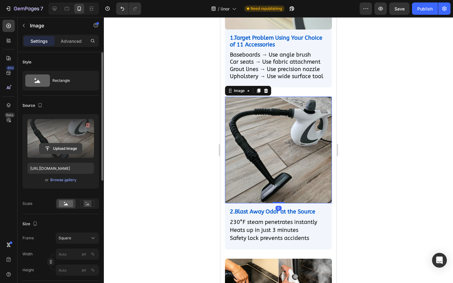
click at [59, 148] on input "file" at bounding box center [60, 149] width 43 height 10
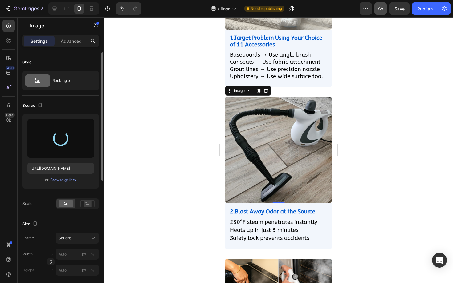
type input "[URL][DOMAIN_NAME]"
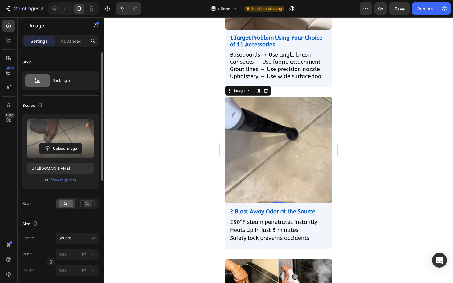
click at [378, 125] on div at bounding box center [278, 150] width 349 height 266
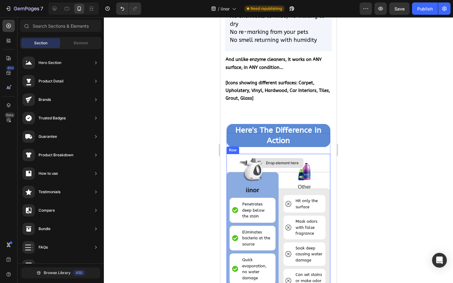
scroll to position [6095, 0]
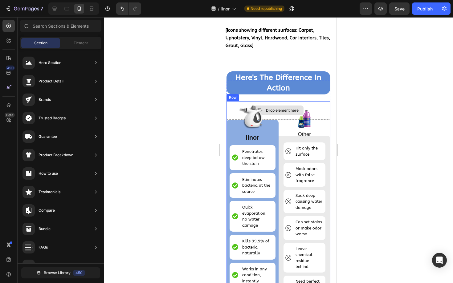
click at [227, 112] on div "Drop element here" at bounding box center [278, 110] width 104 height 18
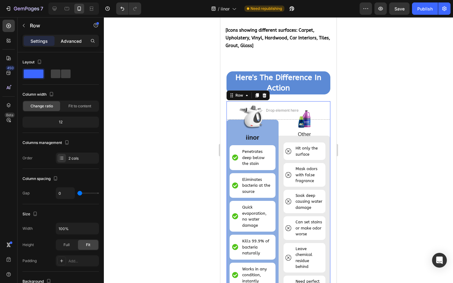
click at [65, 43] on p "Advanced" at bounding box center [71, 41] width 21 height 6
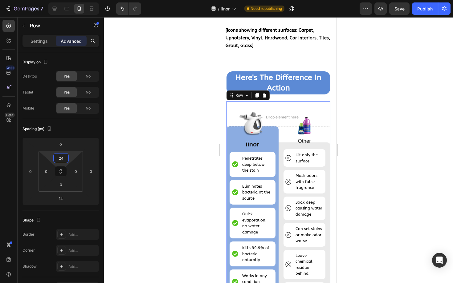
type input "46"
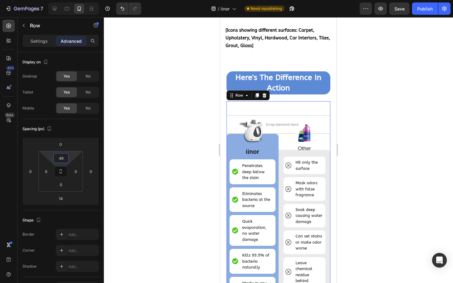
drag, startPoint x: 70, startPoint y: 157, endPoint x: 71, endPoint y: 153, distance: 4.7
click at [71, 0] on html "7 / iinor Need republishing Preview Save Publish 450 Beta Sections(18) Elements…" at bounding box center [226, 0] width 453 height 0
click at [156, 124] on div at bounding box center [278, 150] width 349 height 266
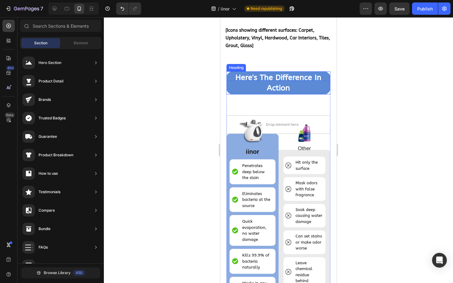
click at [305, 92] on h2 "Here's The Difference In Action" at bounding box center [278, 82] width 104 height 23
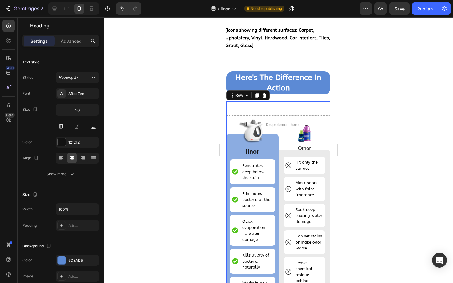
click at [253, 106] on div "Drop element here Image iinor Text Block Penetrates deep below the stain Item L…" at bounding box center [278, 220] width 104 height 238
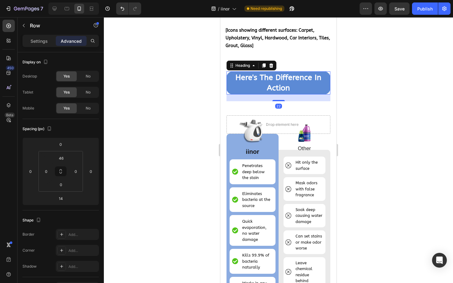
click at [294, 89] on h2 "Here's The Difference In Action" at bounding box center [278, 82] width 104 height 23
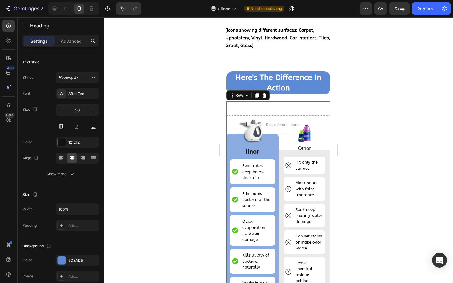
click at [232, 107] on div "Drop element here Image iinor Text Block Penetrates deep below the stain Item L…" at bounding box center [278, 220] width 104 height 238
click at [260, 81] on strong "Here's The Difference In Action" at bounding box center [278, 83] width 86 height 20
click at [235, 105] on div "Drop element here Image iinor Text Block Penetrates deep below the stain Item L…" at bounding box center [278, 220] width 104 height 238
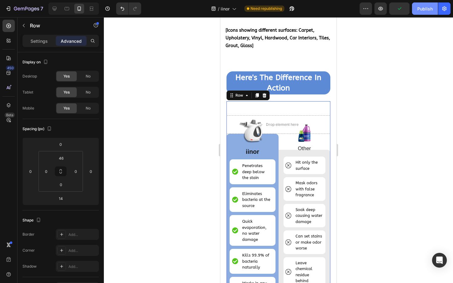
click at [423, 11] on div "Publish" at bounding box center [424, 9] width 15 height 6
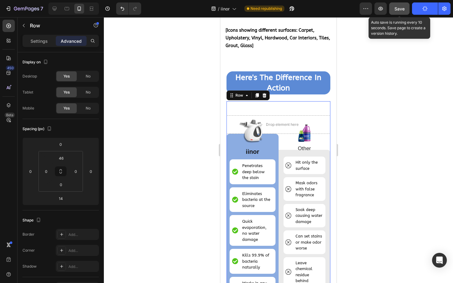
click at [397, 14] on button "Save" at bounding box center [399, 8] width 20 height 12
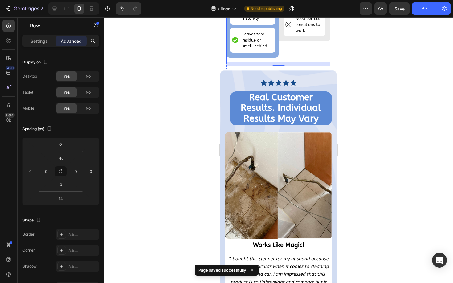
scroll to position [6384, 0]
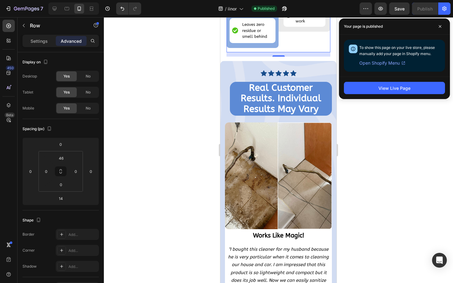
click at [407, 154] on div at bounding box center [278, 150] width 349 height 266
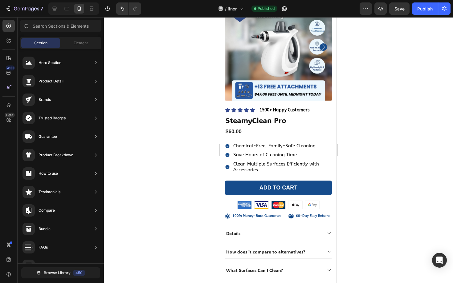
scroll to position [6597, 0]
click at [369, 165] on div at bounding box center [278, 150] width 349 height 266
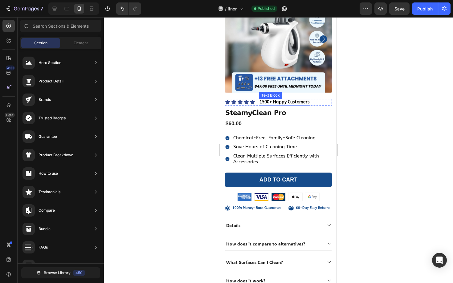
click at [283, 103] on span "1500+ Happy Customers" at bounding box center [284, 101] width 50 height 5
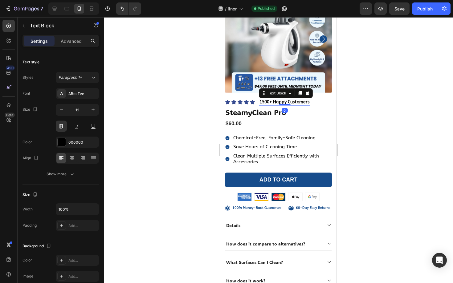
click at [272, 102] on span "1500+ Happy Customers" at bounding box center [284, 101] width 50 height 5
click at [264, 102] on span "1500+ Happy Customers" at bounding box center [284, 101] width 50 height 5
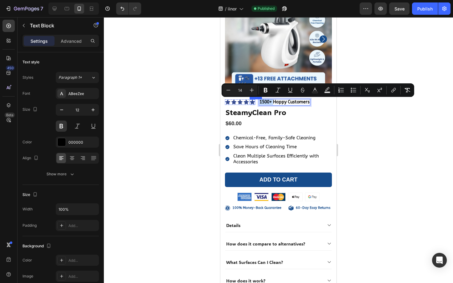
drag, startPoint x: 274, startPoint y: 101, endPoint x: 252, endPoint y: 101, distance: 22.5
click at [252, 101] on div "Icon Icon Icon Icon Icon Icon List 1500+ Happy Customers Text Block 0 Row" at bounding box center [278, 102] width 107 height 6
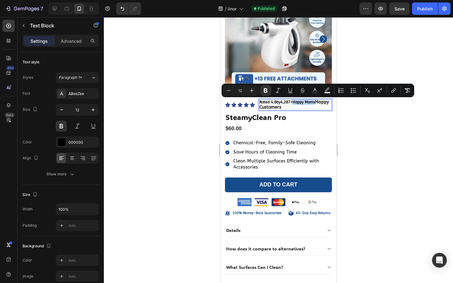
drag, startPoint x: 295, startPoint y: 100, endPoint x: 269, endPoint y: 108, distance: 27.4
click at [269, 108] on p "Rated 4.8 by 4,287+ Happy Moms Happy Customers" at bounding box center [295, 105] width 72 height 10
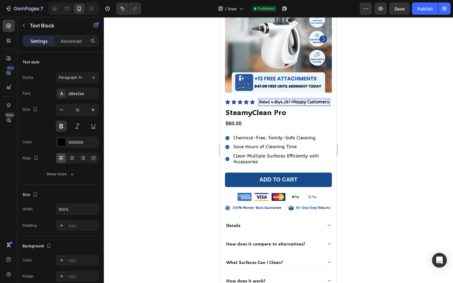
click at [288, 103] on strong "4,287+" at bounding box center [286, 102] width 12 height 4
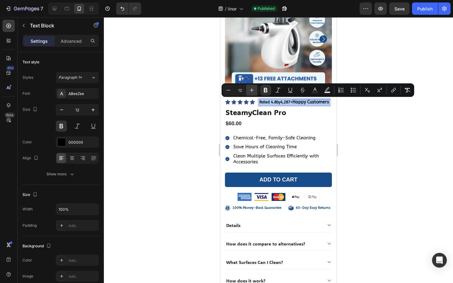
click at [250, 90] on icon "Editor contextual toolbar" at bounding box center [252, 90] width 6 height 6
click at [233, 90] on button "Minus" at bounding box center [228, 90] width 11 height 11
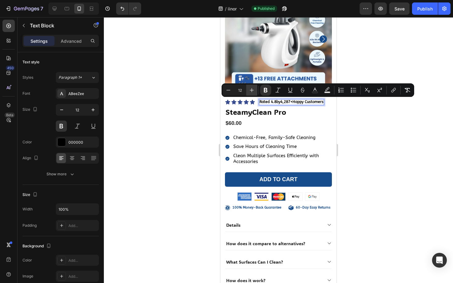
click at [248, 90] on button "Plus" at bounding box center [251, 90] width 11 height 11
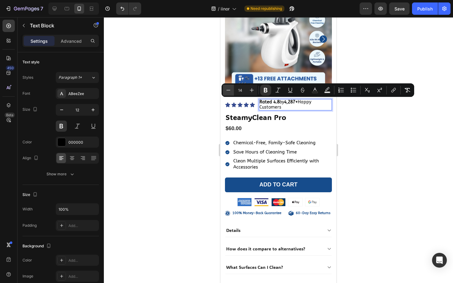
click at [230, 89] on icon "Editor contextual toolbar" at bounding box center [228, 90] width 6 height 6
type input "13"
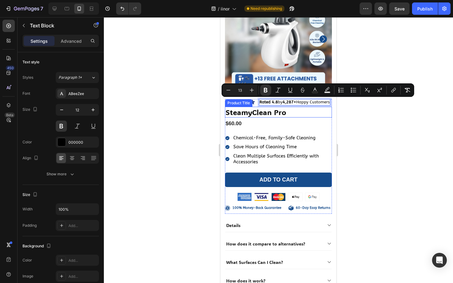
click at [367, 124] on div at bounding box center [278, 150] width 349 height 266
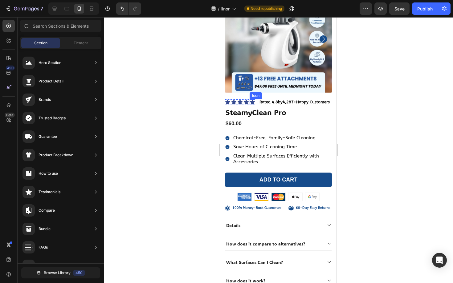
click at [251, 102] on icon at bounding box center [252, 102] width 5 height 5
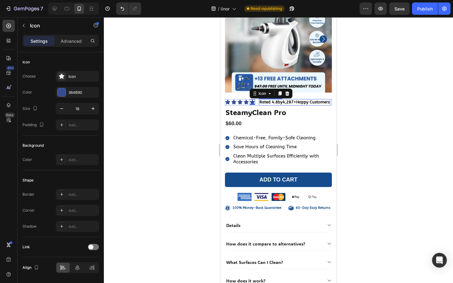
click at [369, 106] on div at bounding box center [278, 150] width 349 height 266
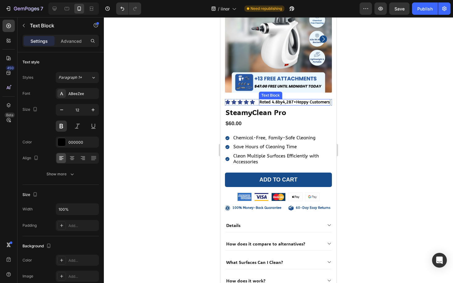
click at [273, 101] on strong "Rated 4.8" at bounding box center [268, 102] width 18 height 5
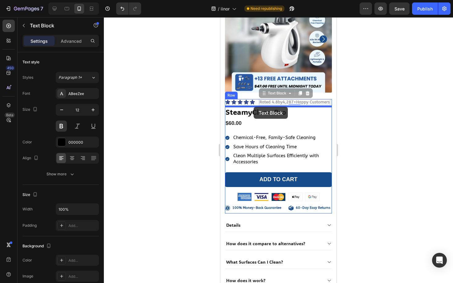
drag, startPoint x: 273, startPoint y: 95, endPoint x: 254, endPoint y: 107, distance: 22.5
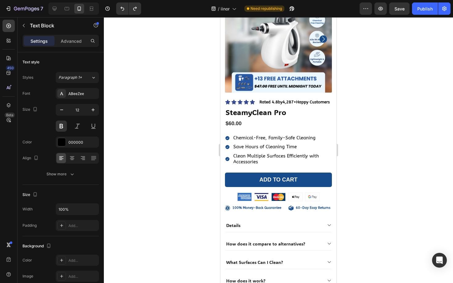
click at [295, 100] on strong "4,287+" at bounding box center [289, 102] width 14 height 5
click at [288, 101] on strong "4,287+" at bounding box center [289, 102] width 14 height 5
click at [292, 101] on strong "4,287+" at bounding box center [289, 102] width 14 height 5
click at [350, 100] on div at bounding box center [278, 150] width 349 height 266
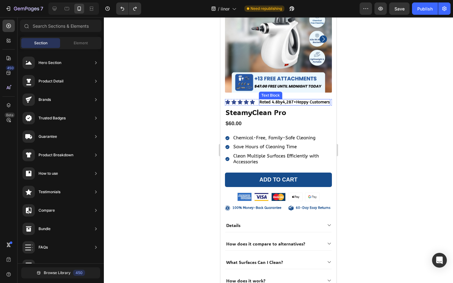
click at [296, 100] on strong "4,287+" at bounding box center [289, 102] width 14 height 5
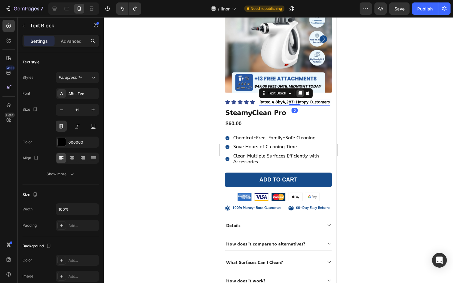
click at [299, 95] on icon at bounding box center [300, 93] width 5 height 5
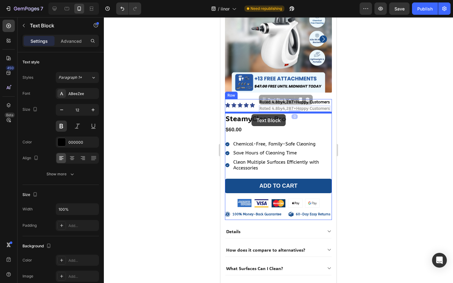
drag, startPoint x: 279, startPoint y: 100, endPoint x: 251, endPoint y: 114, distance: 31.4
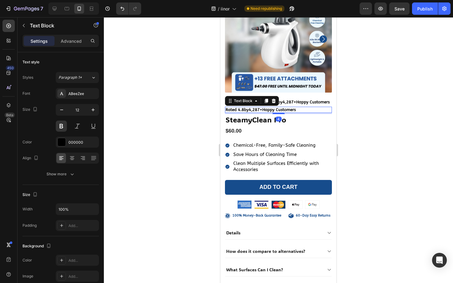
click at [257, 109] on strong "4,287+" at bounding box center [256, 109] width 14 height 5
click at [306, 103] on span "Rated 4.8 by 4,287+ Happy Customers" at bounding box center [294, 102] width 70 height 5
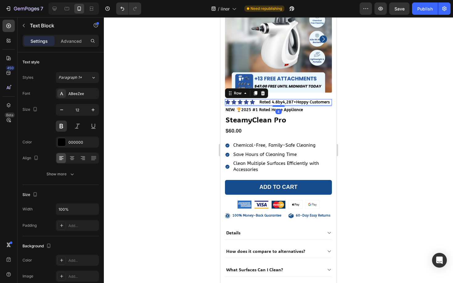
click at [257, 103] on div "Icon Icon Icon Icon Icon Icon List Rated 4.8 by 4,287+ Happy Customers Text Blo…" at bounding box center [278, 102] width 107 height 6
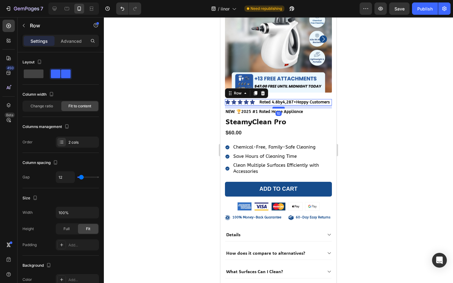
click at [275, 107] on div at bounding box center [278, 108] width 12 height 2
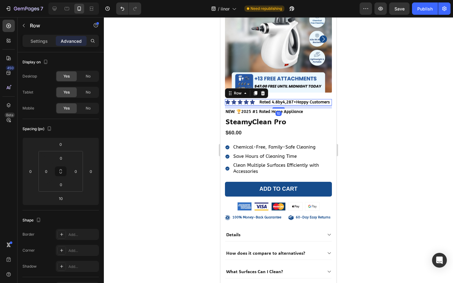
click at [171, 123] on div at bounding box center [278, 150] width 349 height 266
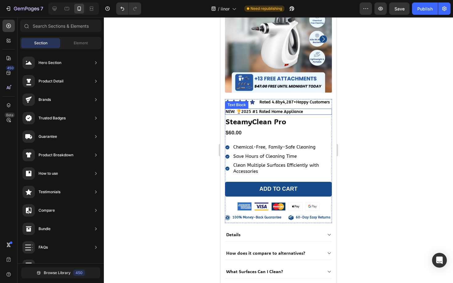
click at [271, 114] on strong "NEW: 🏆2025 #1 Rated Home Appliance" at bounding box center [263, 111] width 77 height 5
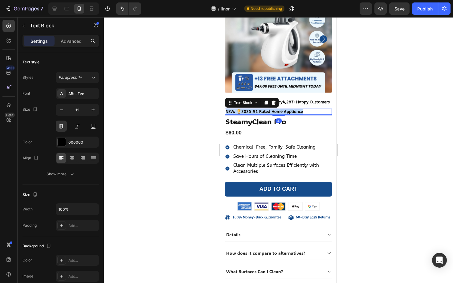
click at [271, 114] on strong "NEW: 🏆2025 #1 Rated Home Appliance" at bounding box center [263, 111] width 77 height 5
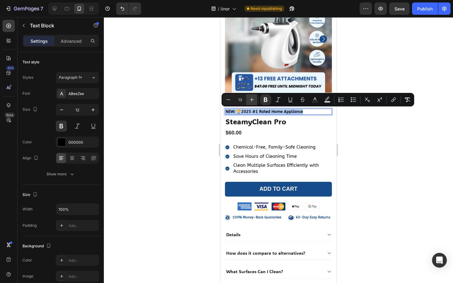
click at [254, 102] on icon "Editor contextual toolbar" at bounding box center [252, 100] width 6 height 6
type input "16"
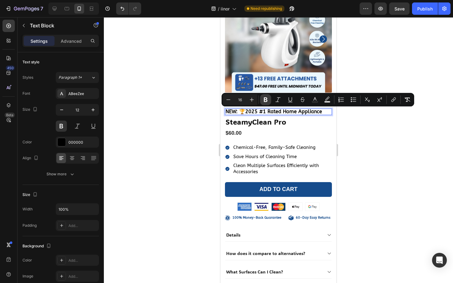
click at [263, 100] on icon "Editor contextual toolbar" at bounding box center [265, 100] width 6 height 6
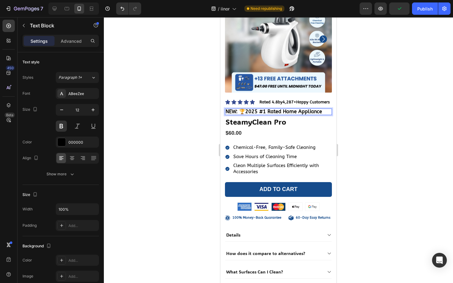
click at [203, 114] on div at bounding box center [278, 150] width 349 height 266
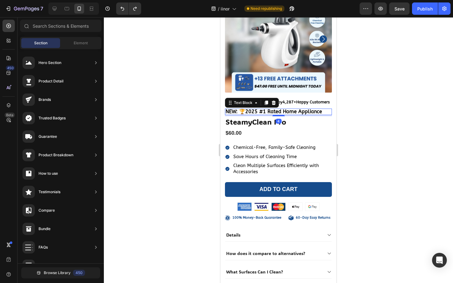
click at [251, 111] on strong "NEW: 🏆2025 #1 Rated Home Appliance" at bounding box center [273, 112] width 96 height 6
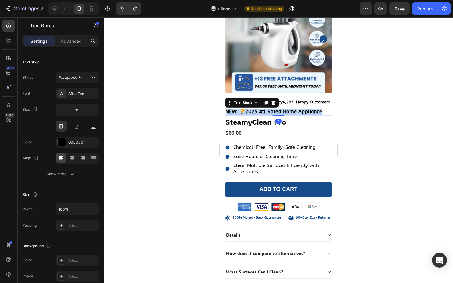
click at [251, 111] on strong "NEW: 🏆2025 #1 Rated Home Appliance" at bounding box center [273, 112] width 96 height 6
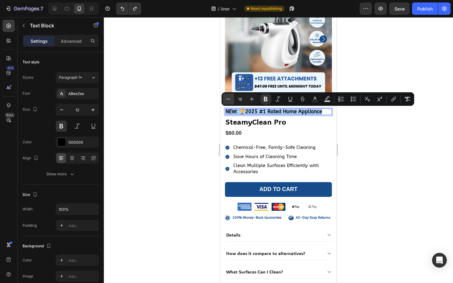
click at [227, 99] on icon "Editor contextual toolbar" at bounding box center [228, 99] width 6 height 6
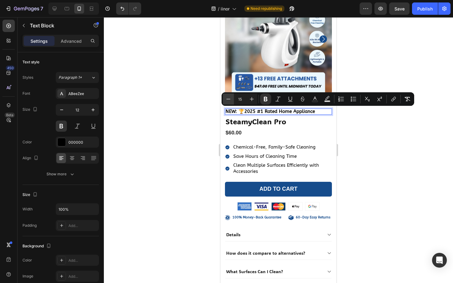
click at [227, 99] on icon "Editor contextual toolbar" at bounding box center [228, 99] width 6 height 6
type input "14"
click at [196, 115] on div at bounding box center [278, 150] width 349 height 266
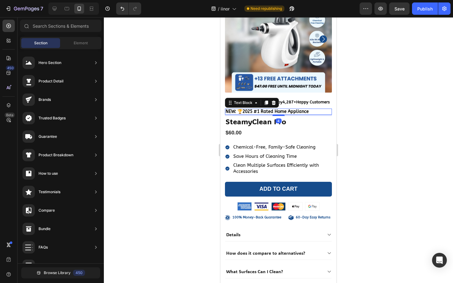
click at [253, 111] on strong "NEW: 🏆2025 #1 Rated Home Appliance" at bounding box center [266, 111] width 83 height 5
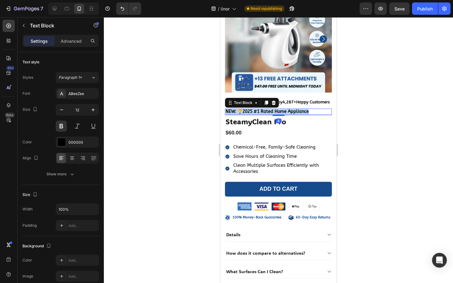
click at [253, 111] on strong "NEW: 🏆2025 #1 Rated Home Appliance" at bounding box center [266, 111] width 83 height 5
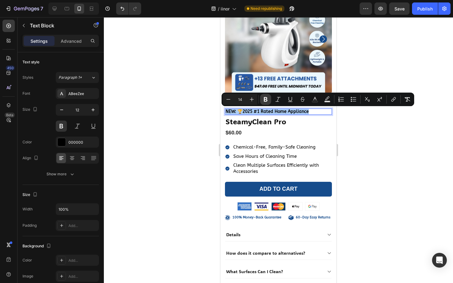
click at [263, 97] on icon "Editor contextual toolbar" at bounding box center [265, 99] width 6 height 6
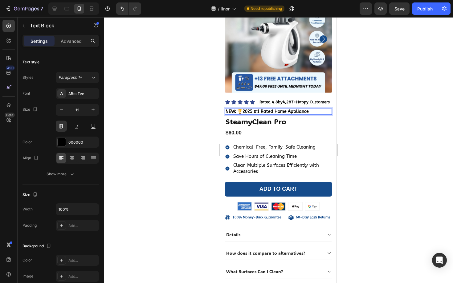
click at [248, 114] on span "NEW: 🏆2025 #1 Rated Home Appliance" at bounding box center [266, 111] width 83 height 5
click at [248, 113] on span "NEW: 🏆2025 #1 Rated Home Appliance" at bounding box center [266, 111] width 83 height 5
click at [256, 111] on span "NEW: 🏆2025 #1 Rated Home Appliance" at bounding box center [266, 111] width 83 height 5
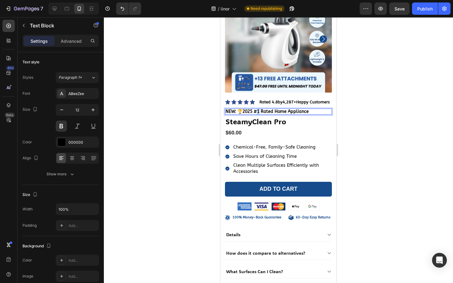
click at [256, 111] on span "NEW: 🏆2025 #1 Rated Home Appliance" at bounding box center [266, 111] width 83 height 5
click at [361, 120] on div at bounding box center [278, 150] width 349 height 266
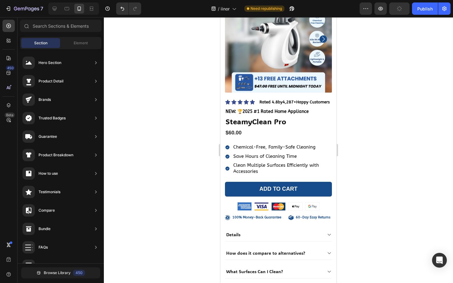
click at [394, 10] on button "button" at bounding box center [399, 8] width 20 height 12
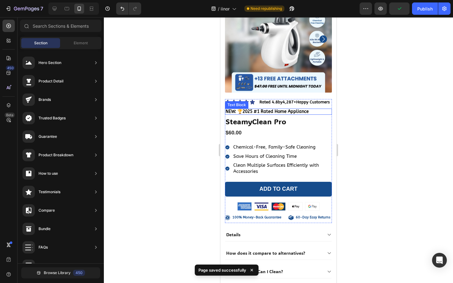
click at [253, 109] on span "NEW: 🏆2025 #1 Rated Home Appliance" at bounding box center [266, 111] width 83 height 5
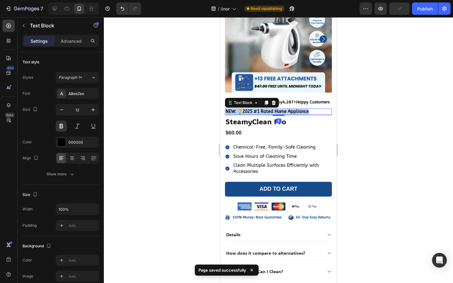
click at [253, 109] on span "NEW: 🏆2025 #1 Rated Home Appliance" at bounding box center [266, 111] width 83 height 5
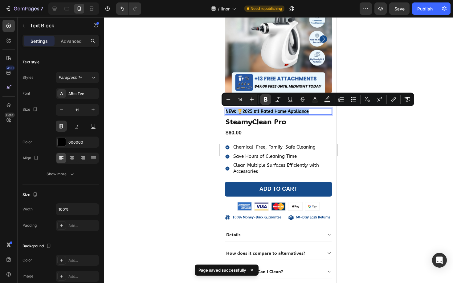
click at [266, 99] on icon "Editor contextual toolbar" at bounding box center [266, 99] width 4 height 5
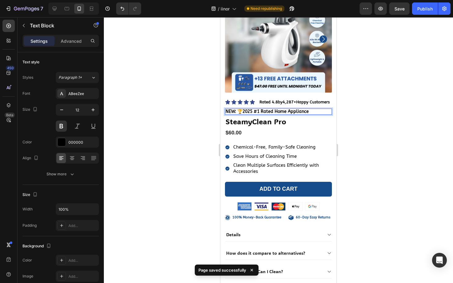
click at [257, 111] on strong "NEW: 🏆2025 #1 Rated Home Appliance" at bounding box center [266, 111] width 83 height 5
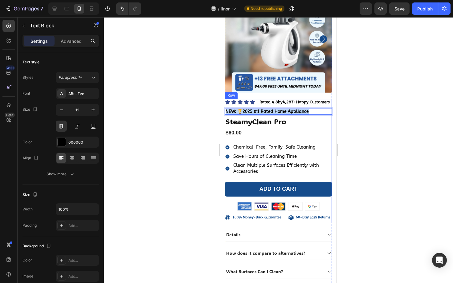
click at [257, 109] on div "NEW: 🏆2025 #1 Rated Home Appliance" at bounding box center [278, 112] width 107 height 6
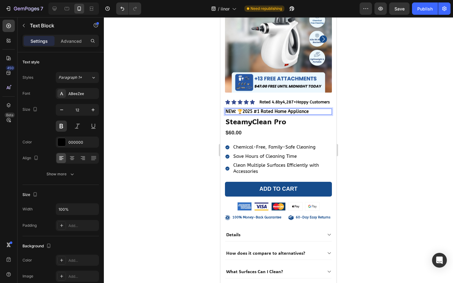
click at [275, 109] on strong "NEW: 🏆2025 #1 Rated Home Appliance" at bounding box center [266, 111] width 83 height 5
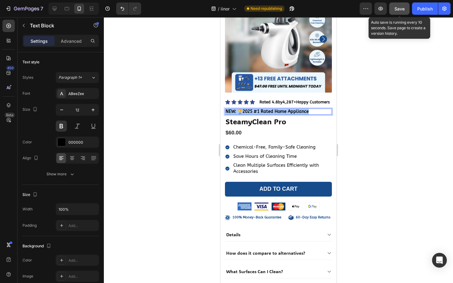
click at [400, 11] on div "Save" at bounding box center [399, 9] width 10 height 6
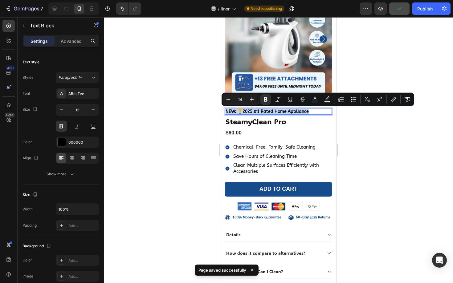
click at [269, 111] on strong "NEW: 🏆2025 #1 Rated Home Appliance" at bounding box center [266, 111] width 83 height 5
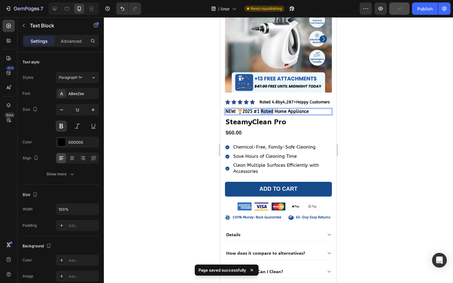
click at [269, 111] on strong "NEW: 🏆2025 #1 Rated Home Appliance" at bounding box center [266, 111] width 83 height 5
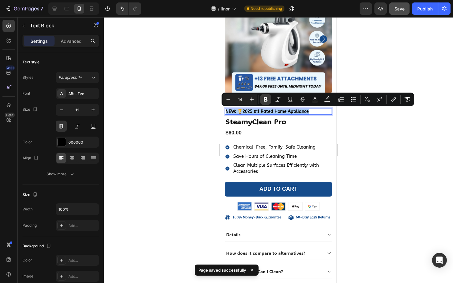
click at [265, 102] on icon "Editor contextual toolbar" at bounding box center [265, 99] width 6 height 6
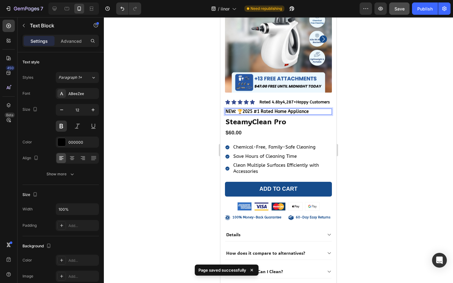
click at [260, 111] on span "NEW: 🏆2025 #1 Rated Home Appliance" at bounding box center [266, 111] width 83 height 5
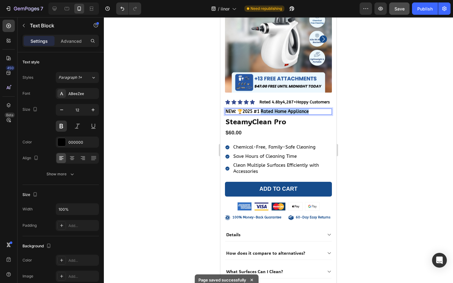
drag, startPoint x: 260, startPoint y: 111, endPoint x: 308, endPoint y: 110, distance: 48.4
click at [309, 111] on p "NEW: 🏆2025 #1 Rated Home Appliance" at bounding box center [278, 111] width 106 height 5
click at [353, 112] on div at bounding box center [278, 150] width 349 height 266
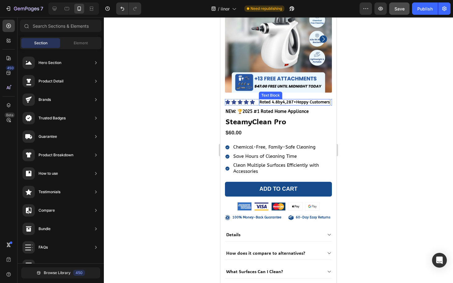
click at [290, 99] on div "100% Money-Back Guarantee Item List 60-Day Easy Returns Item List Row Product I…" at bounding box center [278, 38] width 107 height 122
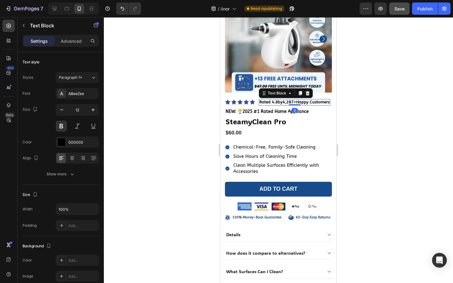
click at [280, 103] on span "Rated 4.8 by 4,287+ Happy Customers" at bounding box center [294, 102] width 70 height 5
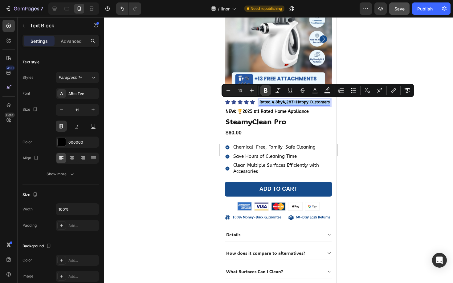
click at [263, 88] on icon "Editor contextual toolbar" at bounding box center [265, 90] width 6 height 6
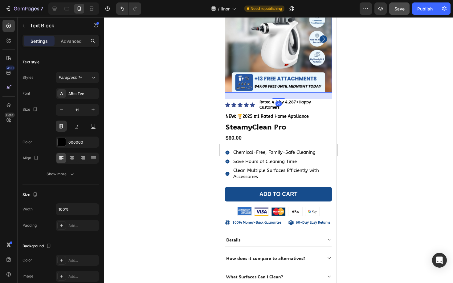
click at [263, 88] on img at bounding box center [278, 39] width 107 height 107
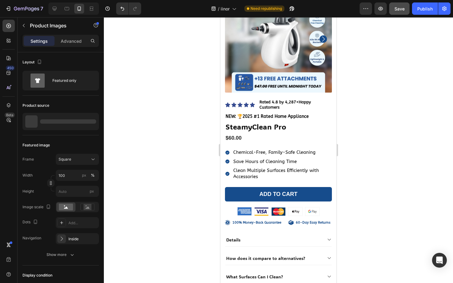
click at [263, 88] on img at bounding box center [278, 39] width 107 height 107
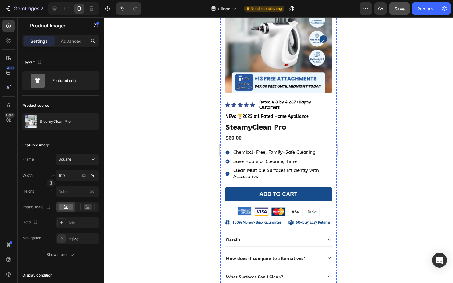
click at [265, 100] on span "Rated 4.8 by 4,287+Happy Customers" at bounding box center [284, 105] width 51 height 10
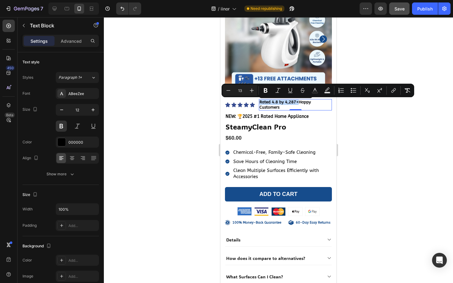
drag, startPoint x: 259, startPoint y: 101, endPoint x: 297, endPoint y: 102, distance: 37.3
click at [264, 88] on icon "Editor contextual toolbar" at bounding box center [265, 90] width 6 height 6
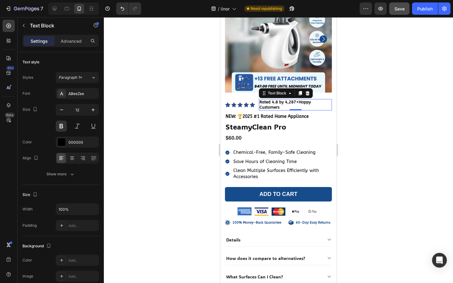
click at [298, 102] on span "Rated 4.8 by 4,287+ Happy Customers" at bounding box center [284, 105] width 51 height 10
click at [357, 106] on div at bounding box center [278, 150] width 349 height 266
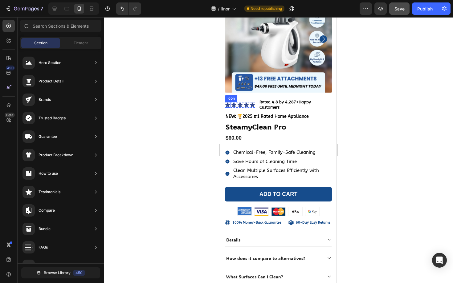
click at [230, 104] on icon at bounding box center [228, 105] width 6 height 6
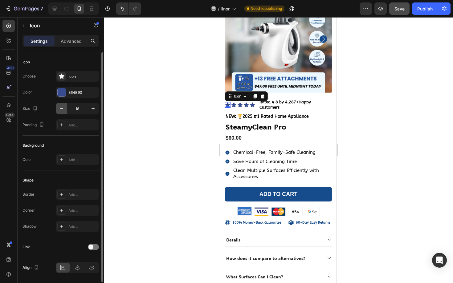
click at [61, 111] on icon "button" at bounding box center [62, 109] width 6 height 6
type input "16"
click at [232, 104] on icon at bounding box center [233, 105] width 5 height 5
click at [65, 112] on button "button" at bounding box center [61, 108] width 11 height 11
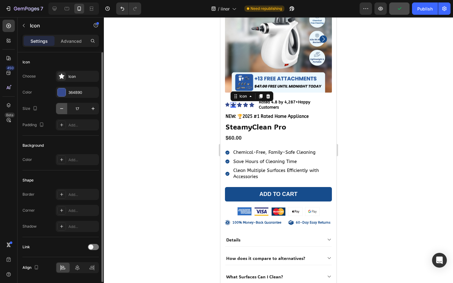
click at [65, 112] on button "button" at bounding box center [61, 108] width 11 height 11
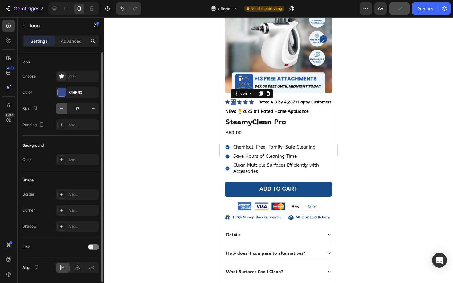
type input "16"
click at [239, 102] on icon at bounding box center [238, 102] width 5 height 5
click at [65, 109] on button "button" at bounding box center [61, 108] width 11 height 11
type input "16"
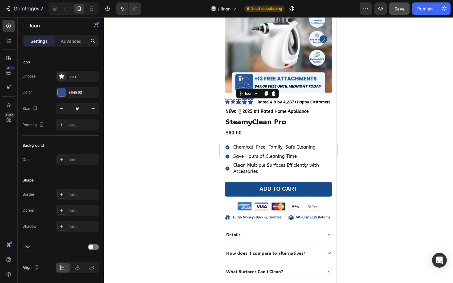
click at [244, 102] on div "Icon" at bounding box center [244, 102] width 6 height 6
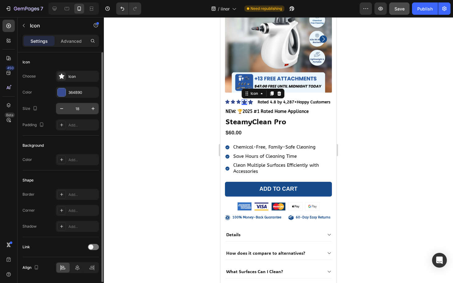
click at [60, 114] on div "18" at bounding box center [77, 109] width 43 height 12
click at [61, 111] on icon "button" at bounding box center [62, 109] width 6 height 6
type input "16"
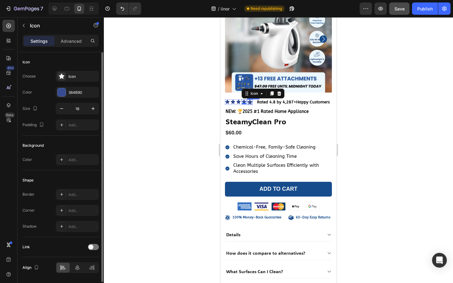
click at [249, 102] on icon at bounding box center [249, 102] width 5 height 5
click at [62, 111] on icon "button" at bounding box center [62, 109] width 6 height 6
type input "16"
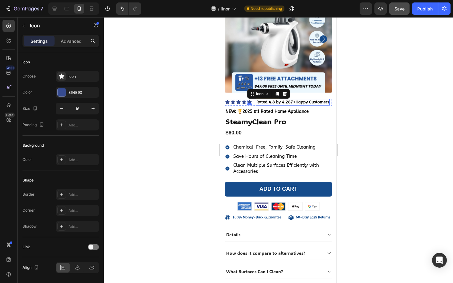
click at [304, 103] on span "Rated 4.8 by 4,287+ Happy Customers" at bounding box center [292, 102] width 73 height 5
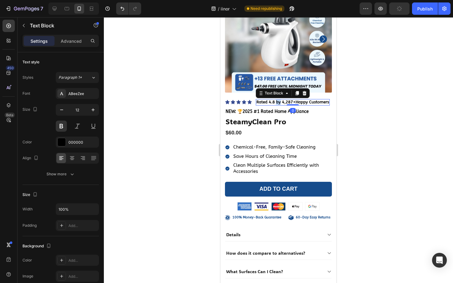
click at [276, 103] on strong "Rated 4.8 by 4,287+" at bounding box center [275, 102] width 39 height 5
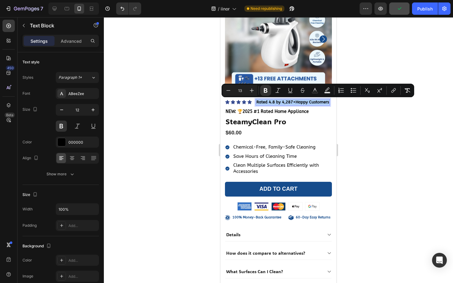
click at [379, 125] on div at bounding box center [278, 150] width 349 height 266
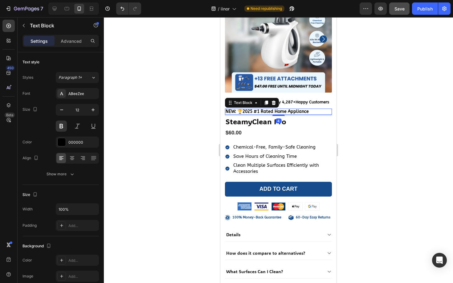
click at [311, 113] on p "NEW: 🏆2025 #1 Rated Home Appliance" at bounding box center [278, 111] width 106 height 5
click at [298, 110] on span "NEW: 🏆2025 #1 Rated Home Appliance" at bounding box center [266, 111] width 83 height 5
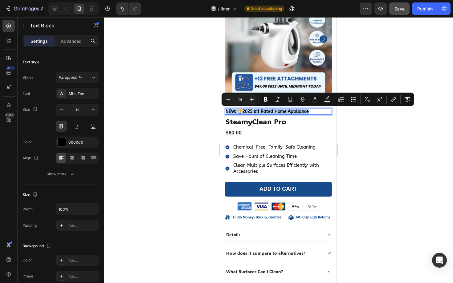
click at [364, 120] on div at bounding box center [278, 150] width 349 height 266
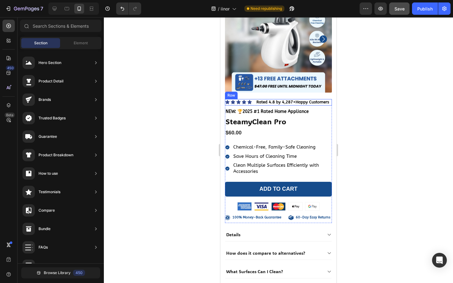
click at [254, 101] on div "Icon Icon Icon Icon Icon Icon List Rated 4.8 by 4,287+ Happy Customers Text Blo…" at bounding box center [278, 102] width 107 height 6
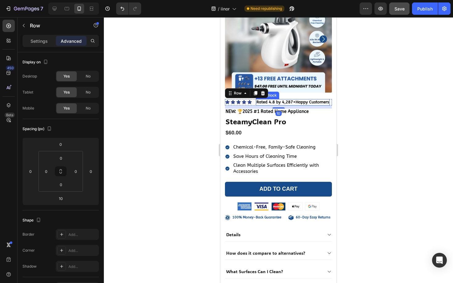
click at [261, 102] on strong "Rated 4.8 by 4,287+" at bounding box center [275, 102] width 39 height 5
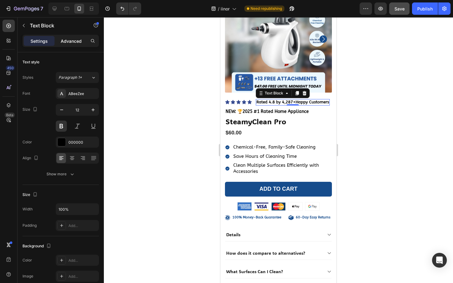
click at [71, 45] on div "Advanced" at bounding box center [71, 41] width 31 height 10
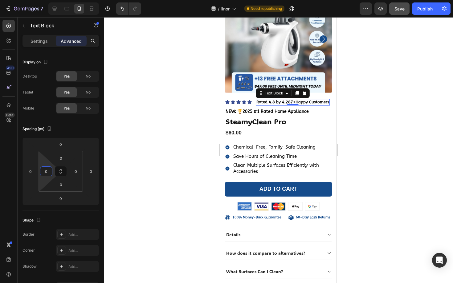
drag, startPoint x: 48, startPoint y: 177, endPoint x: 50, endPoint y: 183, distance: 5.4
click at [50, 0] on html "7 / iinor Need republishing Preview Save Publish 450 Beta Sections(18) Elements…" at bounding box center [226, 0] width 453 height 0
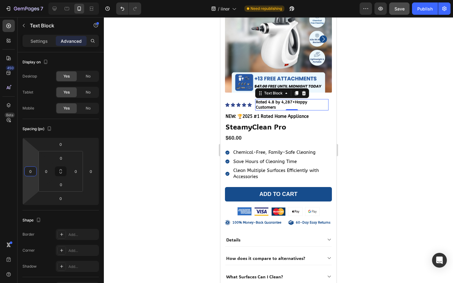
type input "2"
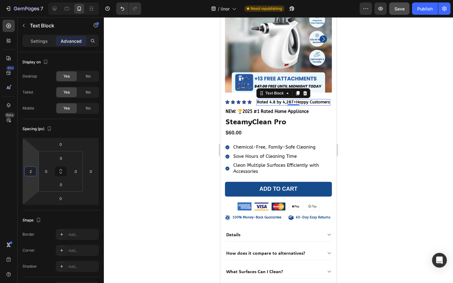
click at [30, 0] on html "7 / iinor Need republishing Preview Save Publish 450 Beta Sections(18) Elements…" at bounding box center [226, 0] width 453 height 0
click at [107, 144] on div at bounding box center [278, 150] width 349 height 266
click at [260, 105] on div "Rated 4.8 by 4,287+ Happy Customers" at bounding box center [293, 102] width 74 height 6
click at [191, 144] on div at bounding box center [278, 150] width 349 height 266
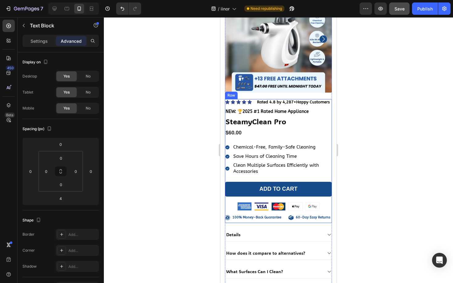
click at [242, 109] on span "NEW: 🏆2025 #1 Rated Home Appliance" at bounding box center [266, 111] width 83 height 5
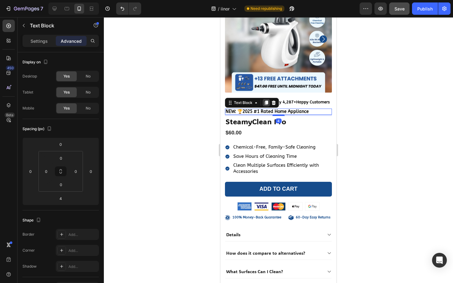
click at [265, 101] on icon at bounding box center [266, 103] width 3 height 4
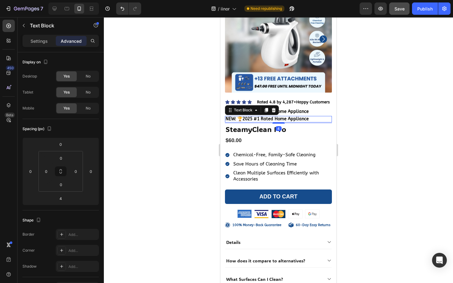
click at [265, 117] on span "NEW: 🏆2025 #1 Rated Home Appliance" at bounding box center [266, 118] width 83 height 5
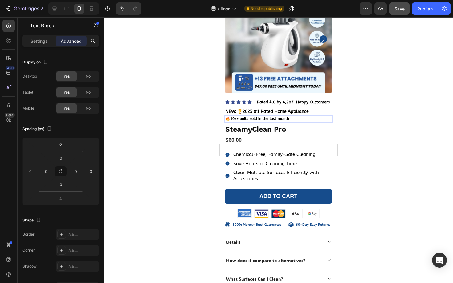
click at [257, 118] on strong "🔥10k+ units sold in the last month" at bounding box center [256, 119] width 63 height 4
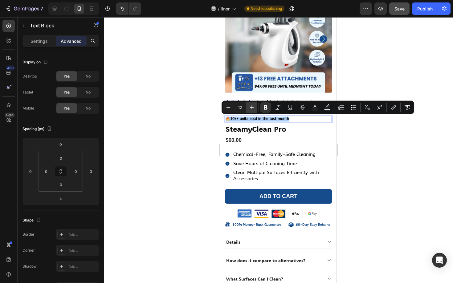
click at [251, 108] on icon "Editor contextual toolbar" at bounding box center [252, 107] width 6 height 6
type input "15"
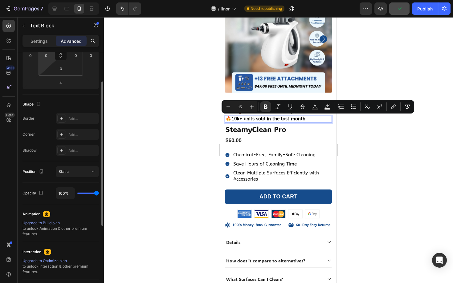
scroll to position [92, 0]
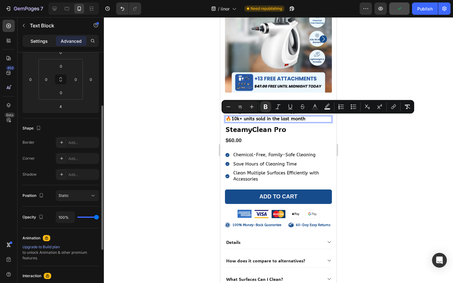
click at [35, 44] on div "Settings" at bounding box center [39, 41] width 31 height 10
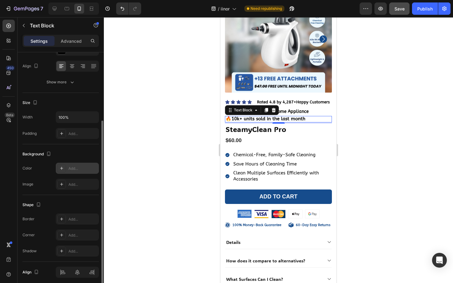
scroll to position [96, 0]
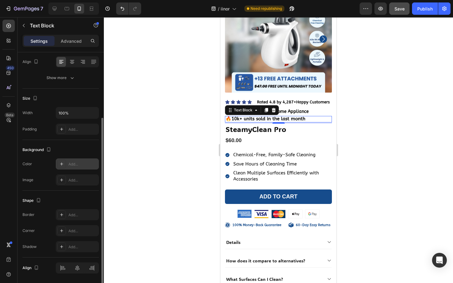
click at [61, 164] on icon at bounding box center [61, 164] width 5 height 5
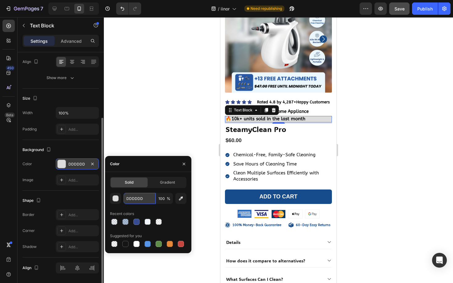
click at [137, 201] on input "DDDDDD" at bounding box center [140, 198] width 32 height 11
paste input "E1EBF8"
type input "E1EBF8"
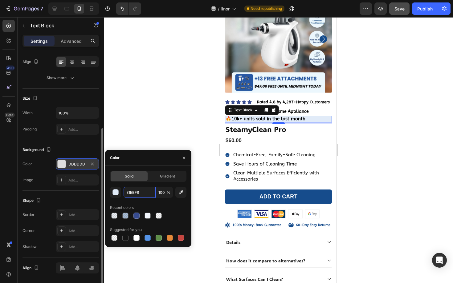
scroll to position [116, 0]
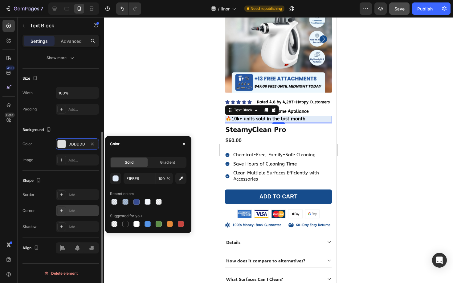
click at [62, 213] on icon at bounding box center [61, 211] width 5 height 5
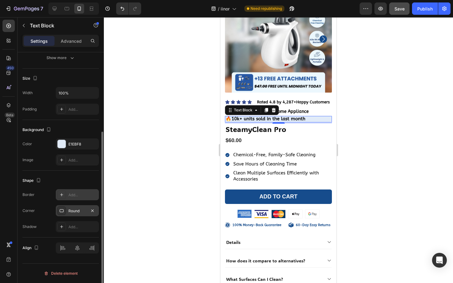
click at [67, 199] on div "Add..." at bounding box center [77, 194] width 43 height 11
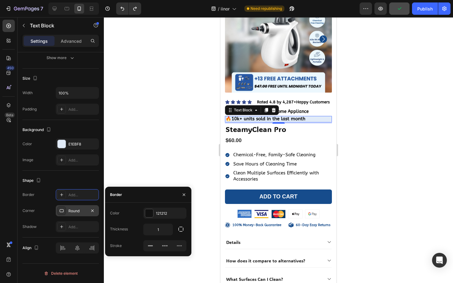
click at [173, 161] on div at bounding box center [278, 150] width 349 height 266
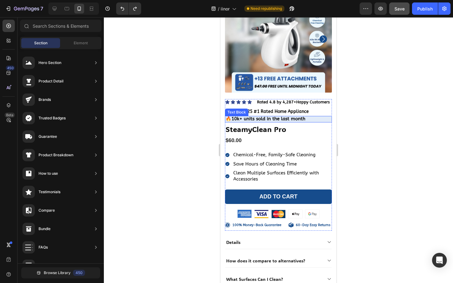
click at [259, 116] on strong "🔥10k+ units sold in the last month" at bounding box center [265, 119] width 80 height 6
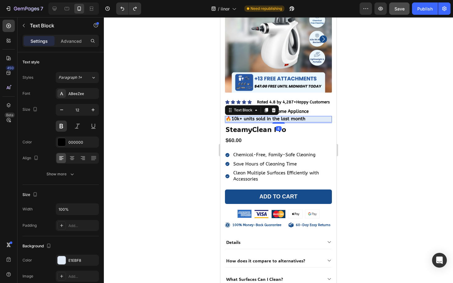
click at [259, 116] on strong "🔥10k+ units sold in the last month" at bounding box center [265, 119] width 80 height 6
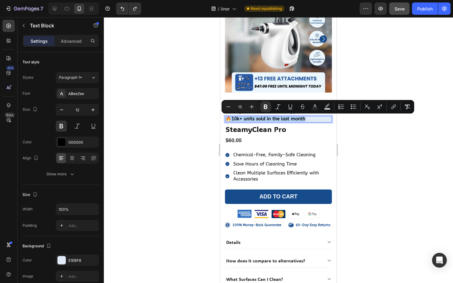
click at [259, 116] on strong "🔥10k+ units sold in the last month" at bounding box center [265, 119] width 80 height 6
click at [91, 110] on icon "button" at bounding box center [93, 110] width 6 height 6
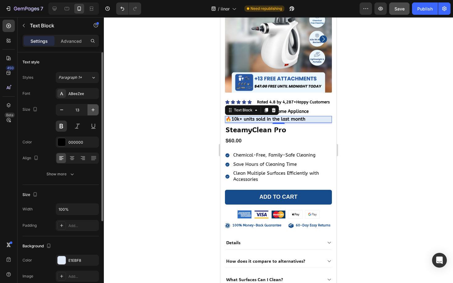
click at [91, 110] on icon "button" at bounding box center [93, 110] width 6 height 6
click at [94, 112] on icon "button" at bounding box center [93, 110] width 6 height 6
type input "16"
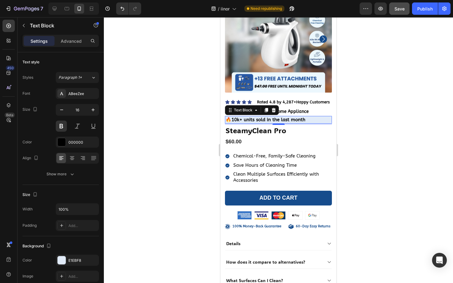
click at [158, 125] on div at bounding box center [278, 150] width 349 height 266
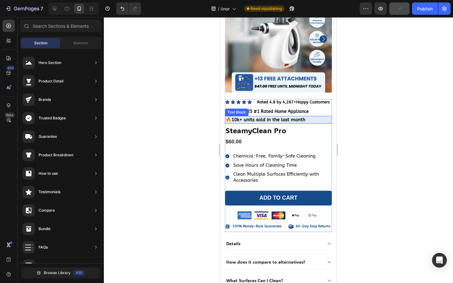
click at [230, 121] on strong "🔥10k+ units sold in the last month" at bounding box center [265, 120] width 80 height 6
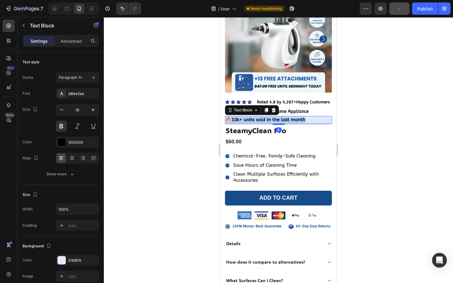
click at [230, 121] on strong "🔥10k+ units sold in the last month" at bounding box center [265, 120] width 80 height 6
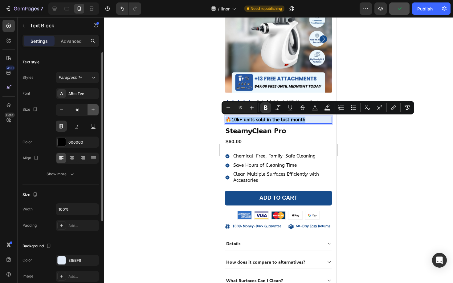
click at [96, 112] on button "button" at bounding box center [92, 109] width 11 height 11
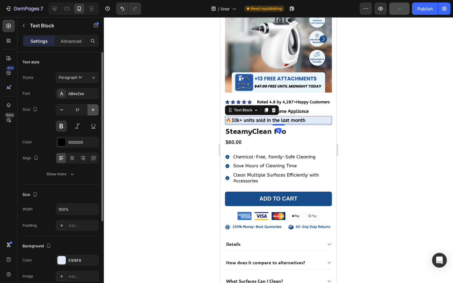
click at [96, 112] on button "button" at bounding box center [92, 109] width 11 height 11
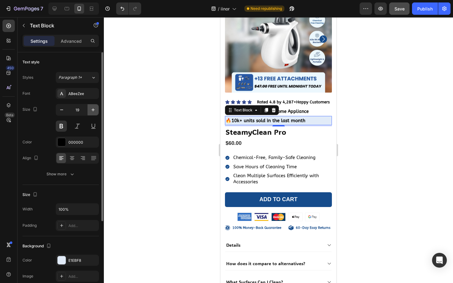
click at [96, 112] on button "button" at bounding box center [92, 109] width 11 height 11
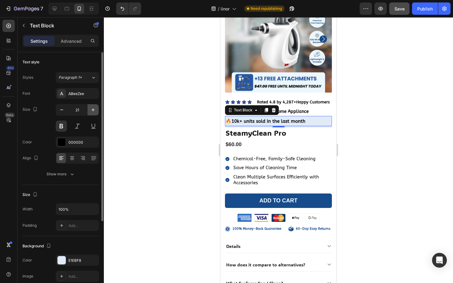
type input "22"
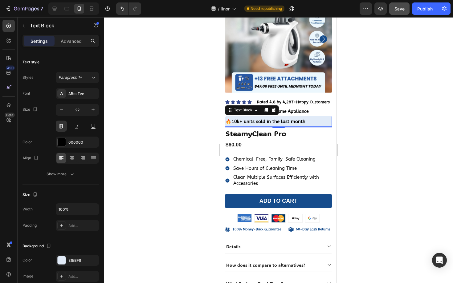
click at [170, 127] on div at bounding box center [278, 150] width 349 height 266
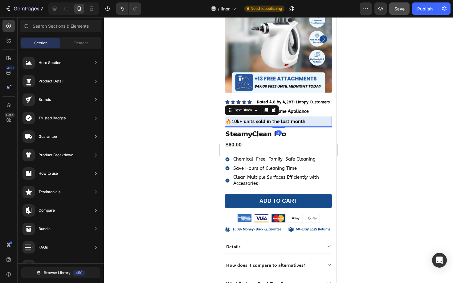
click at [235, 119] on strong "🔥10k+ units sold in the last month" at bounding box center [265, 122] width 80 height 6
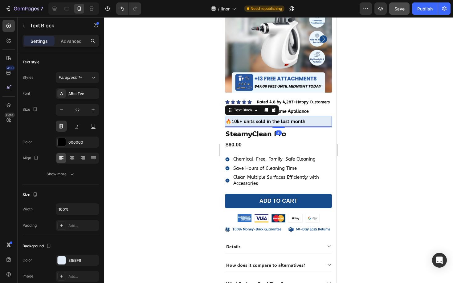
click at [78, 46] on div "Settings Advanced" at bounding box center [60, 41] width 76 height 12
click at [78, 41] on p "Advanced" at bounding box center [71, 41] width 21 height 6
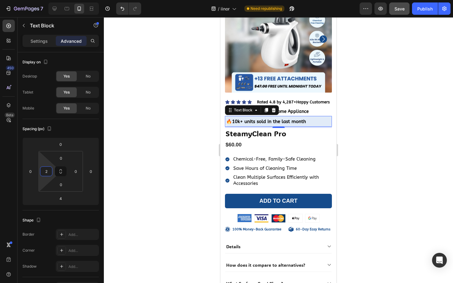
type input "0"
click at [43, 0] on html "7 / iinor Need republishing Preview Save Publish 450 Beta Sections(18) Elements…" at bounding box center [226, 0] width 453 height 0
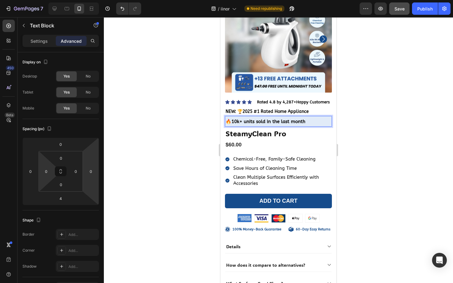
click at [201, 125] on div at bounding box center [278, 150] width 349 height 266
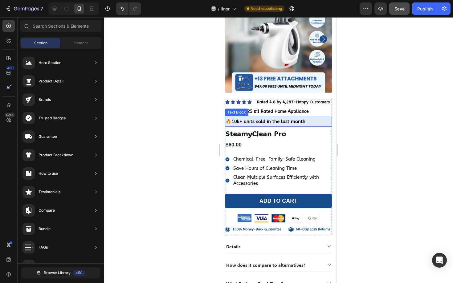
click at [319, 117] on p "🔥10k+ units sold in the last month" at bounding box center [278, 122] width 106 height 10
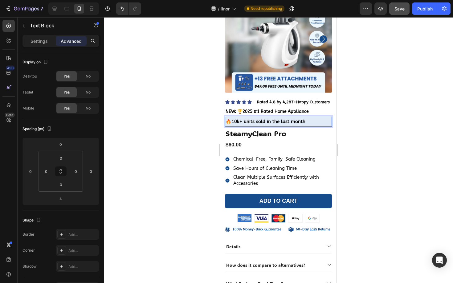
click at [397, 116] on div at bounding box center [278, 150] width 349 height 266
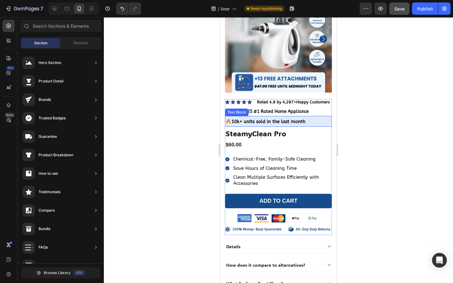
click at [313, 121] on p "🔥10k+ units sold in the last month" at bounding box center [278, 122] width 106 height 10
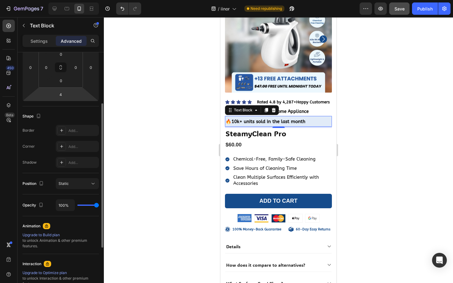
scroll to position [98, 0]
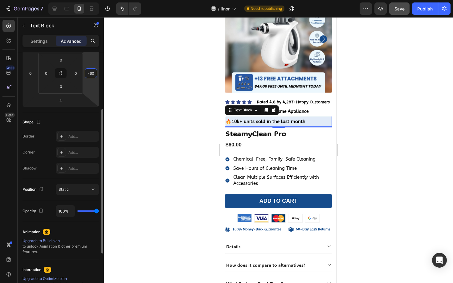
drag, startPoint x: 95, startPoint y: 82, endPoint x: 92, endPoint y: 89, distance: 7.0
click at [92, 0] on html "7 / iinor Need republishing Preview Save Publish 450 Beta Sections(18) Elements…" at bounding box center [226, 0] width 453 height 0
drag, startPoint x: 95, startPoint y: 81, endPoint x: 94, endPoint y: 59, distance: 21.9
click at [94, 0] on html "7 / iinor Need republishing Preview Save Publish 450 Beta Sections(18) Elements…" at bounding box center [226, 0] width 453 height 0
click at [92, 0] on html "7 / iinor Need republishing Preview Save Publish 450 Beta Sections(18) Elements…" at bounding box center [226, 0] width 453 height 0
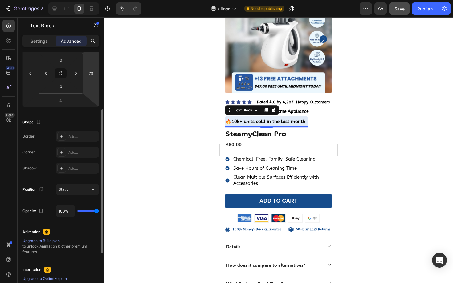
type input "80"
click at [158, 99] on div at bounding box center [278, 150] width 349 height 266
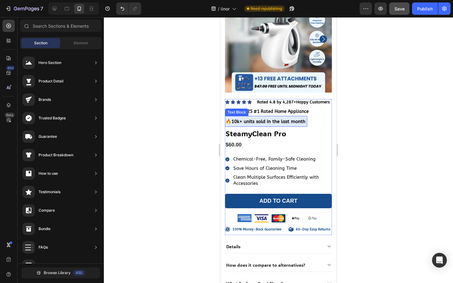
click at [237, 118] on p "🔥10k+ units sold in the last month" at bounding box center [265, 122] width 81 height 10
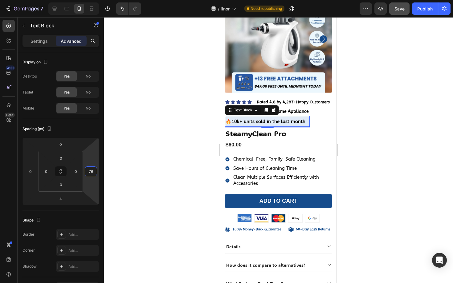
type input "78"
click at [89, 0] on html "7 / iinor Need republishing Preview Publish 450 Beta Sections(18) Elements(83) …" at bounding box center [226, 0] width 453 height 0
click at [137, 144] on div at bounding box center [278, 150] width 349 height 266
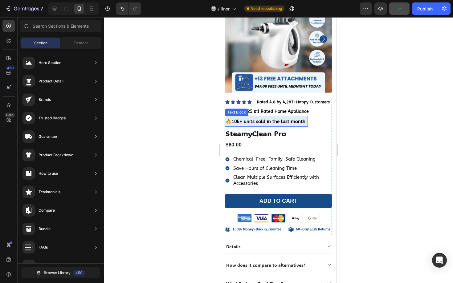
click at [264, 117] on p "🔥10k+ units sold in the last month" at bounding box center [266, 122] width 82 height 10
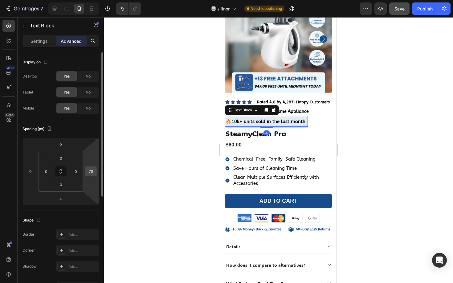
click at [91, 167] on input "78" at bounding box center [90, 171] width 9 height 9
type input "75"
click at [149, 145] on div at bounding box center [278, 150] width 349 height 266
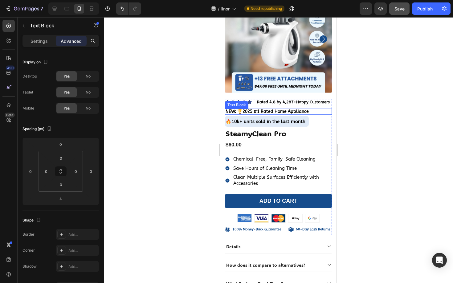
click at [257, 110] on span "NEW: 🏆2025 #1 Rated Home Appliance" at bounding box center [266, 111] width 83 height 5
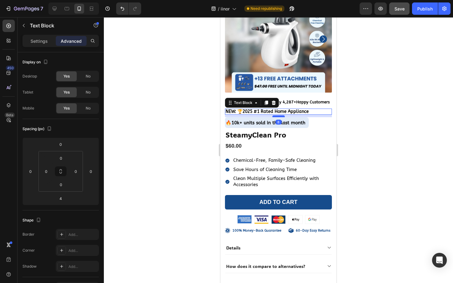
click at [275, 116] on div at bounding box center [278, 116] width 12 height 2
type input "8"
click at [187, 118] on div at bounding box center [278, 150] width 349 height 266
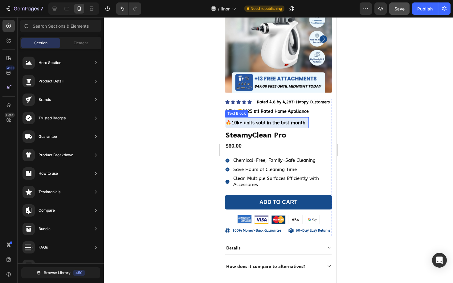
click at [234, 124] on strong "🔥10k+ units sold in the last month" at bounding box center [265, 123] width 80 height 6
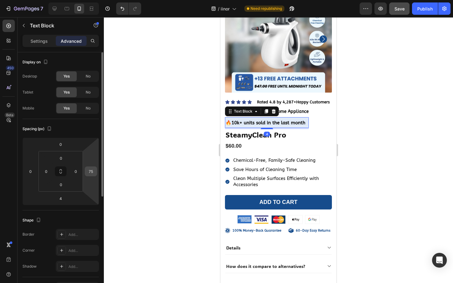
click at [91, 172] on input "75" at bounding box center [90, 171] width 9 height 9
type input "70"
click at [145, 168] on div at bounding box center [278, 150] width 349 height 266
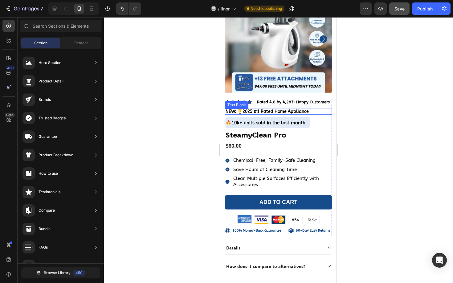
click at [259, 113] on span "NEW: 🏆2025 #1 Rated Home Appliance" at bounding box center [266, 111] width 83 height 5
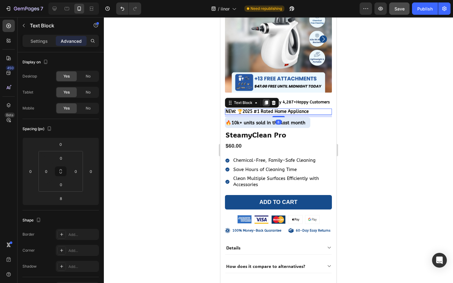
click at [265, 103] on icon at bounding box center [266, 103] width 3 height 4
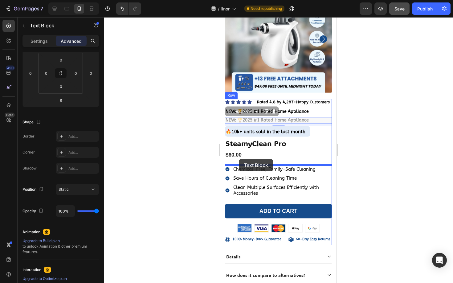
drag, startPoint x: 241, startPoint y: 113, endPoint x: 239, endPoint y: 159, distance: 46.2
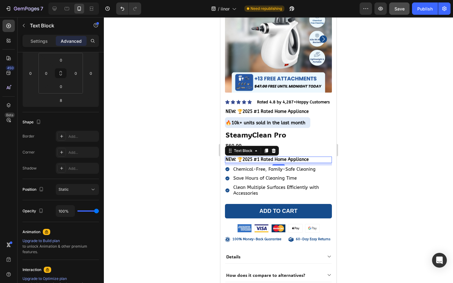
click at [238, 159] on span "NEW: 🏆2025 #1 Rated Home Appliance" at bounding box center [266, 159] width 83 height 5
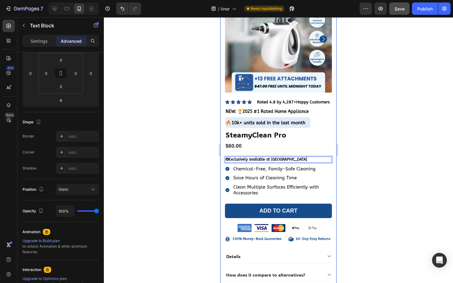
click at [210, 164] on div at bounding box center [278, 150] width 349 height 266
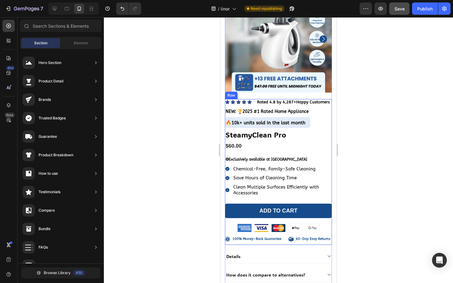
click at [257, 156] on div "Icon Icon Icon Icon Icon Icon List Rated 4.8 by 4,287+ Happy Customers Text Blo…" at bounding box center [278, 172] width 107 height 146
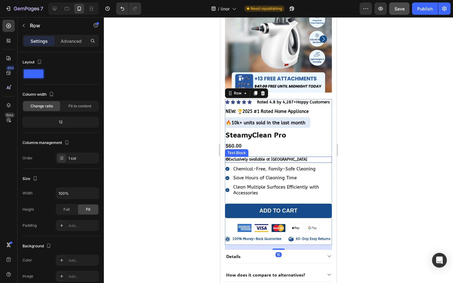
click at [254, 159] on p "✪ Exclusively available at [GEOGRAPHIC_DATA]" at bounding box center [278, 159] width 106 height 5
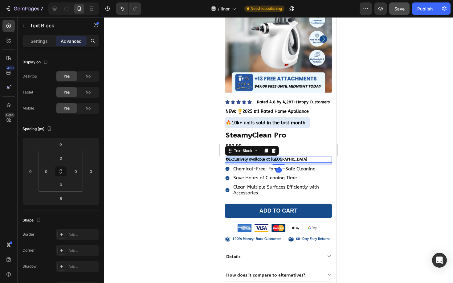
click at [254, 159] on p "✪ Exclusively available at [GEOGRAPHIC_DATA]" at bounding box center [278, 159] width 106 height 5
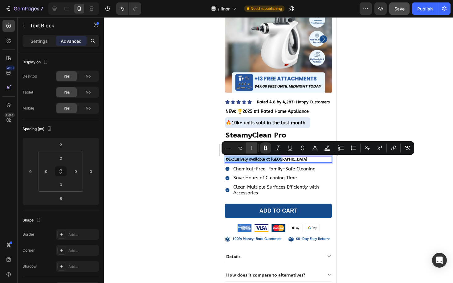
click at [249, 147] on icon "Editor contextual toolbar" at bounding box center [252, 148] width 6 height 6
type input "15"
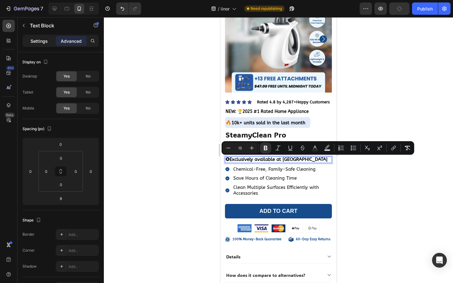
click at [33, 38] on p "Settings" at bounding box center [38, 41] width 17 height 6
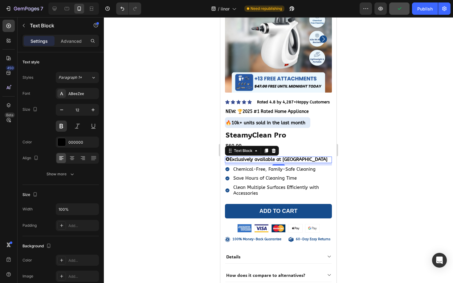
click at [125, 122] on div at bounding box center [278, 150] width 349 height 266
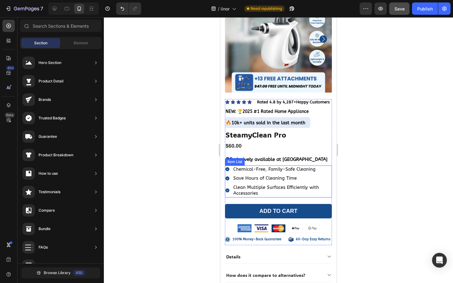
click at [249, 168] on p "Chemical-Free, Family-Safe Cleaning" at bounding box center [282, 170] width 98 height 6
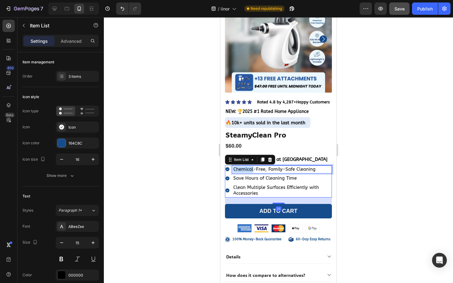
click at [249, 168] on p "Chemical-Free, Family-Safe Cleaning" at bounding box center [282, 170] width 98 height 6
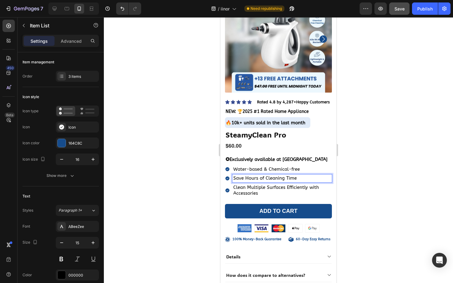
click at [240, 178] on p "Save Hours of Cleaning Time" at bounding box center [282, 179] width 98 height 6
click at [249, 185] on p "Clean Multiple Surfaces Efficiently with Accessories" at bounding box center [282, 191] width 98 height 12
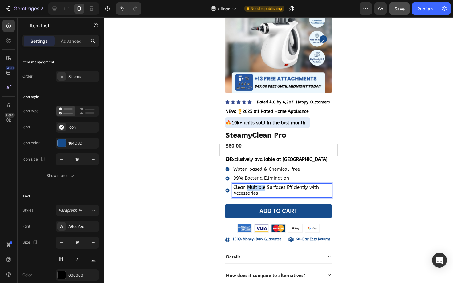
click at [249, 185] on p "Clean Multiple Surfaces Efficiently with Accessories" at bounding box center [282, 191] width 98 height 12
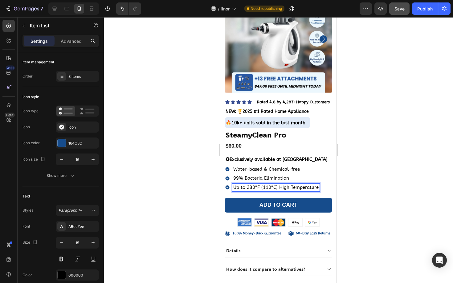
click at [230, 173] on div "Water-based & Chemical-free" at bounding box center [272, 170] width 95 height 8
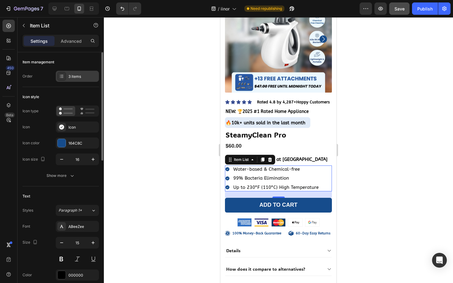
click at [75, 75] on div "3 items" at bounding box center [82, 77] width 29 height 6
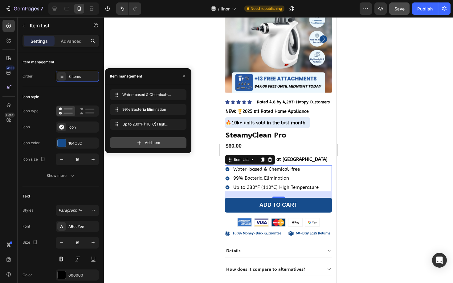
click at [155, 146] on div "Add item" at bounding box center [148, 142] width 76 height 11
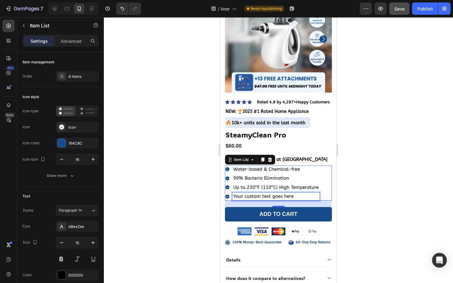
click at [257, 197] on div "Your custom text goes here" at bounding box center [275, 197] width 87 height 8
click at [257, 197] on p "Your custom text goes here" at bounding box center [275, 197] width 85 height 6
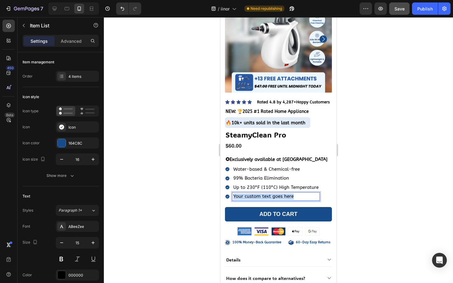
click at [257, 197] on p "Your custom text goes here" at bounding box center [275, 197] width 85 height 6
click at [193, 193] on div at bounding box center [278, 150] width 349 height 266
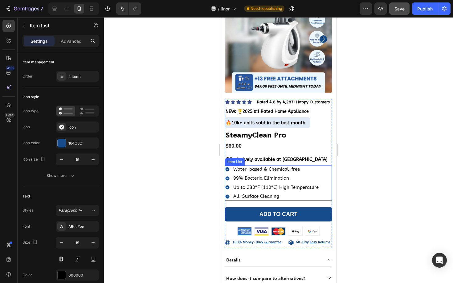
click at [249, 197] on p "All-Surface Cleaning" at bounding box center [275, 197] width 85 height 6
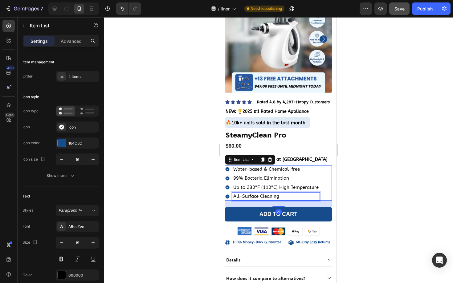
click at [249, 197] on p "All-Surface Cleaning" at bounding box center [275, 197] width 85 height 6
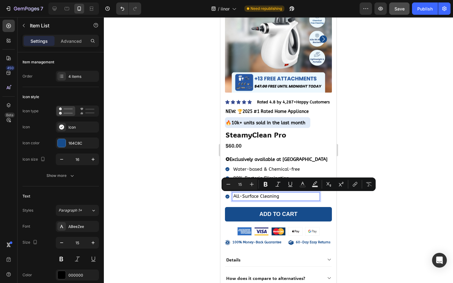
click at [194, 191] on div at bounding box center [278, 150] width 349 height 266
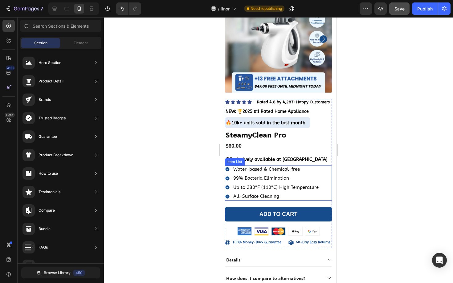
click at [253, 188] on p "Up to 230°F (110°C) High Temperature" at bounding box center [275, 188] width 85 height 6
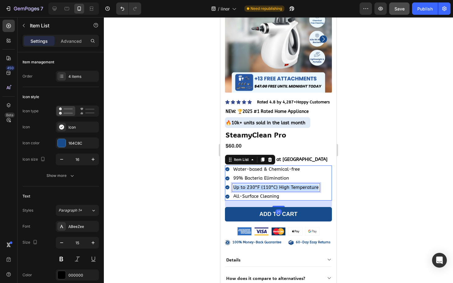
click at [253, 188] on p "Up to 230°F (110°C) High Temperature" at bounding box center [275, 188] width 85 height 6
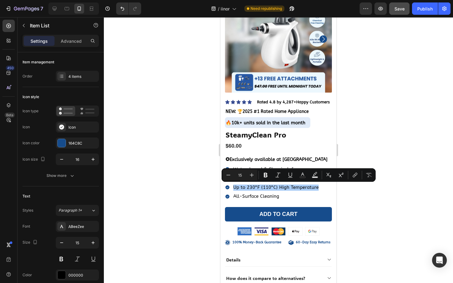
click at [187, 179] on div at bounding box center [278, 150] width 349 height 266
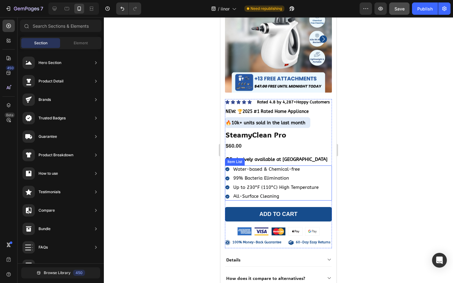
click at [241, 178] on p "99% Bacteria Elimination" at bounding box center [275, 179] width 85 height 6
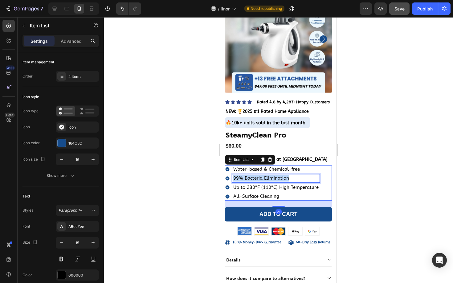
click at [241, 178] on p "99% Bacteria Elimination" at bounding box center [275, 179] width 85 height 6
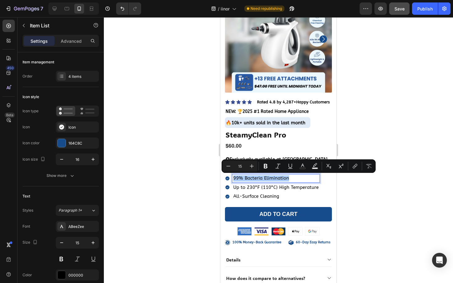
click at [193, 179] on div at bounding box center [278, 150] width 349 height 266
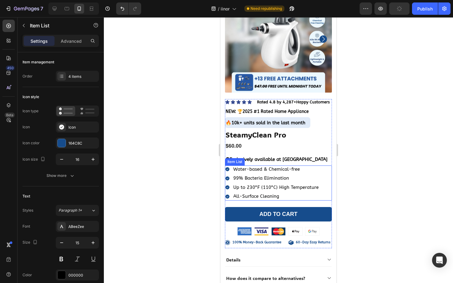
click at [246, 172] on p "Water-based & Chemical-free" at bounding box center [275, 170] width 85 height 6
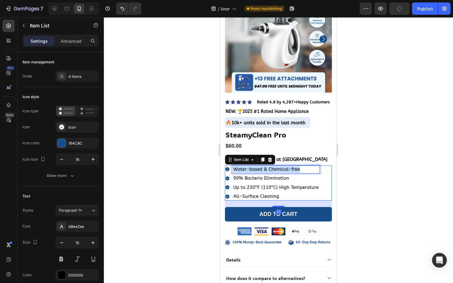
click at [246, 172] on p "Water-based & Chemical-free" at bounding box center [275, 170] width 85 height 6
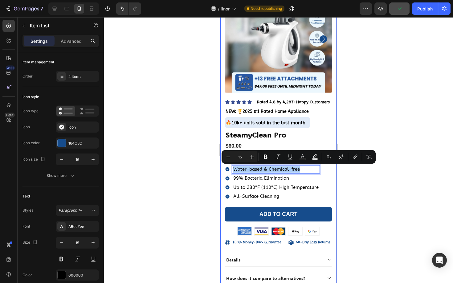
click at [177, 176] on div at bounding box center [278, 150] width 349 height 266
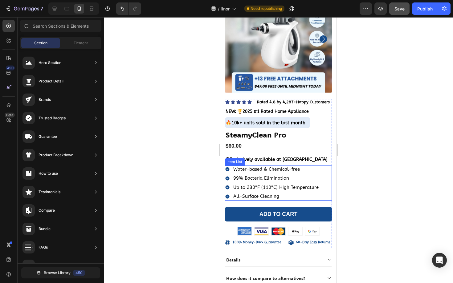
click at [231, 176] on div "99% Bacteria Elimination" at bounding box center [272, 179] width 95 height 8
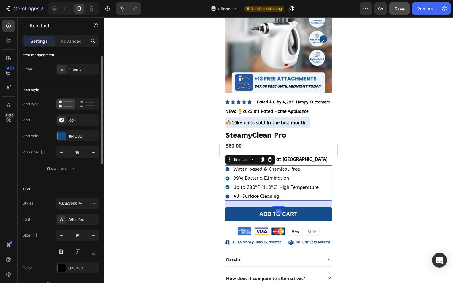
scroll to position [8, 0]
click at [89, 151] on button "button" at bounding box center [92, 151] width 11 height 11
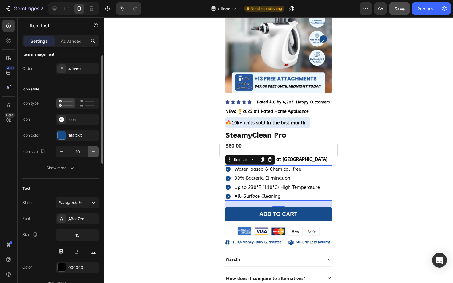
click at [89, 151] on button "button" at bounding box center [92, 151] width 11 height 11
type input "21"
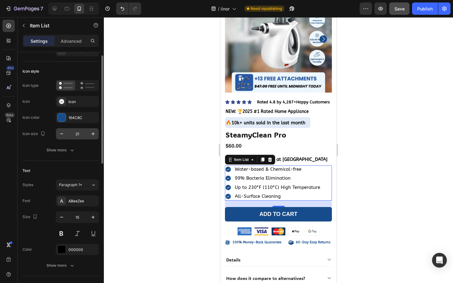
scroll to position [27, 0]
click at [62, 103] on icon at bounding box center [62, 100] width 6 height 6
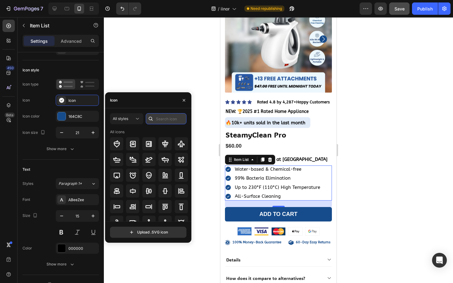
click at [162, 124] on input "text" at bounding box center [166, 118] width 41 height 11
type input "s"
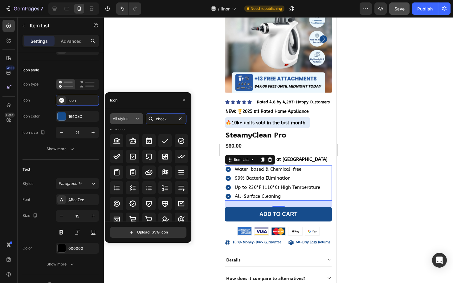
type input "check"
click at [128, 121] on span "All styles" at bounding box center [120, 119] width 15 height 6
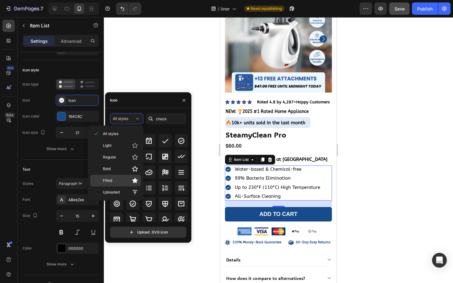
click at [111, 180] on span "Filled" at bounding box center [107, 181] width 9 height 6
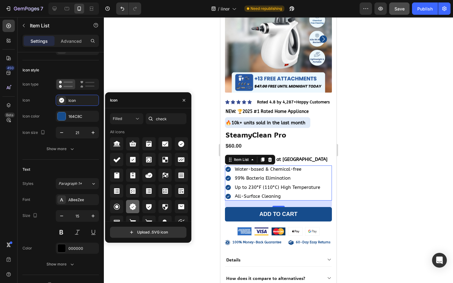
click at [130, 206] on icon at bounding box center [132, 207] width 6 height 6
click at [87, 131] on button "button" at bounding box center [92, 132] width 11 height 11
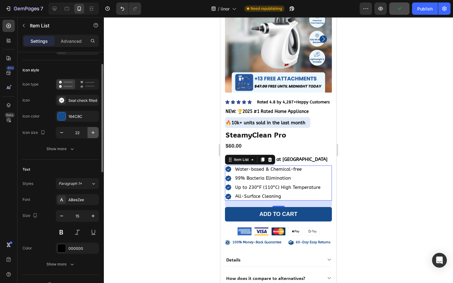
click at [92, 131] on icon "button" at bounding box center [93, 133] width 6 height 6
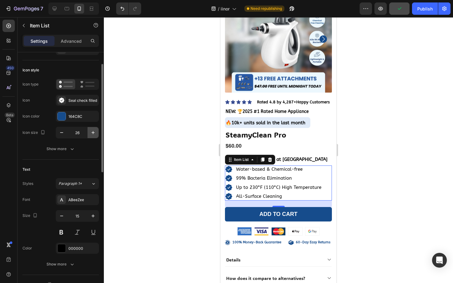
click at [92, 131] on icon "button" at bounding box center [93, 133] width 6 height 6
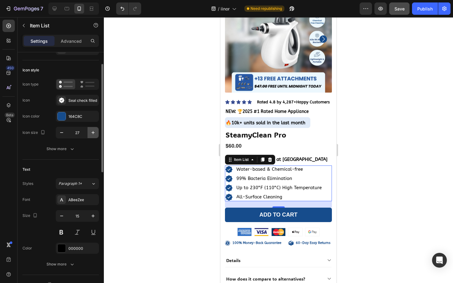
click at [92, 131] on icon "button" at bounding box center [93, 133] width 6 height 6
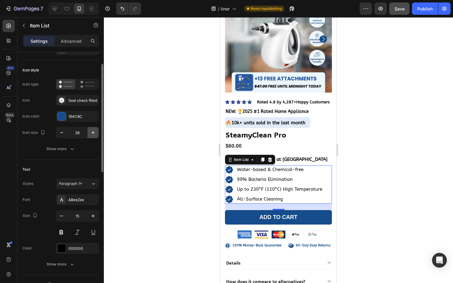
click at [92, 131] on icon "button" at bounding box center [93, 133] width 6 height 6
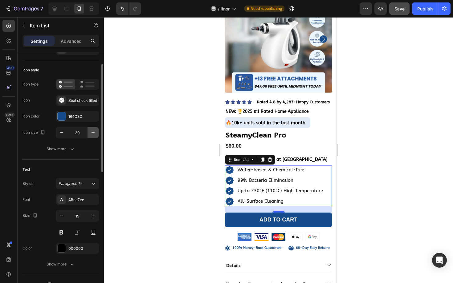
click at [92, 131] on icon "button" at bounding box center [93, 133] width 6 height 6
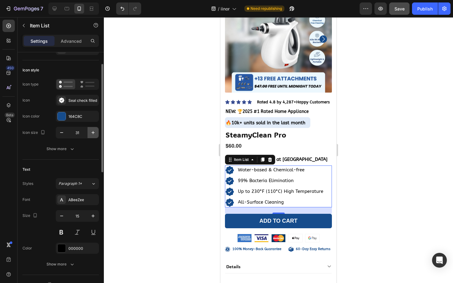
click at [92, 131] on icon "button" at bounding box center [93, 133] width 6 height 6
type input "32"
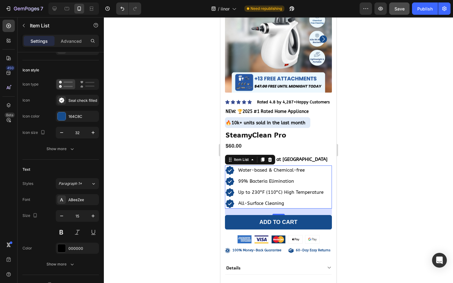
click at [171, 162] on div at bounding box center [278, 150] width 349 height 266
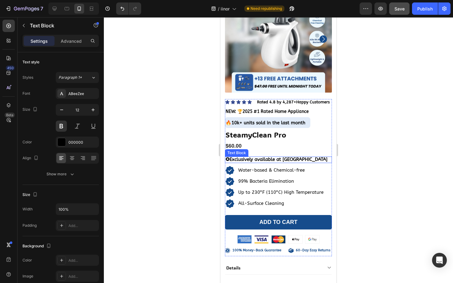
click at [238, 157] on span "✪ Exclusively available at [GEOGRAPHIC_DATA]" at bounding box center [276, 160] width 102 height 6
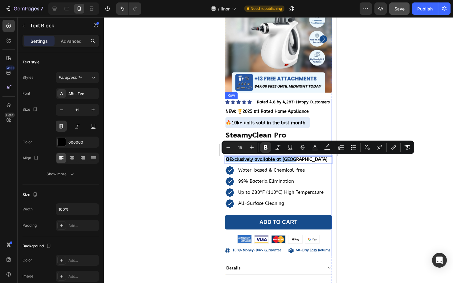
click at [164, 172] on div at bounding box center [278, 150] width 349 height 266
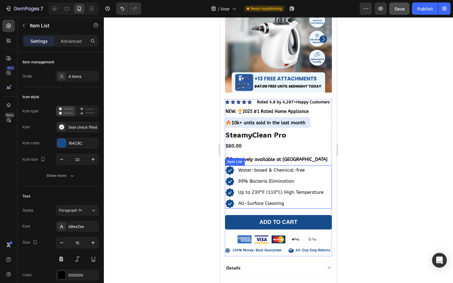
click at [257, 171] on p "Water-based & Chemical-free" at bounding box center [280, 171] width 85 height 6
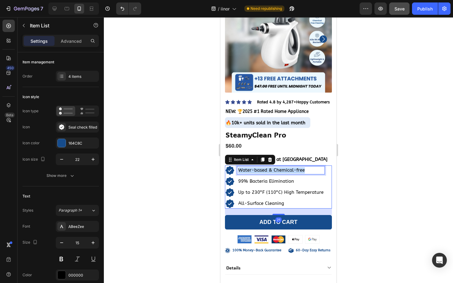
click at [257, 171] on p "Water-based & Chemical-free" at bounding box center [280, 171] width 85 height 6
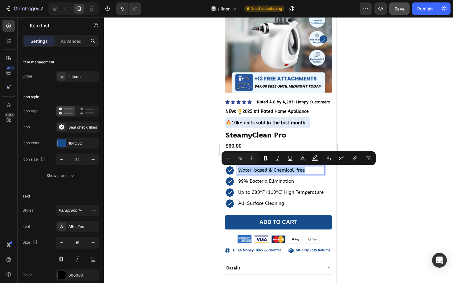
click at [192, 171] on div at bounding box center [278, 150] width 349 height 266
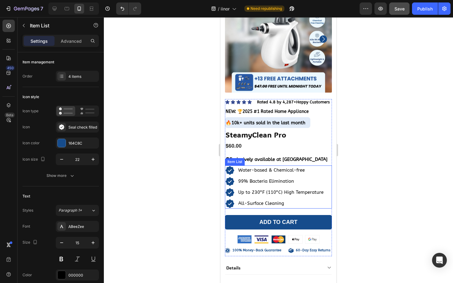
click at [232, 175] on icon at bounding box center [230, 171] width 10 height 10
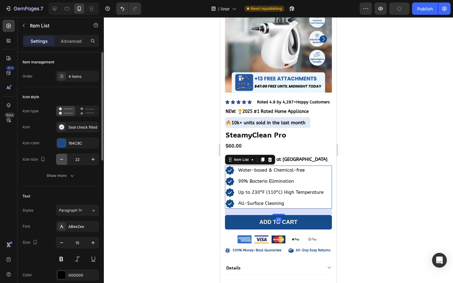
click at [61, 157] on icon "button" at bounding box center [62, 159] width 6 height 6
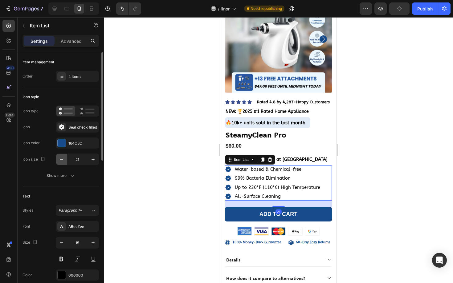
click at [61, 157] on icon "button" at bounding box center [62, 159] width 6 height 6
click at [91, 164] on button "button" at bounding box center [92, 159] width 11 height 11
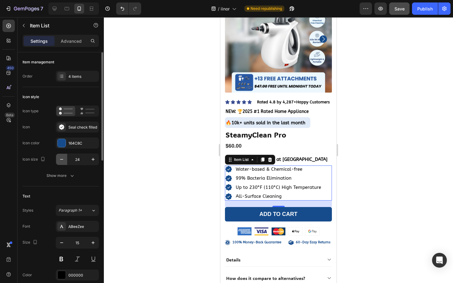
click at [60, 160] on icon "button" at bounding box center [62, 159] width 6 height 6
type input "23"
click at [177, 162] on div at bounding box center [278, 150] width 349 height 266
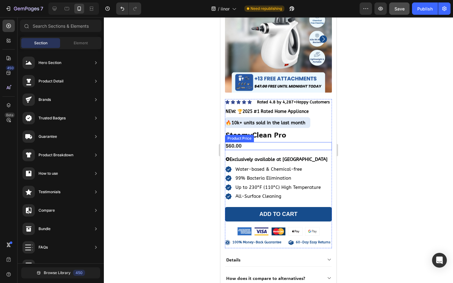
click at [251, 145] on div "$60.00" at bounding box center [278, 146] width 107 height 8
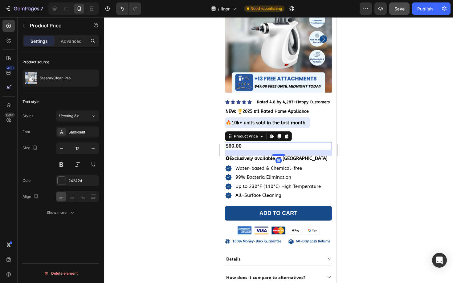
click at [279, 155] on div at bounding box center [278, 155] width 12 height 2
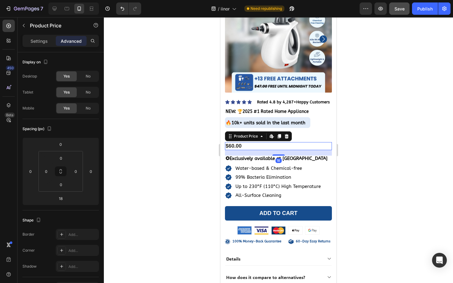
click at [185, 146] on div at bounding box center [278, 150] width 349 height 266
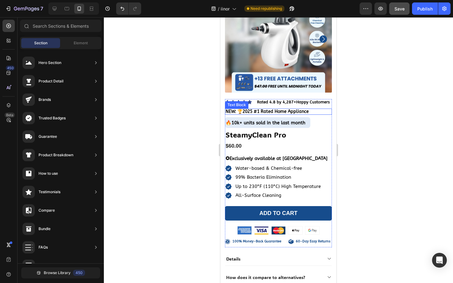
click at [269, 109] on span "NEW: 🏆2025 #1 Rated Home Appliance" at bounding box center [266, 111] width 83 height 5
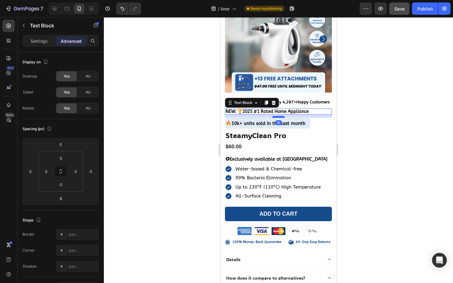
click at [273, 117] on div at bounding box center [278, 117] width 12 height 2
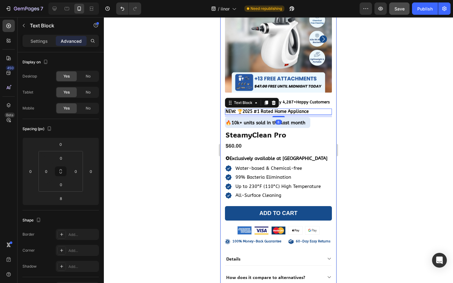
click at [188, 132] on div at bounding box center [278, 150] width 349 height 266
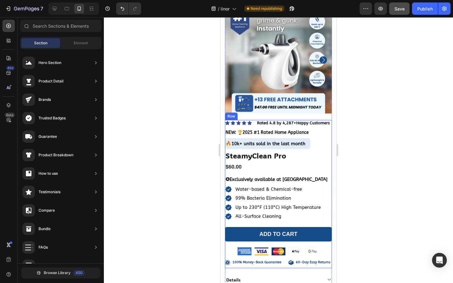
scroll to position [6579, 0]
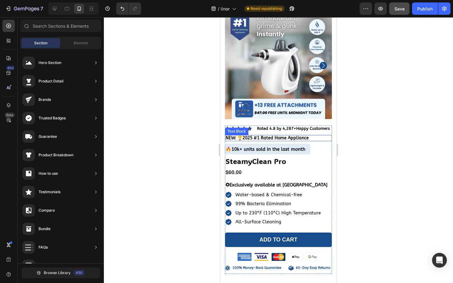
click at [251, 137] on span "NEW: 🏆2025 #1 Rated Home Appliance" at bounding box center [266, 138] width 83 height 5
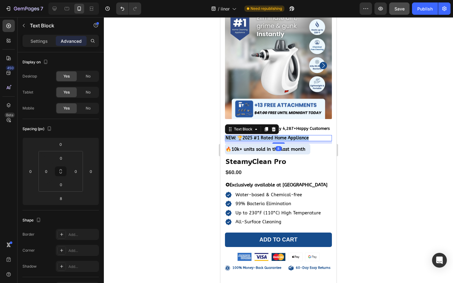
click at [251, 137] on span "NEW: 🏆2025 #1 Rated Home Appliance" at bounding box center [266, 138] width 83 height 5
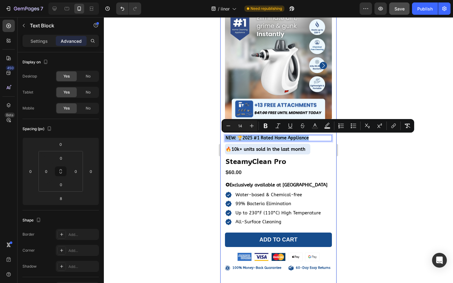
click at [164, 140] on div at bounding box center [278, 150] width 349 height 266
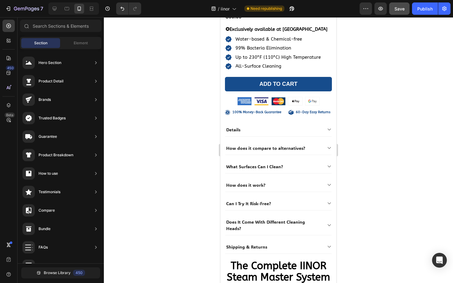
scroll to position [6729, 0]
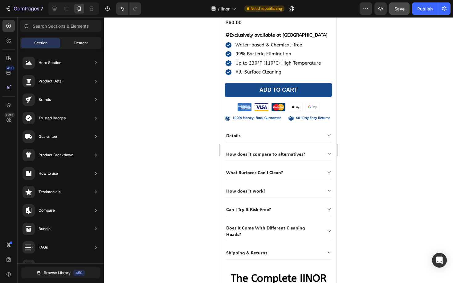
click at [79, 46] on div "Element" at bounding box center [80, 43] width 39 height 10
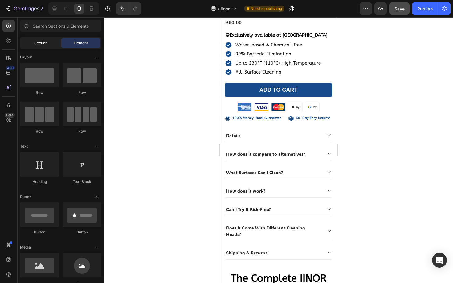
click at [41, 40] on div "Section" at bounding box center [40, 43] width 39 height 10
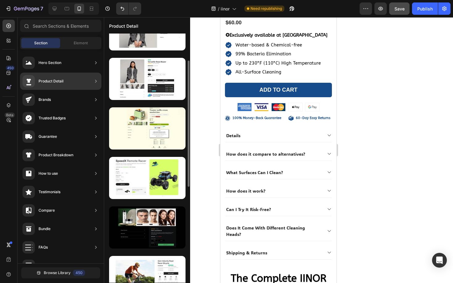
scroll to position [36, 0]
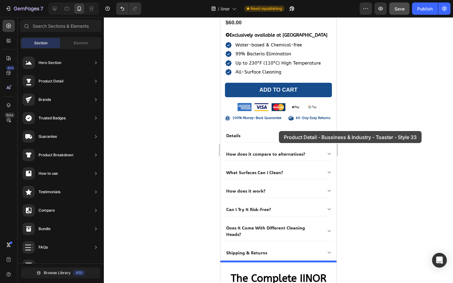
drag, startPoint x: 367, startPoint y: 133, endPoint x: 277, endPoint y: 131, distance: 90.3
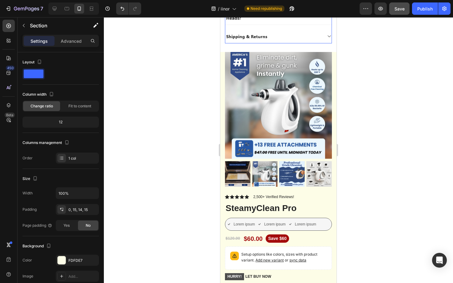
scroll to position [6952, 0]
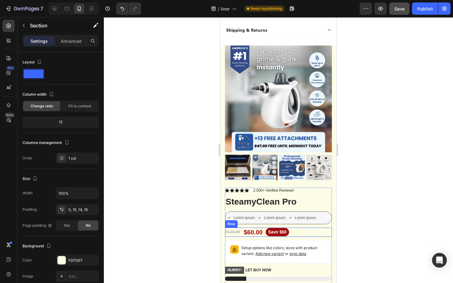
click at [294, 228] on div "$120.00 Product Price Product Price $60.00 Product Price Product Price Save $60…" at bounding box center [278, 232] width 107 height 9
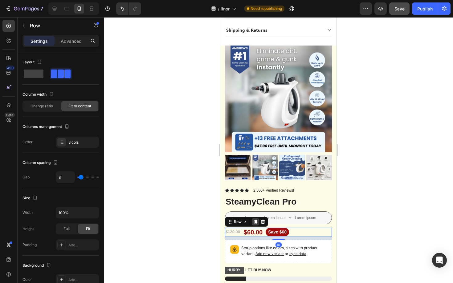
click at [256, 220] on icon at bounding box center [255, 222] width 3 height 4
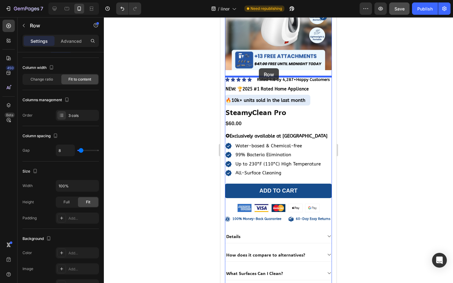
scroll to position [6622, 0]
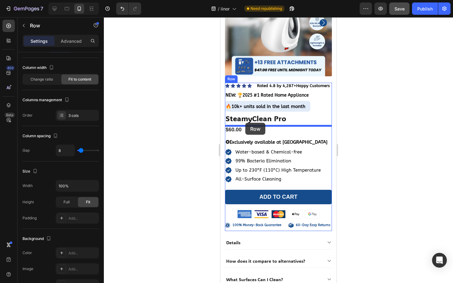
drag, startPoint x: 240, startPoint y: 231, endPoint x: 245, endPoint y: 122, distance: 108.5
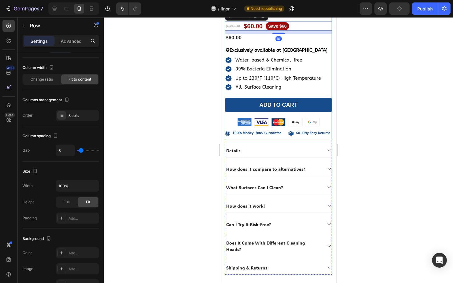
scroll to position [6913, 0]
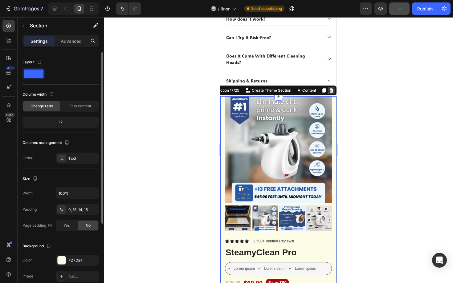
click at [329, 88] on icon at bounding box center [331, 90] width 5 height 5
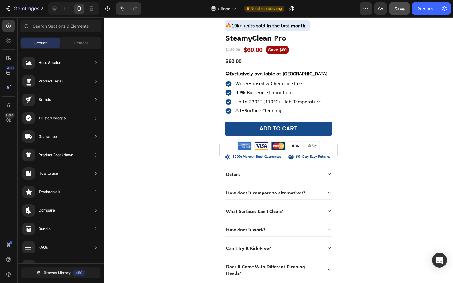
scroll to position [6601, 0]
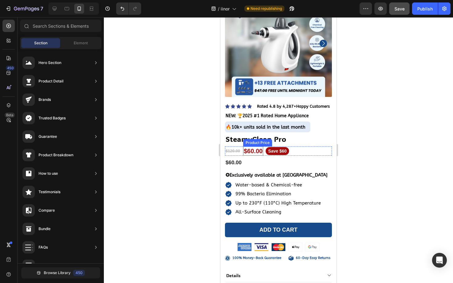
click at [251, 150] on div "$60.00" at bounding box center [253, 151] width 20 height 9
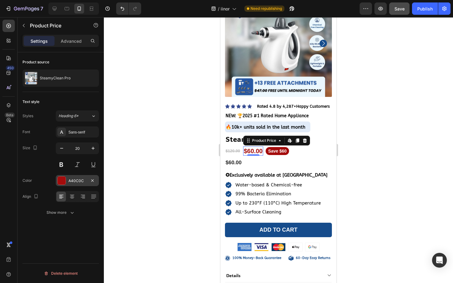
click at [65, 177] on div at bounding box center [61, 180] width 9 height 9
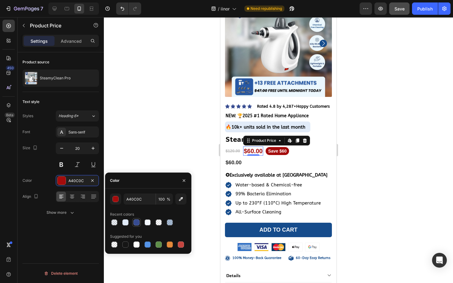
click at [135, 221] on div at bounding box center [136, 223] width 6 height 6
type input "364B90"
click at [275, 149] on pre "Save $60" at bounding box center [276, 151] width 23 height 8
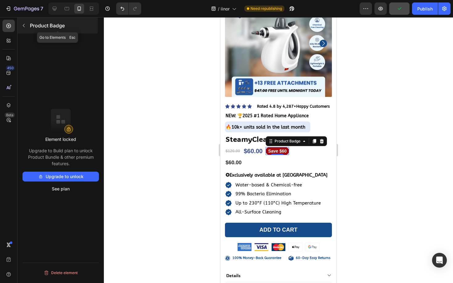
click at [21, 29] on button "button" at bounding box center [24, 26] width 10 height 10
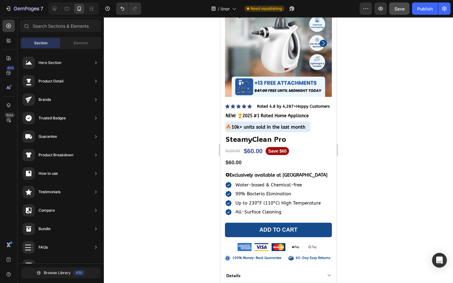
scroll to position [0, 0]
click at [265, 151] on pre "Save $60" at bounding box center [276, 151] width 23 height 8
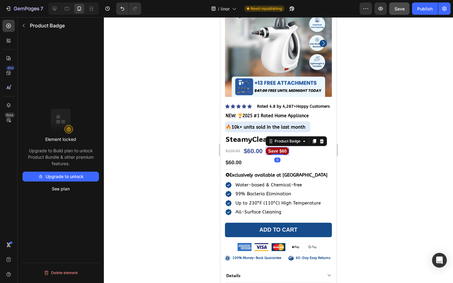
click at [59, 141] on p "Element locked" at bounding box center [60, 139] width 31 height 6
click at [57, 188] on button "See plan" at bounding box center [60, 189] width 76 height 10
click at [320, 138] on div at bounding box center [321, 141] width 7 height 7
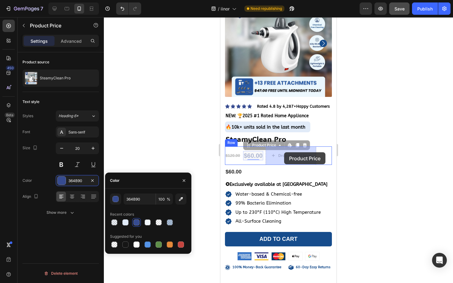
drag, startPoint x: 248, startPoint y: 155, endPoint x: 284, endPoint y: 152, distance: 35.5
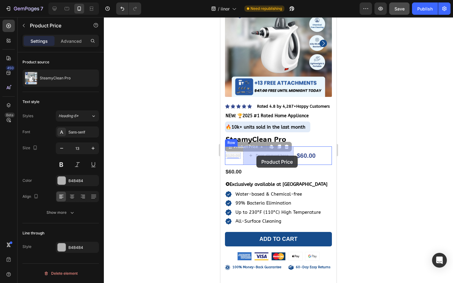
drag, startPoint x: 233, startPoint y: 156, endPoint x: 256, endPoint y: 156, distance: 23.1
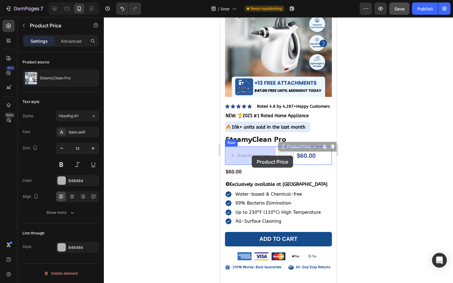
drag, startPoint x: 289, startPoint y: 156, endPoint x: 252, endPoint y: 156, distance: 36.3
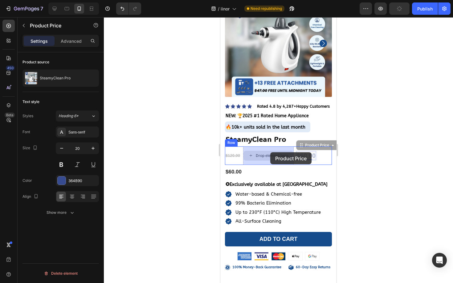
drag, startPoint x: 304, startPoint y: 153, endPoint x: 271, endPoint y: 152, distance: 33.3
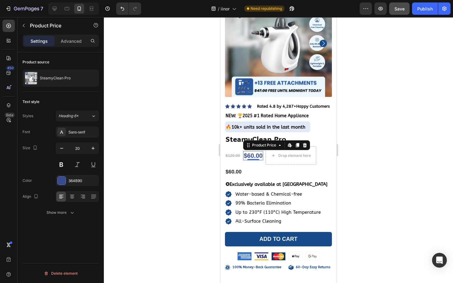
click at [191, 150] on div at bounding box center [278, 150] width 349 height 266
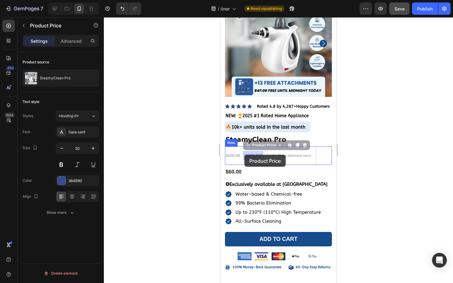
drag, startPoint x: 250, startPoint y: 154, endPoint x: 245, endPoint y: 155, distance: 4.5
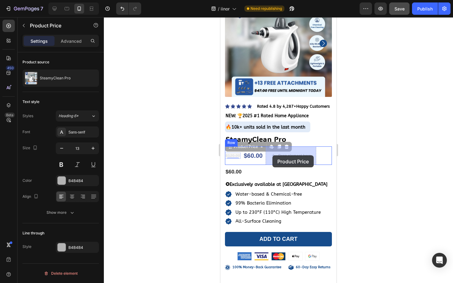
drag, startPoint x: 233, startPoint y: 156, endPoint x: 272, endPoint y: 155, distance: 38.5
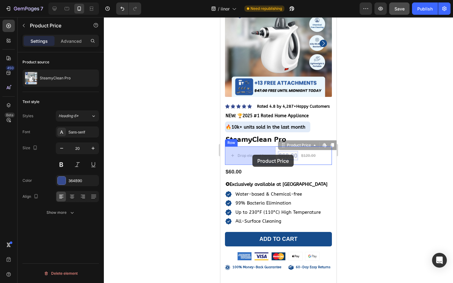
drag, startPoint x: 287, startPoint y: 154, endPoint x: 248, endPoint y: 156, distance: 38.6
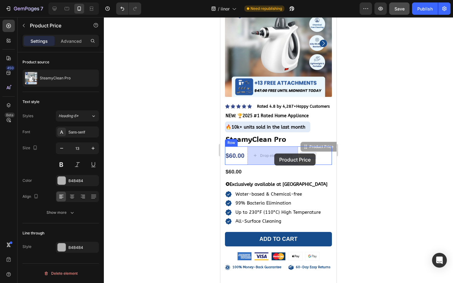
drag, startPoint x: 308, startPoint y: 153, endPoint x: 274, endPoint y: 154, distance: 33.9
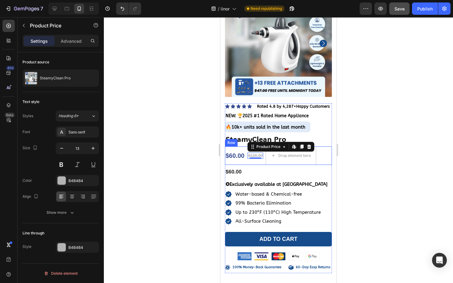
click at [158, 146] on div at bounding box center [278, 150] width 349 height 266
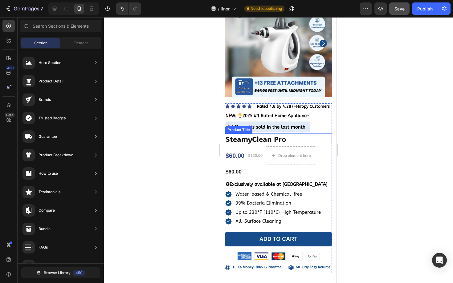
click at [264, 141] on h1 "SteamyClean Pro" at bounding box center [278, 139] width 107 height 11
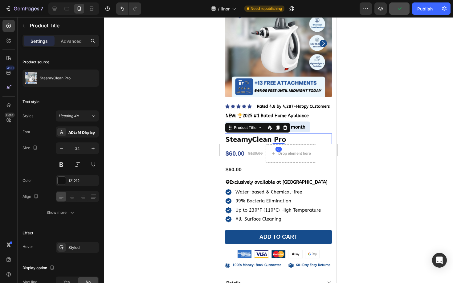
drag, startPoint x: 278, startPoint y: 145, endPoint x: 278, endPoint y: 137, distance: 8.3
click at [278, 137] on div "SteamyClean Pro Product Title Edit content in Shopify 0" at bounding box center [278, 139] width 107 height 11
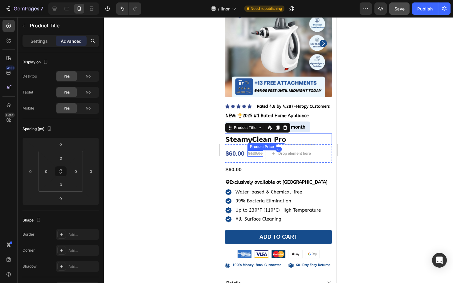
click at [256, 156] on div "$120.00 Product Price Product Price" at bounding box center [255, 154] width 16 height 6
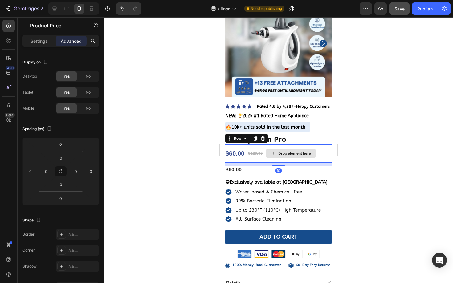
click at [266, 161] on div "Drop element here" at bounding box center [290, 153] width 51 height 18
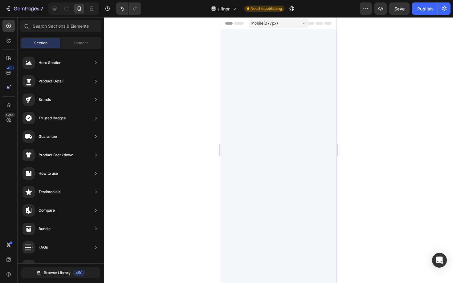
scroll to position [6601, 0]
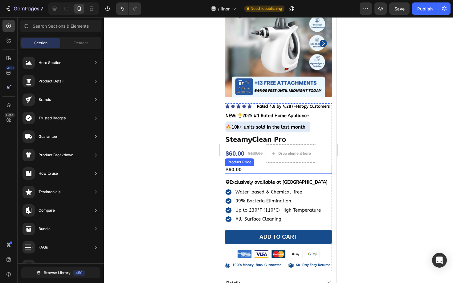
click at [247, 171] on div "$60.00" at bounding box center [278, 170] width 107 height 8
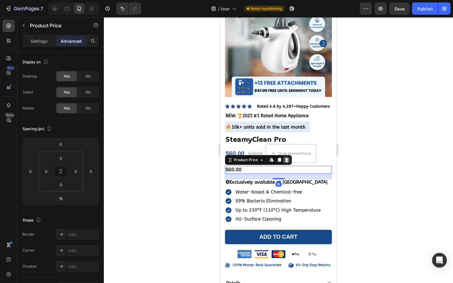
click at [285, 158] on icon at bounding box center [287, 160] width 4 height 4
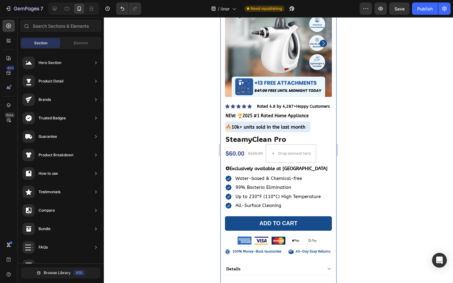
click at [350, 151] on div at bounding box center [278, 150] width 349 height 266
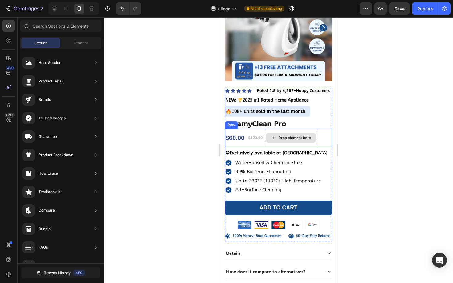
scroll to position [6629, 0]
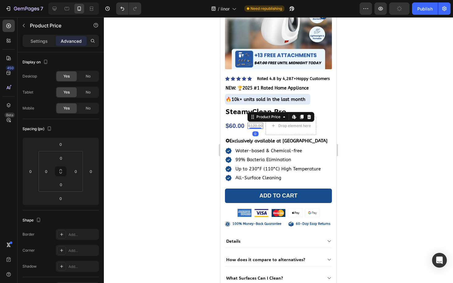
click at [256, 125] on div "$120.00" at bounding box center [255, 126] width 16 height 6
click at [34, 43] on p "Settings" at bounding box center [38, 41] width 17 height 6
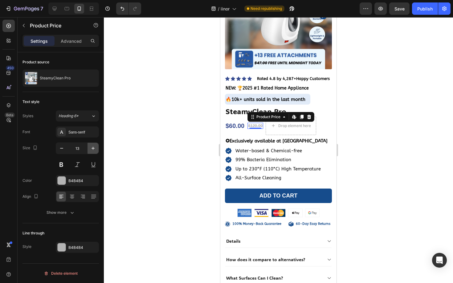
click at [91, 152] on button "button" at bounding box center [92, 148] width 11 height 11
type input "16"
click at [168, 138] on div at bounding box center [278, 150] width 349 height 266
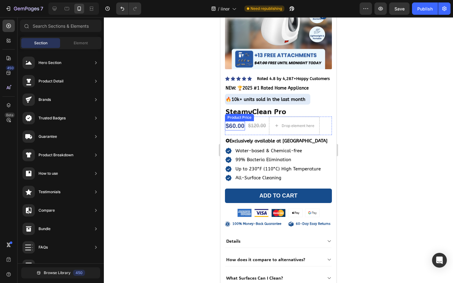
click at [231, 124] on div "$60.00" at bounding box center [235, 125] width 20 height 9
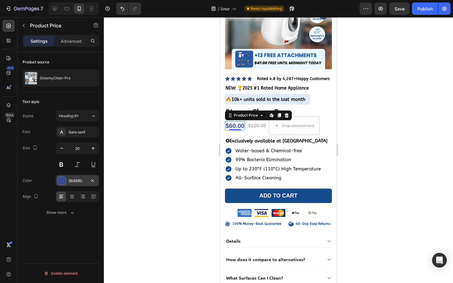
click at [64, 184] on div at bounding box center [62, 181] width 8 height 8
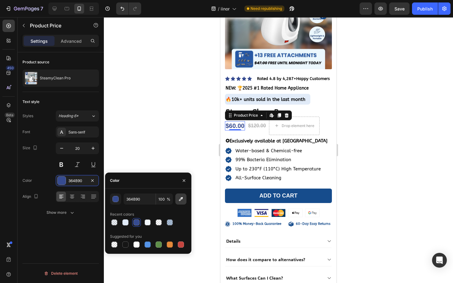
click at [179, 200] on icon "button" at bounding box center [181, 199] width 4 height 4
type input "164C8D"
click at [162, 148] on div at bounding box center [278, 150] width 349 height 266
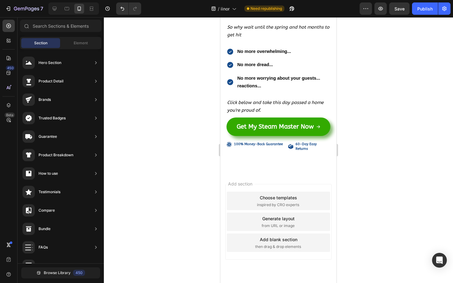
scroll to position [8623, 0]
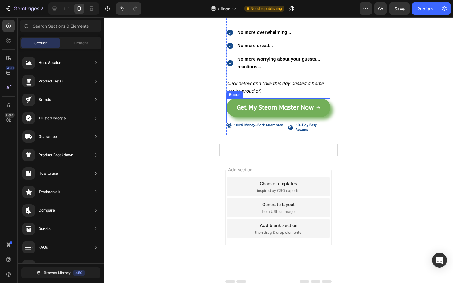
click at [227, 108] on link "Get My Steam Master Now" at bounding box center [278, 108] width 104 height 18
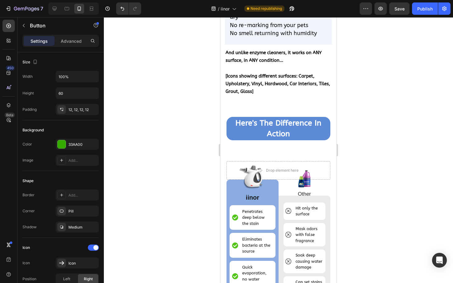
scroll to position [5923, 0]
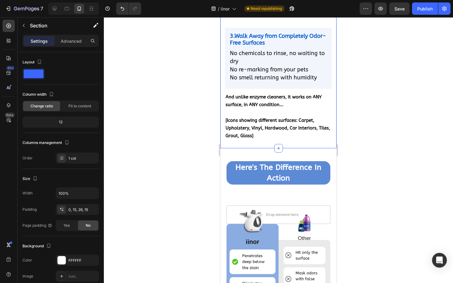
scroll to position [5838, 0]
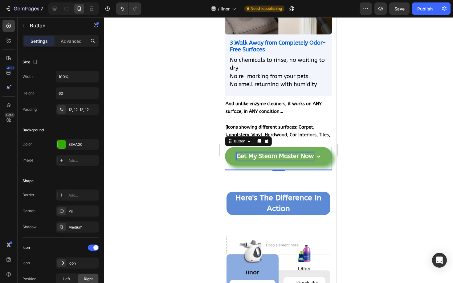
click at [271, 158] on strong "Get My Steam Master Now" at bounding box center [275, 156] width 77 height 7
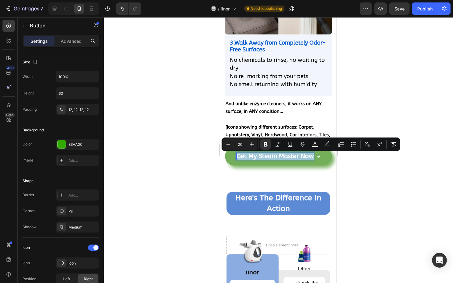
click at [271, 158] on strong "Get My Steam Master Now" at bounding box center [275, 156] width 77 height 7
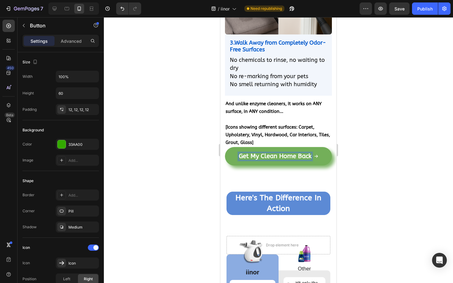
click at [359, 145] on div at bounding box center [278, 150] width 349 height 266
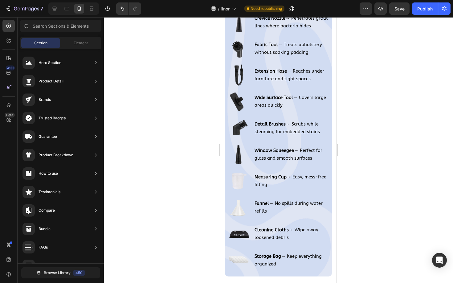
scroll to position [4410, 0]
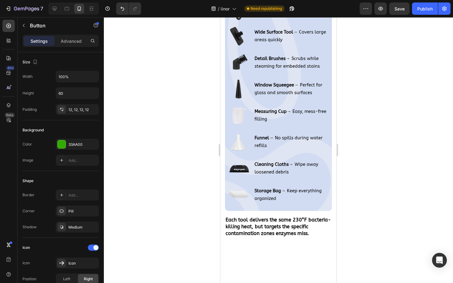
click at [368, 81] on div at bounding box center [278, 150] width 349 height 266
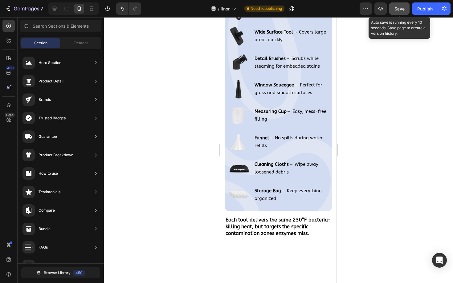
click at [400, 12] on button "Save" at bounding box center [399, 8] width 20 height 12
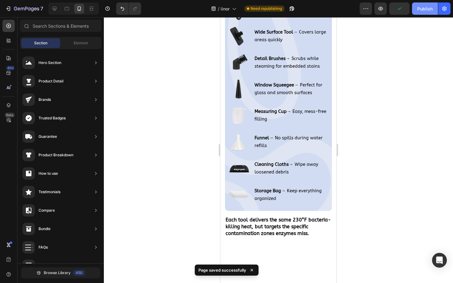
click at [422, 10] on div "Publish" at bounding box center [424, 9] width 15 height 6
